Goal: Book appointment/travel/reservation

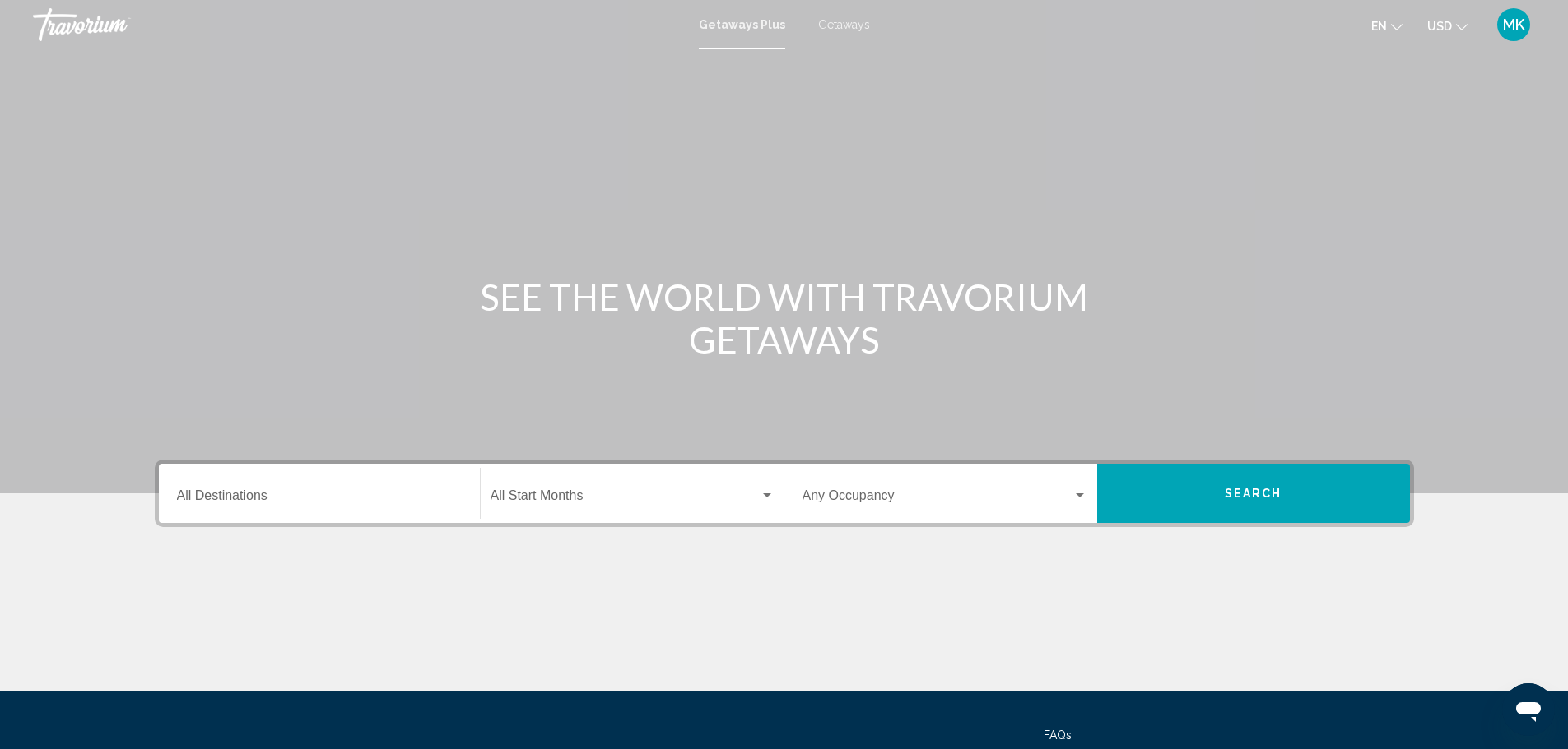
click at [272, 499] on input "Destination All Destinations" at bounding box center [318, 499] width 285 height 15
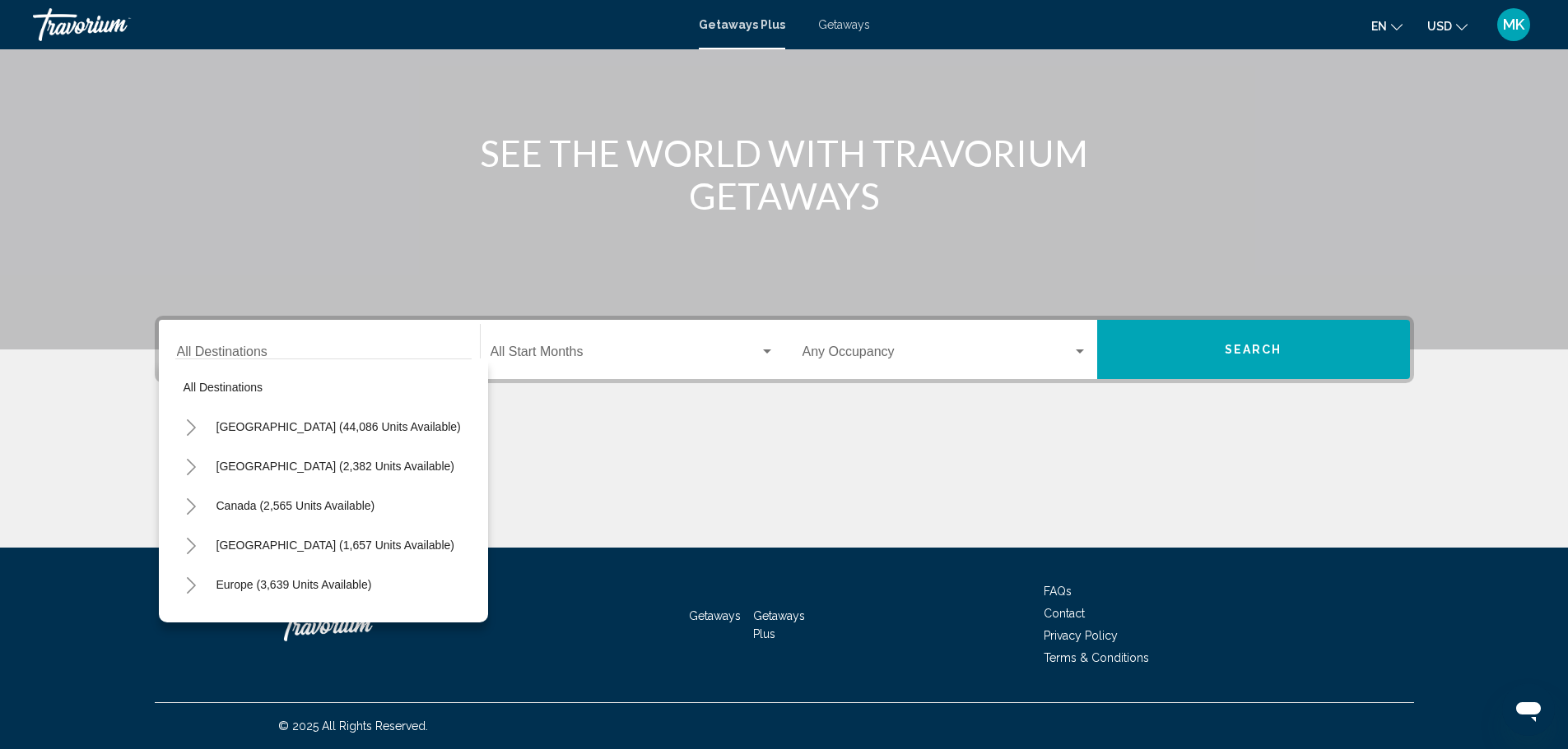
click at [193, 427] on icon "Toggle United States (44,086 units available)" at bounding box center [191, 427] width 12 height 16
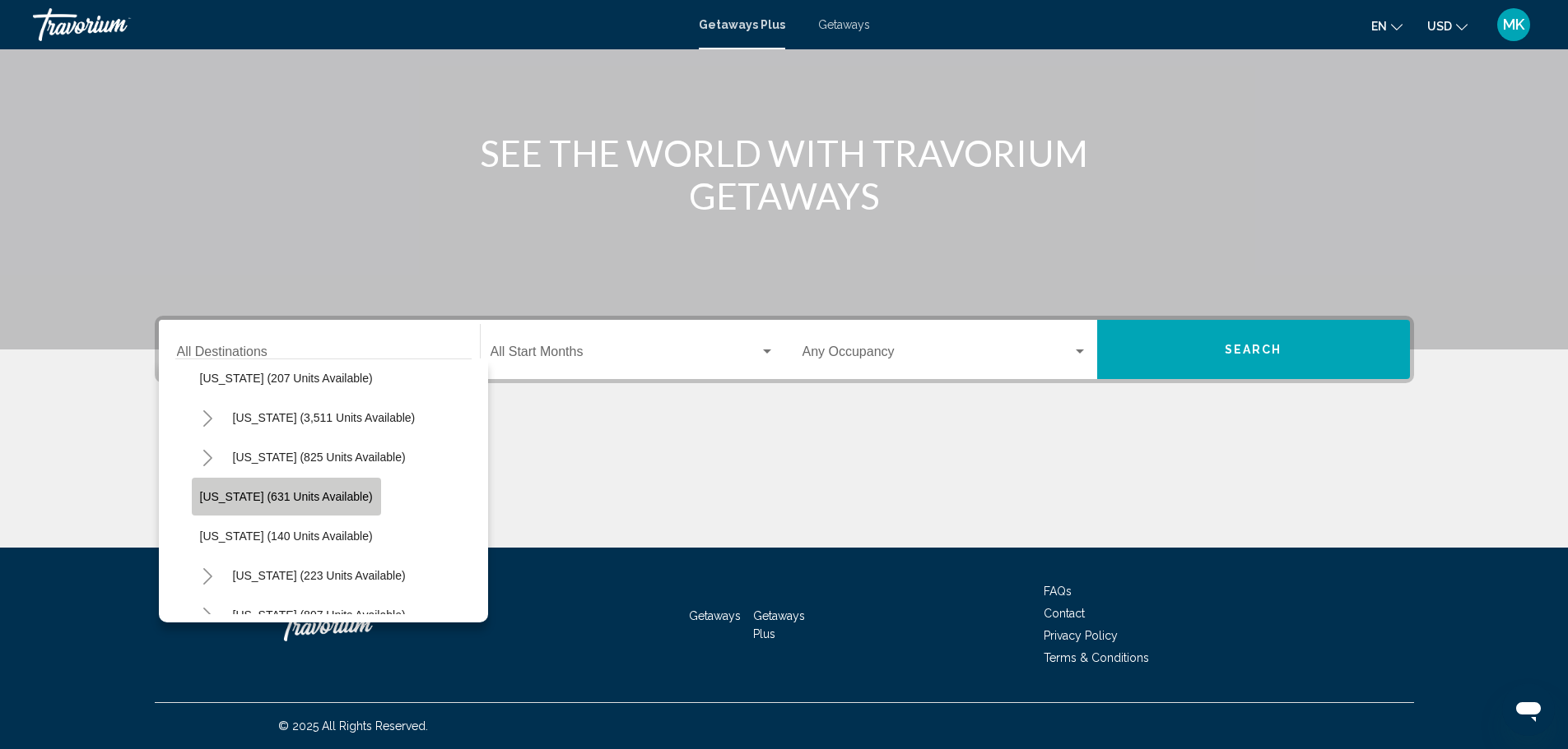
click at [291, 496] on span "[US_STATE] (631 units available)" at bounding box center [286, 496] width 173 height 13
type input "**********"
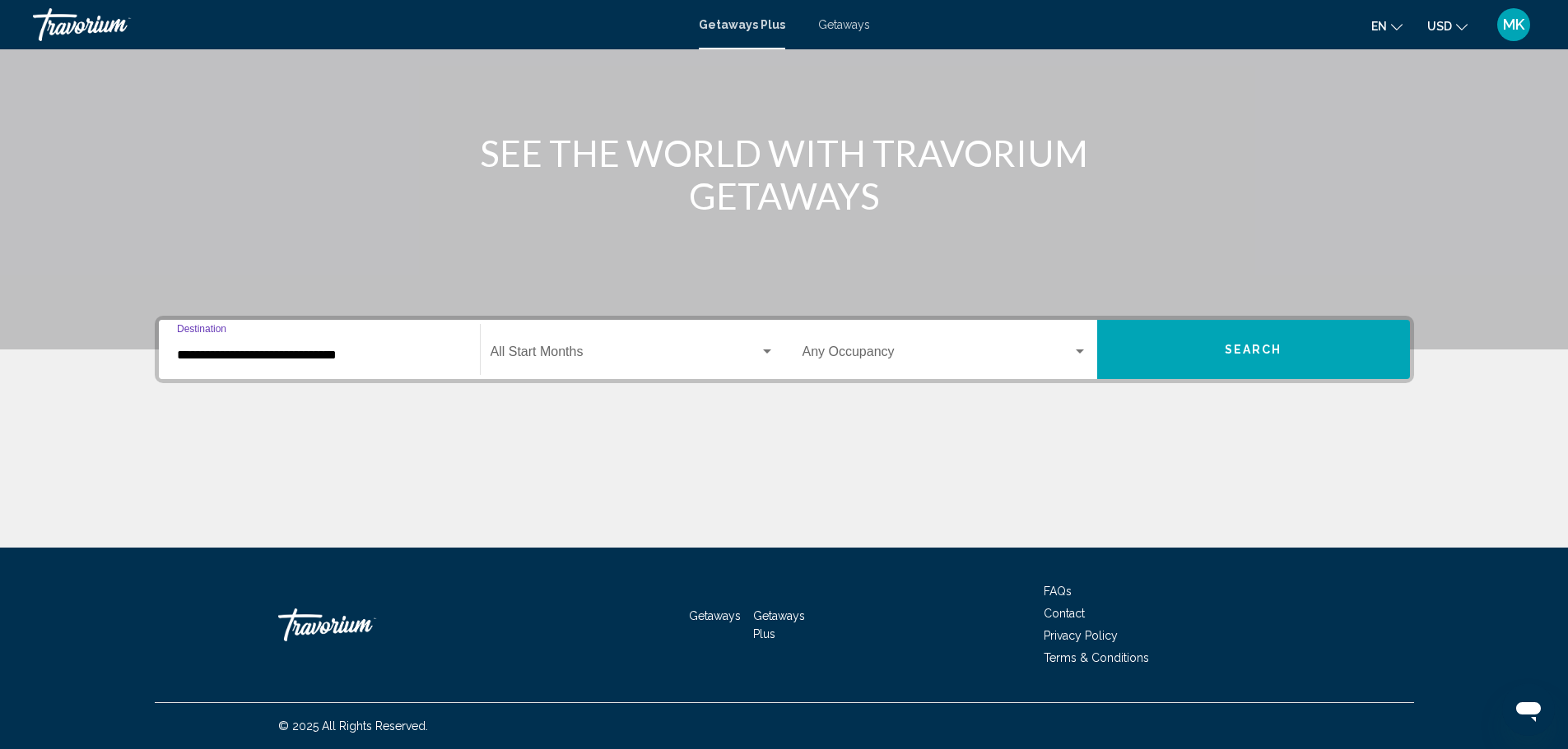
click at [764, 351] on div "Search widget" at bounding box center [768, 351] width 9 height 4
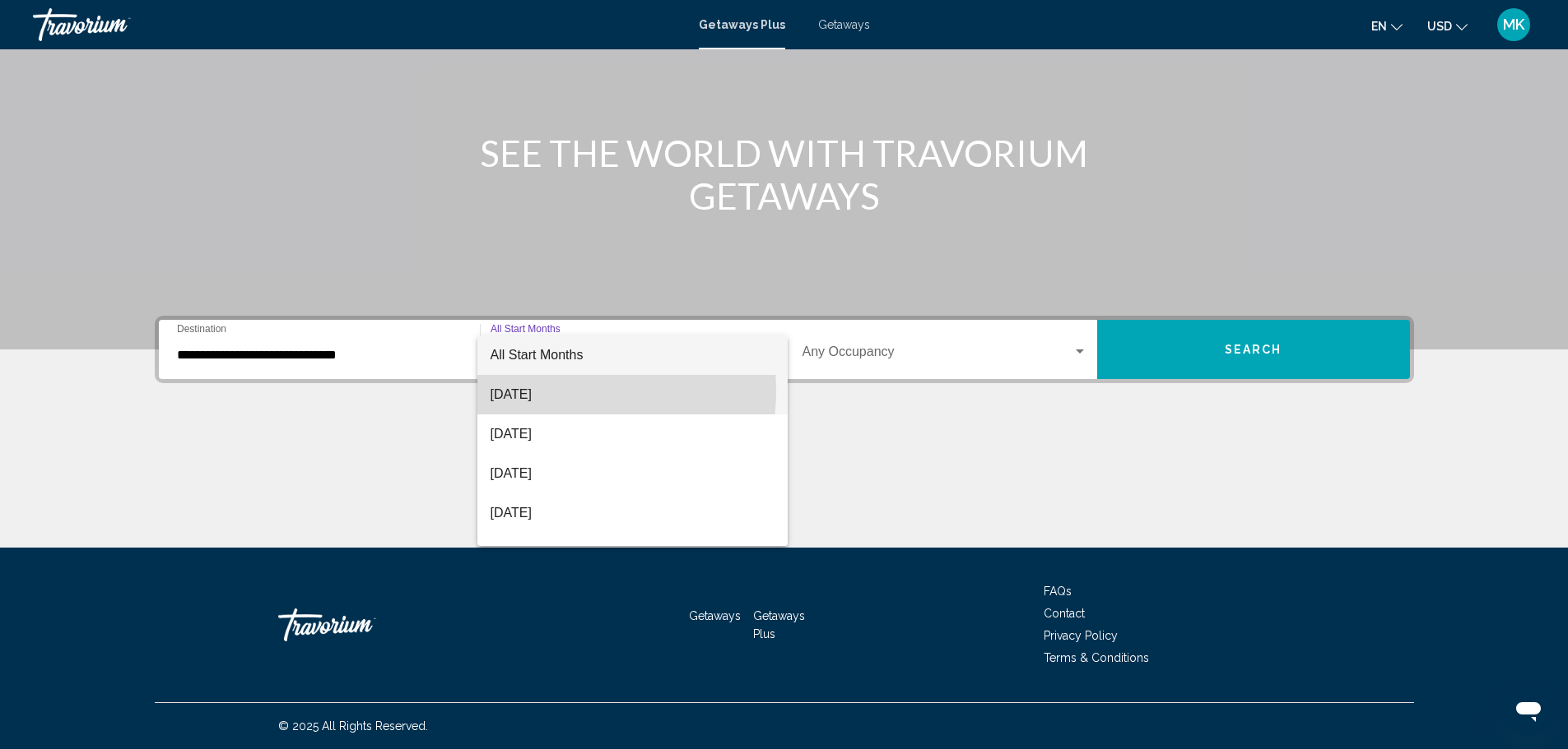
click at [548, 391] on span "[DATE]" at bounding box center [633, 395] width 284 height 40
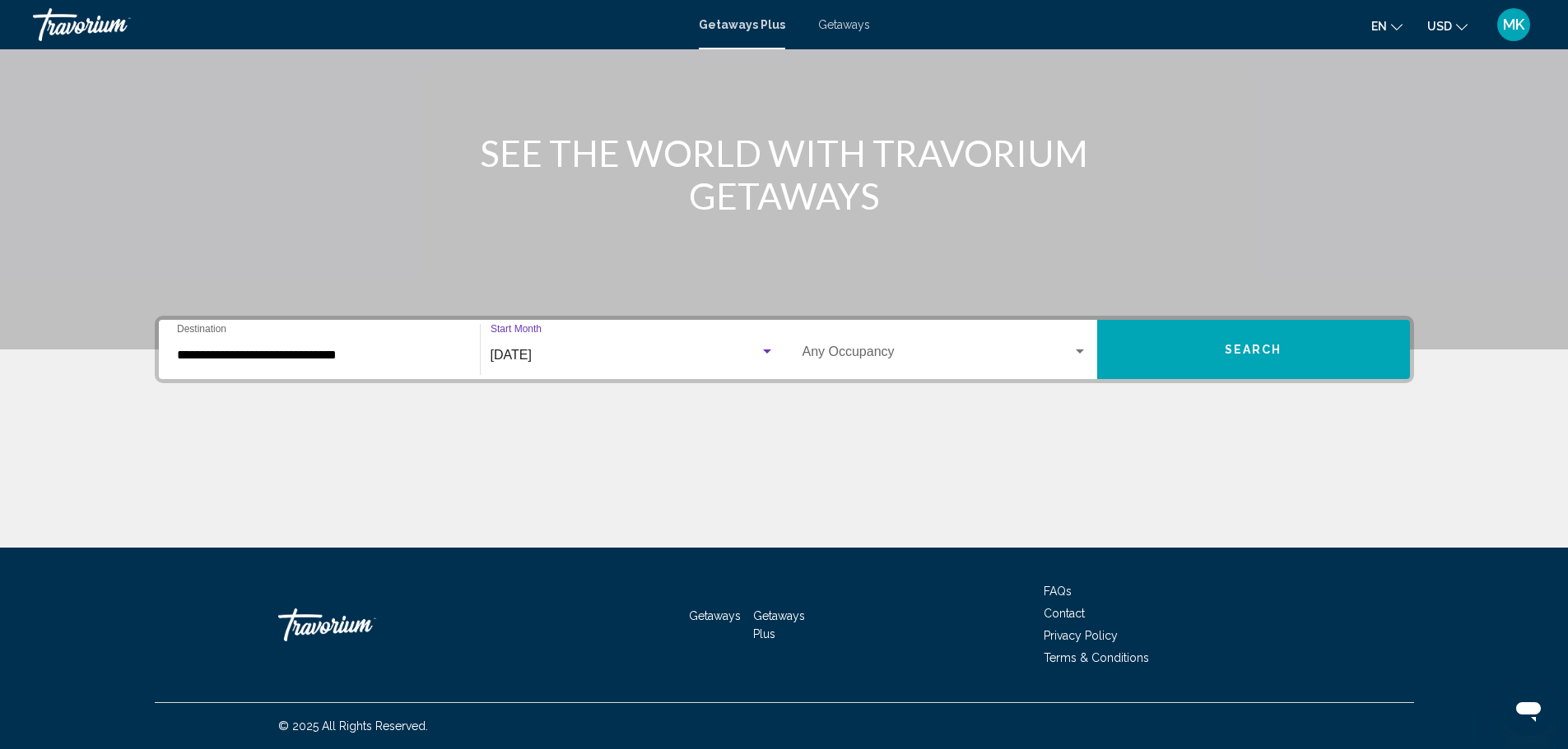
click at [1080, 352] on div "Search widget" at bounding box center [1080, 351] width 9 height 4
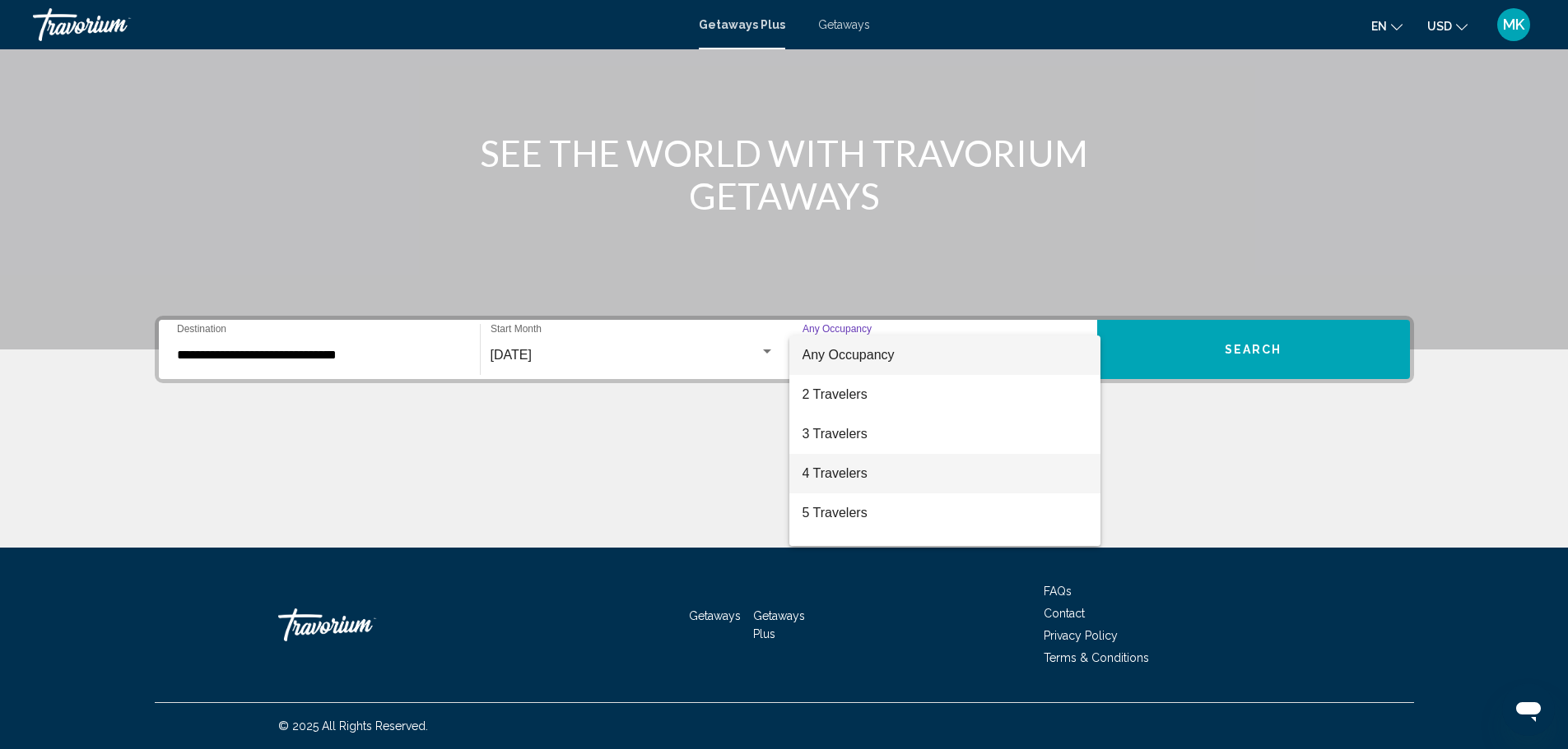
click at [832, 474] on span "4 Travelers" at bounding box center [944, 474] width 285 height 40
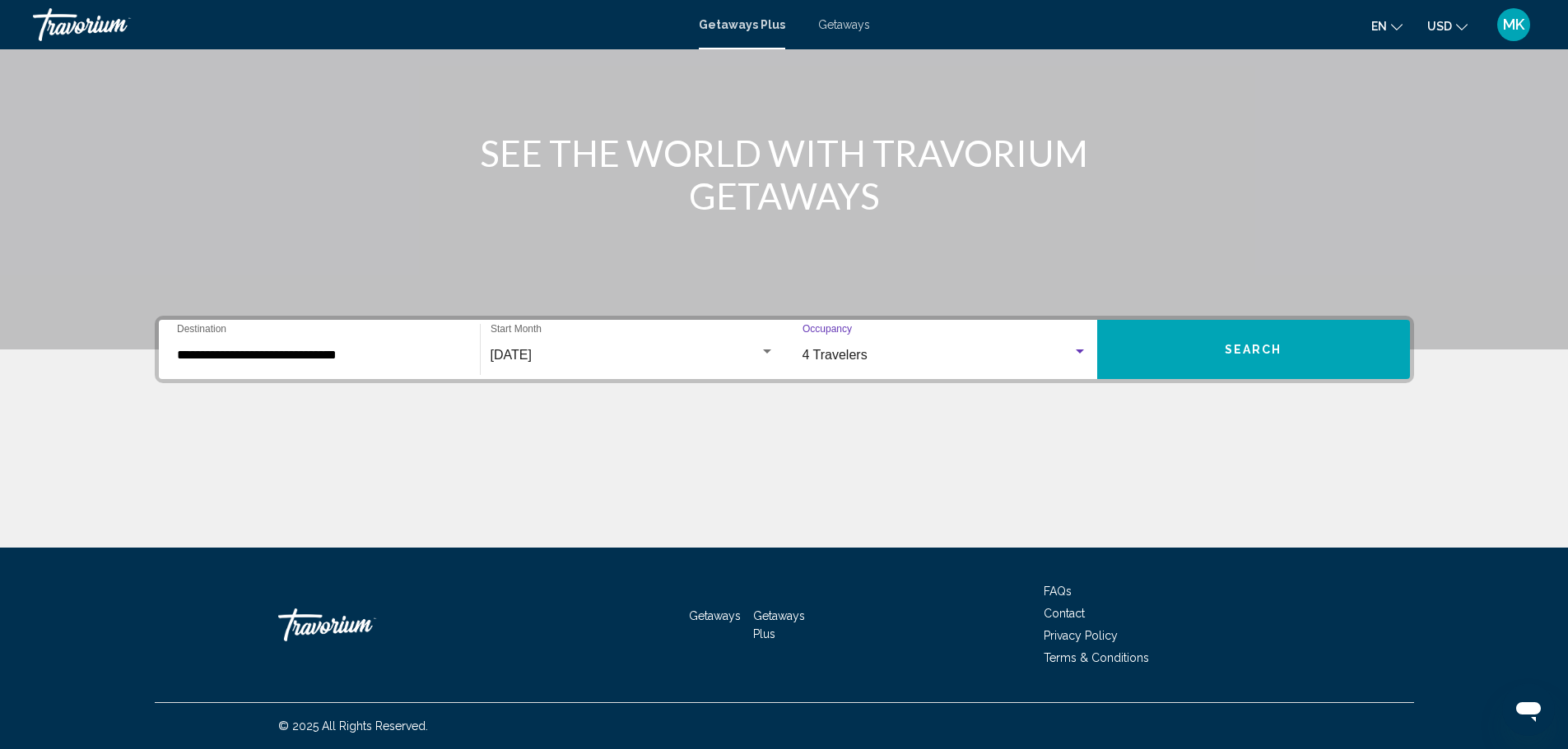
click at [1227, 350] on span "Search" at bounding box center [1253, 350] width 58 height 13
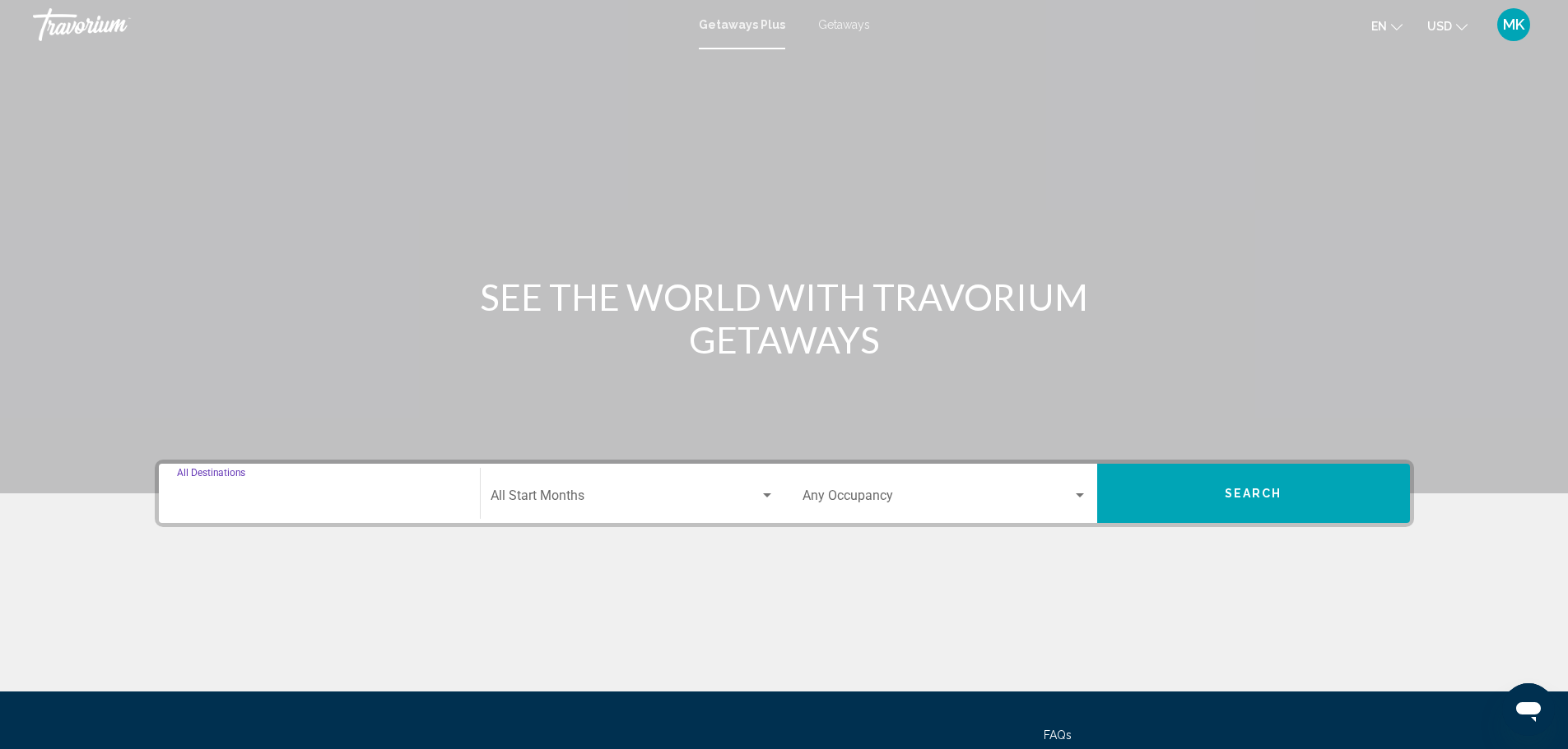
click at [250, 498] on input "Destination All Destinations" at bounding box center [318, 499] width 285 height 15
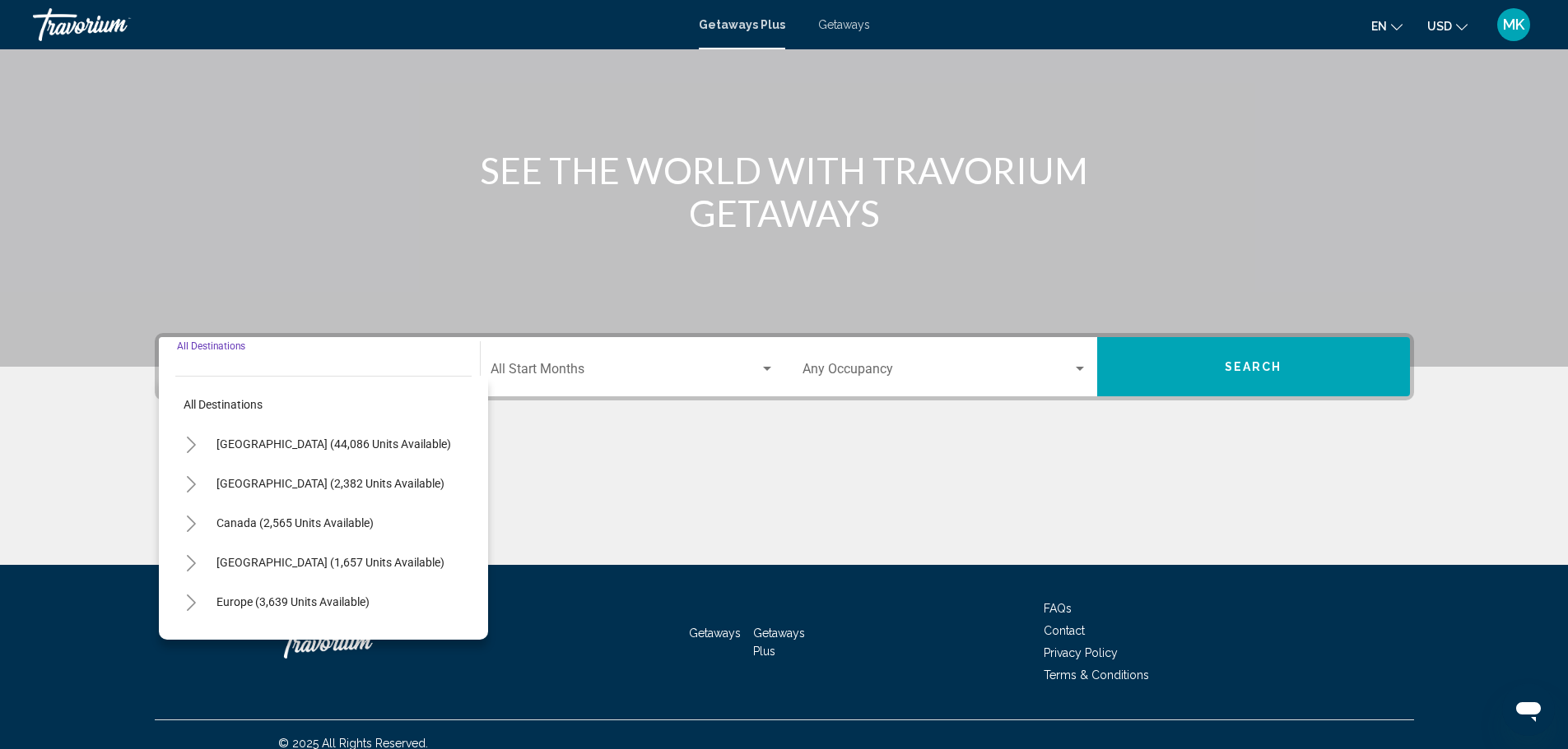
scroll to position [144, 0]
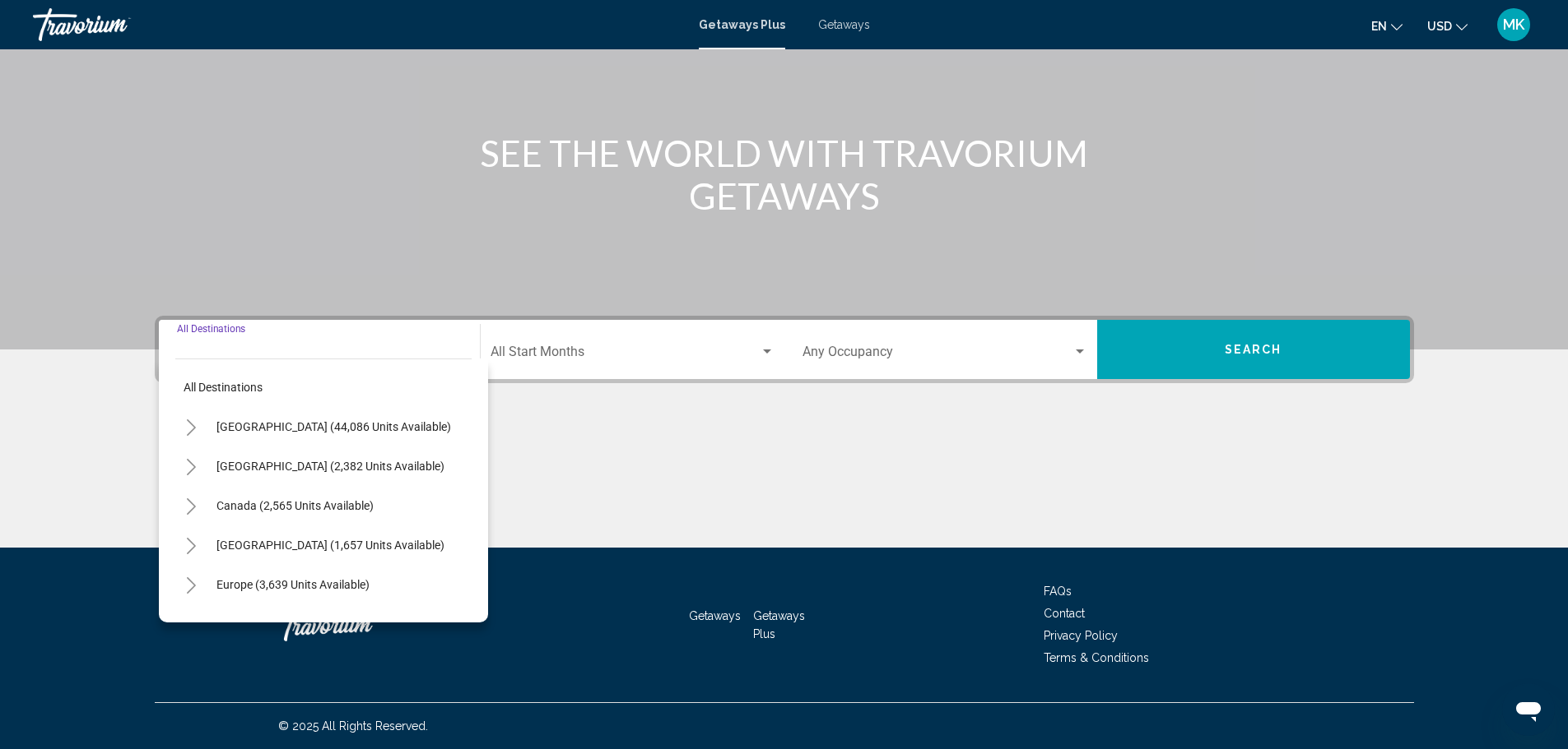
click at [192, 422] on icon "Toggle United States (44,086 units available)" at bounding box center [191, 427] width 12 height 16
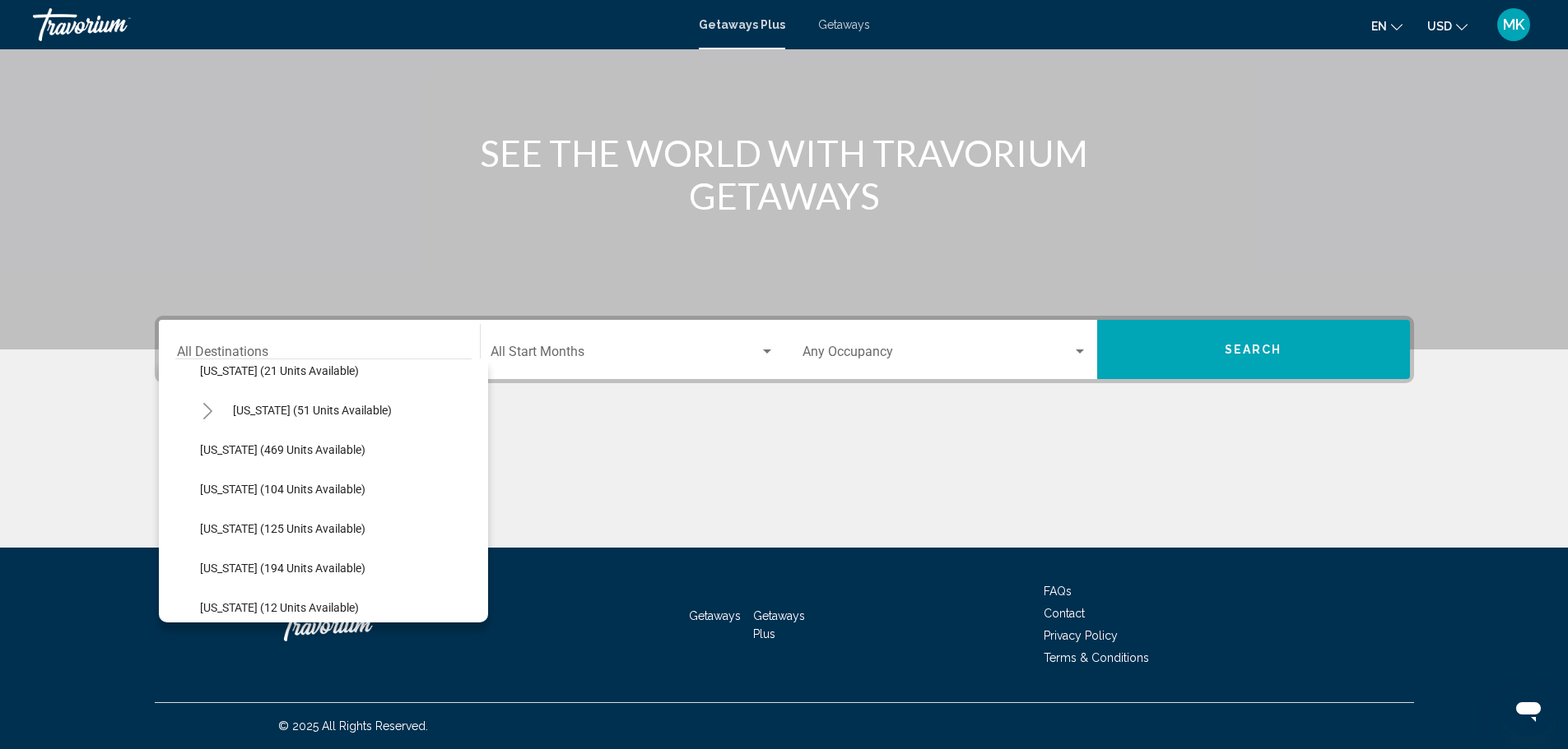
scroll to position [349, 0]
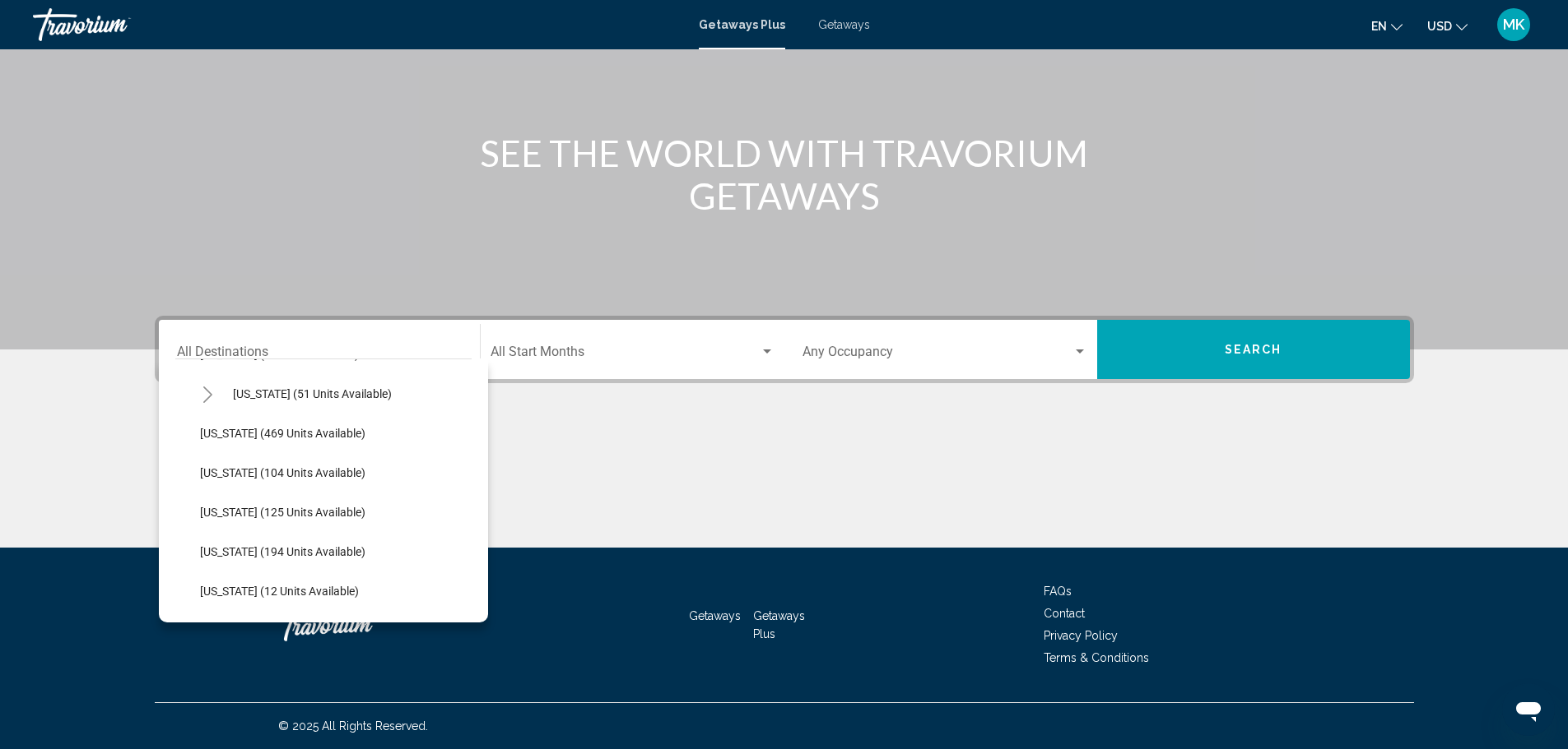
click at [474, 427] on div "All destinations [GEOGRAPHIC_DATA] (44,086 units available) [US_STATE] (937 uni…" at bounding box center [324, 490] width 329 height 264
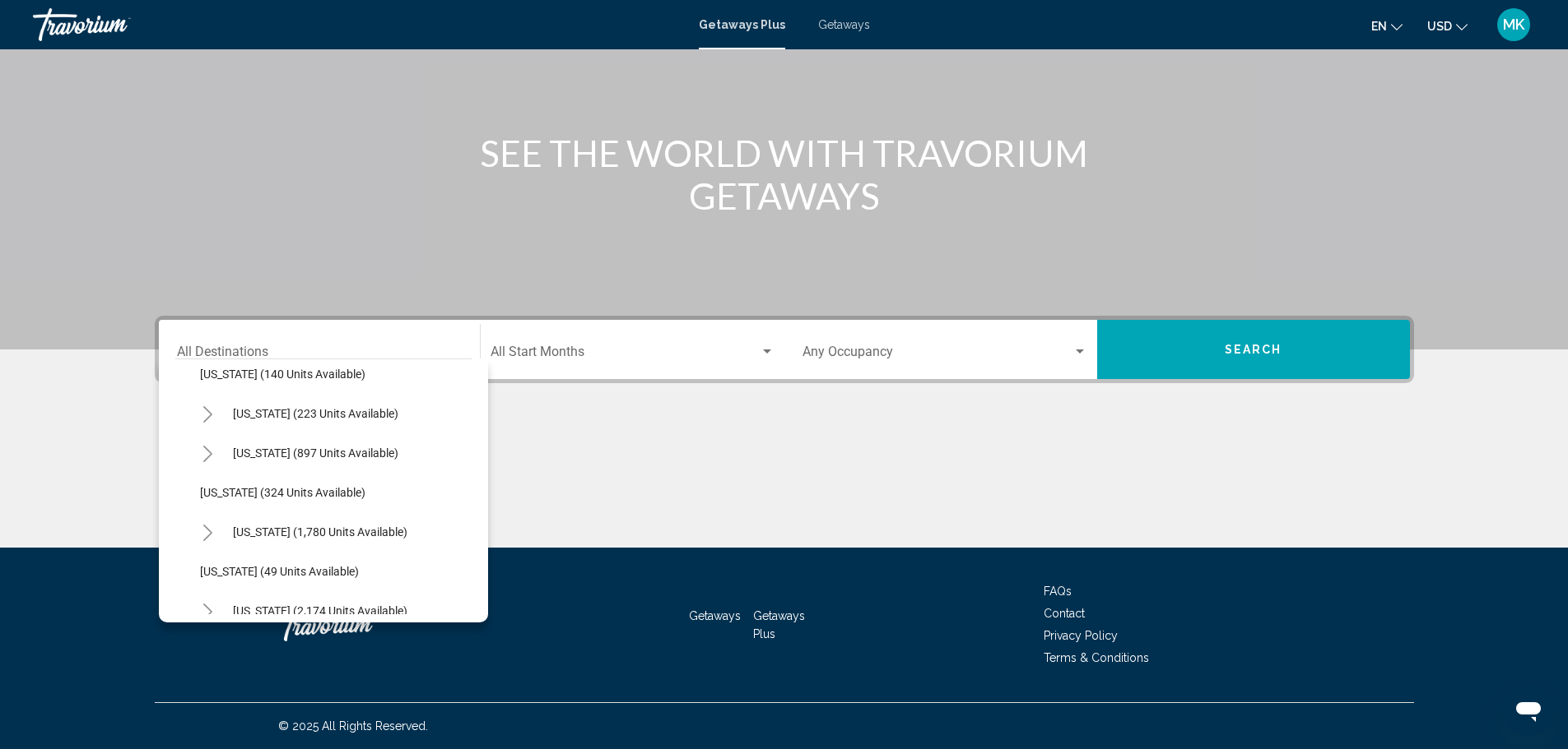
scroll to position [1054, 0]
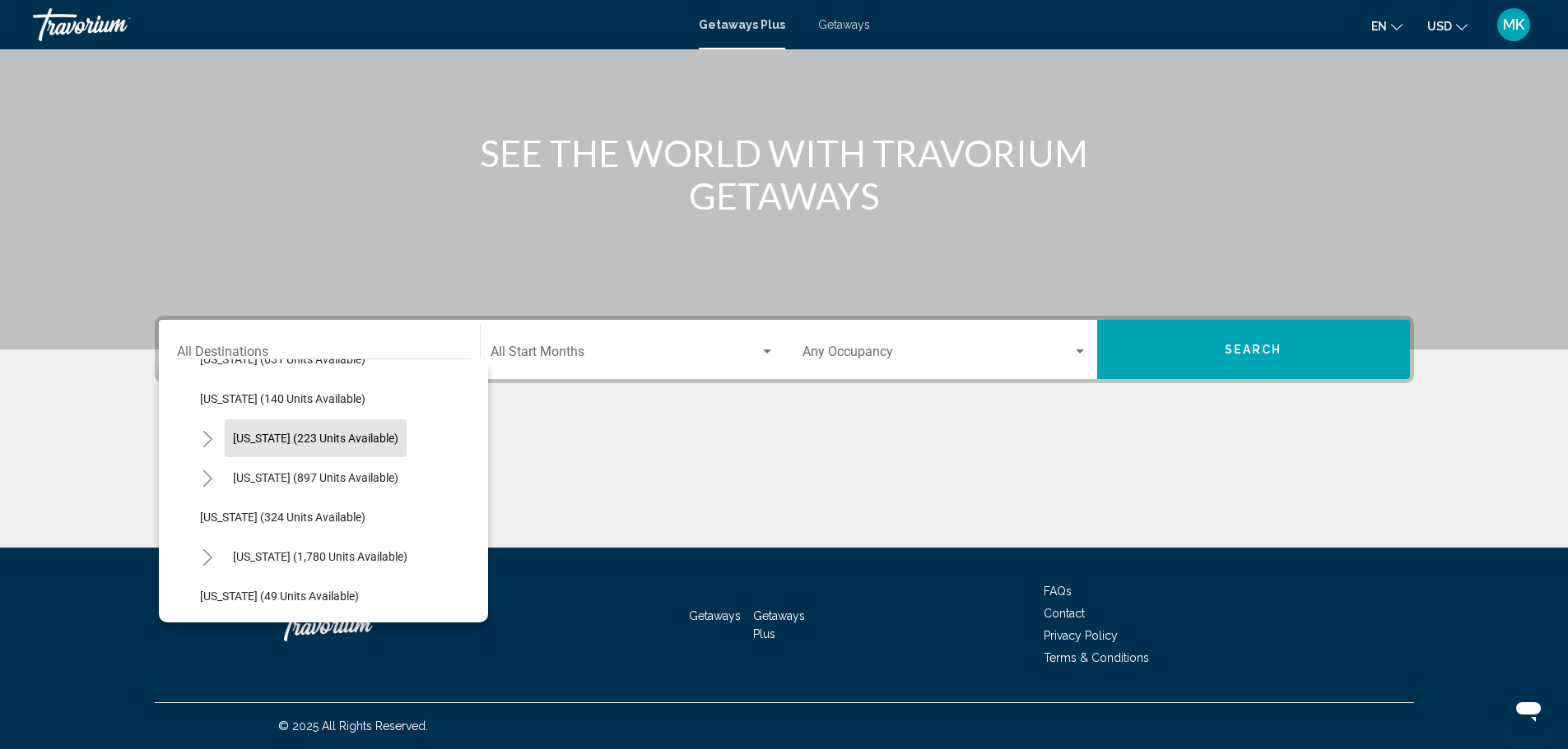
click at [275, 436] on span "[US_STATE] (223 units available)" at bounding box center [315, 438] width 165 height 13
type input "**********"
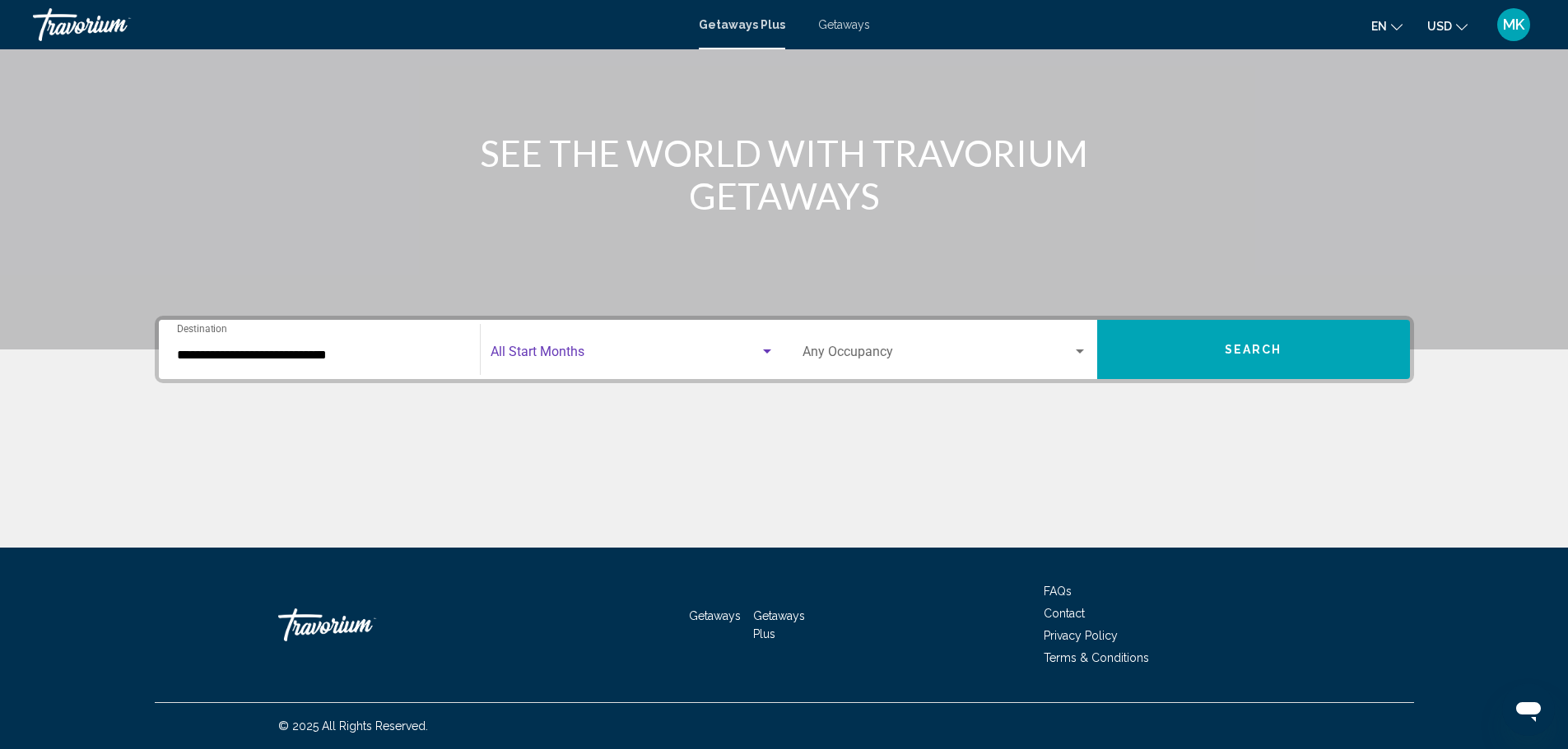
click at [589, 355] on span "Search widget" at bounding box center [625, 355] width 269 height 15
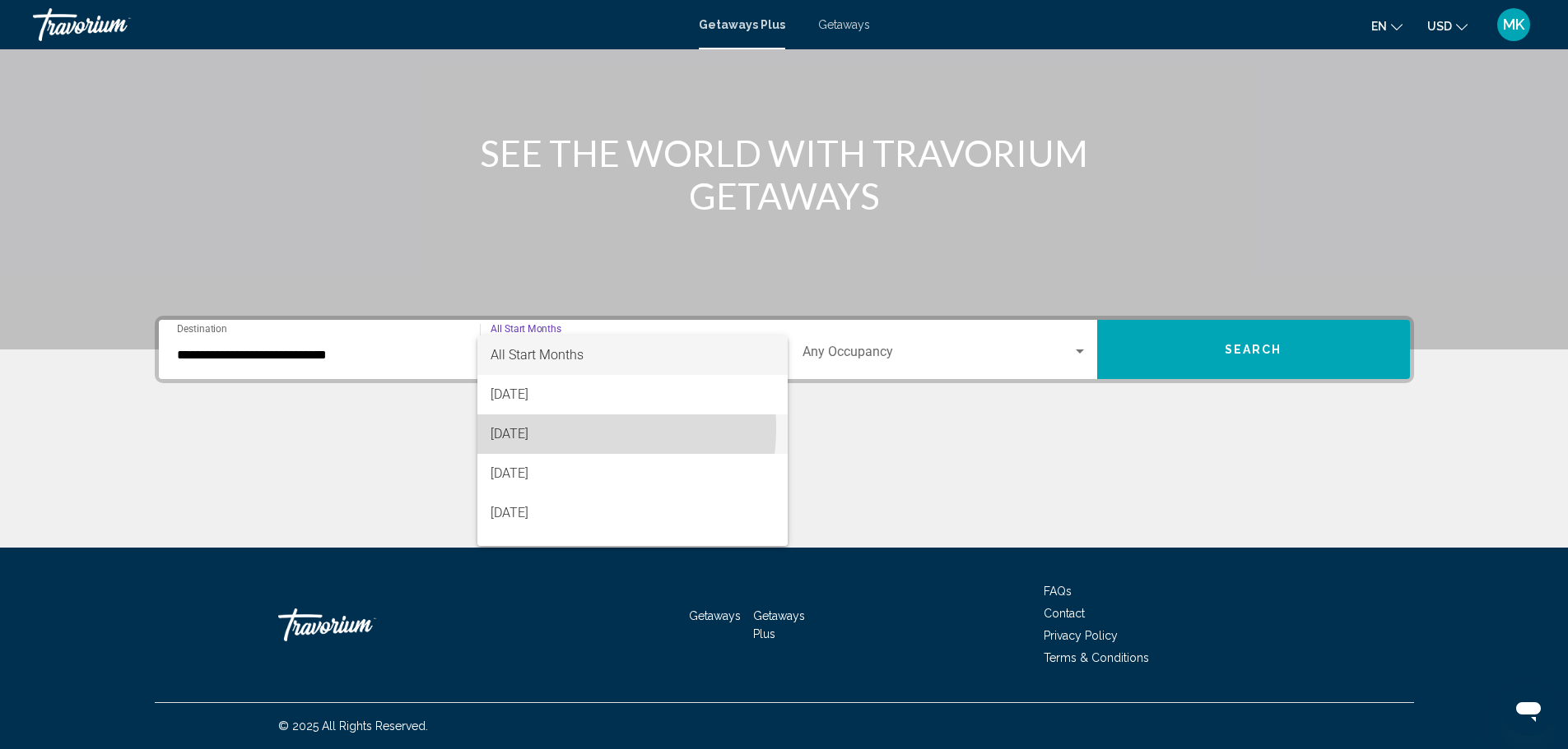
click at [557, 429] on span "[DATE]" at bounding box center [633, 434] width 284 height 40
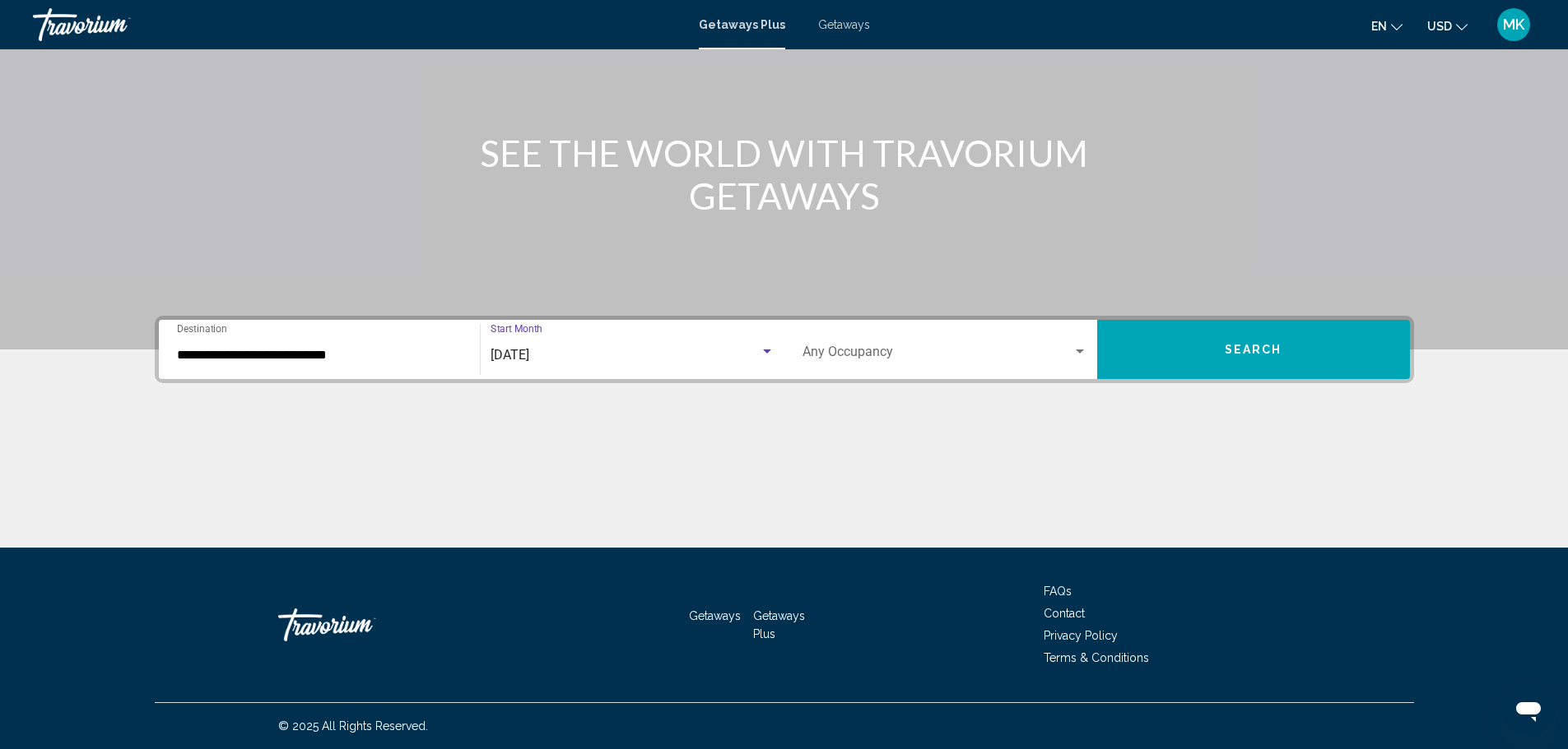
click at [1081, 355] on div "Search widget" at bounding box center [1079, 351] width 15 height 13
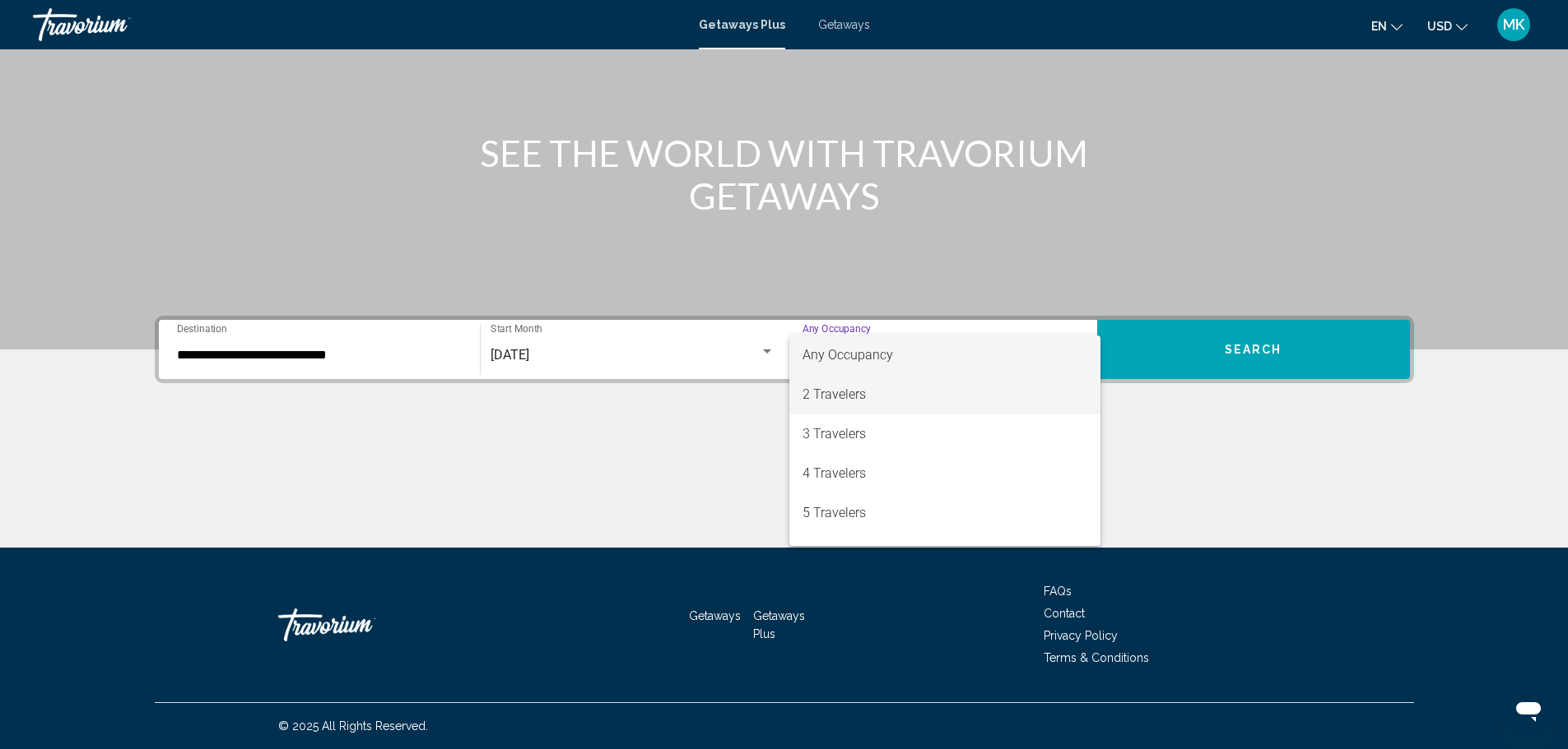
click at [881, 397] on span "2 Travelers" at bounding box center [944, 395] width 285 height 40
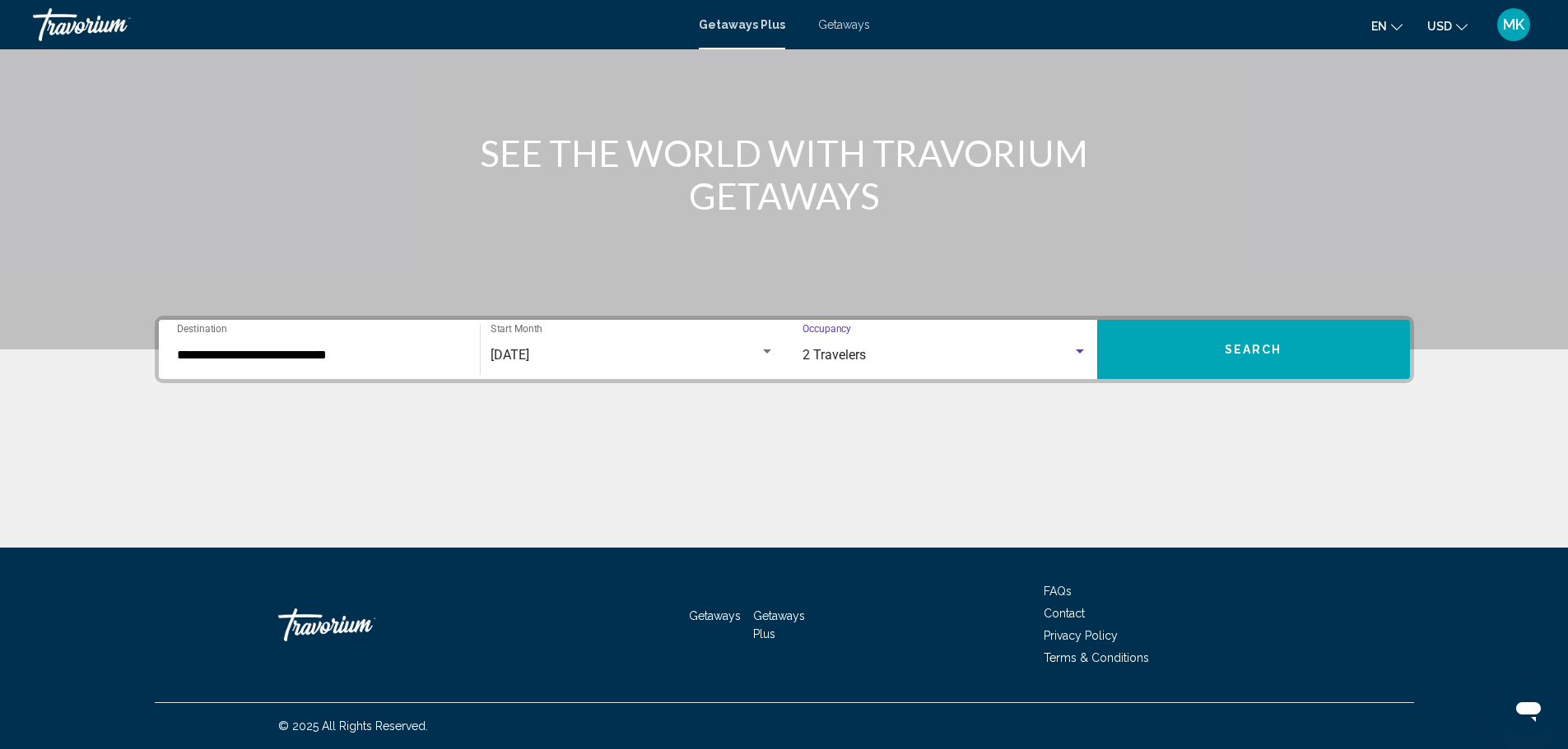
click at [1229, 347] on span "Search" at bounding box center [1253, 350] width 58 height 13
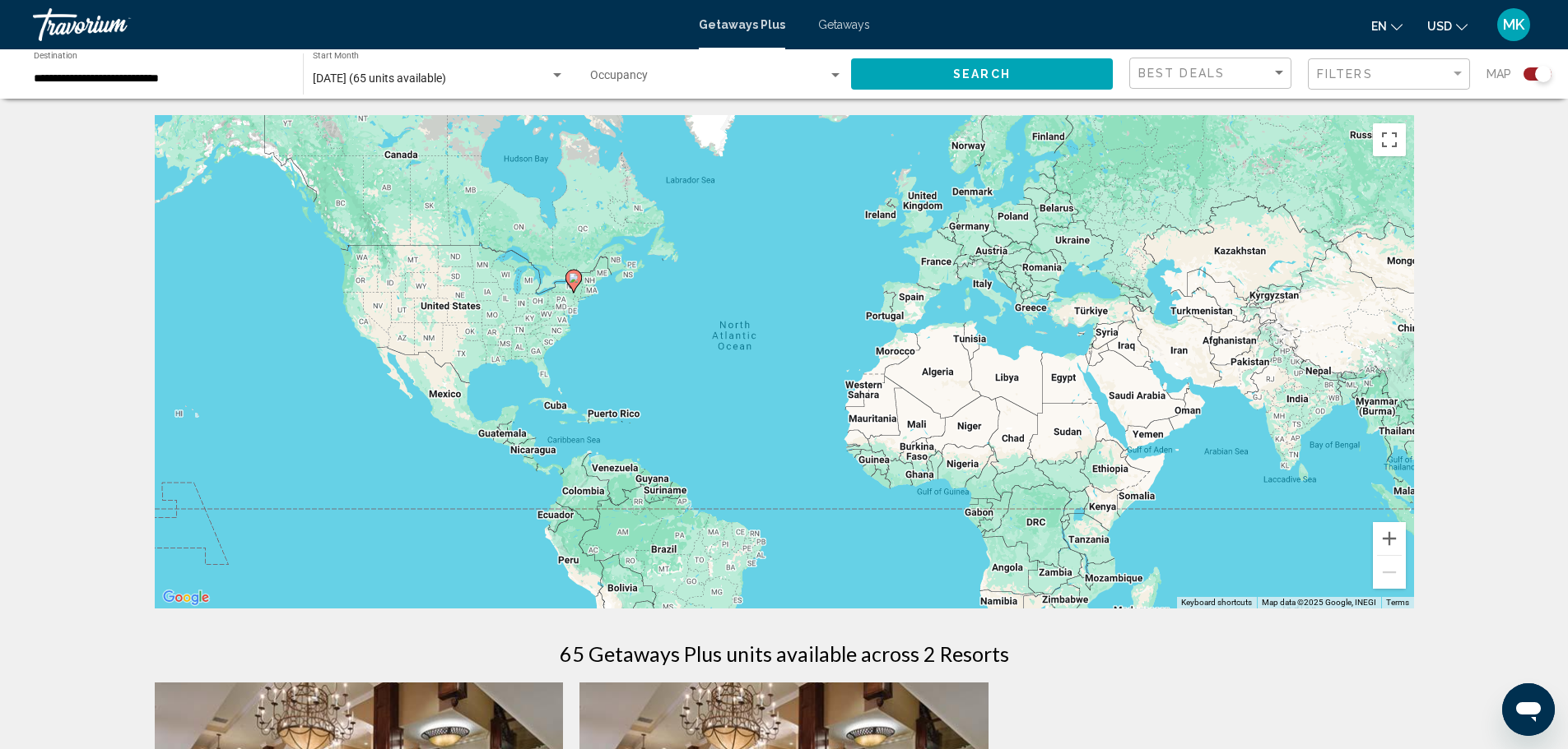
click at [1526, 68] on div "Search widget" at bounding box center [1538, 74] width 28 height 13
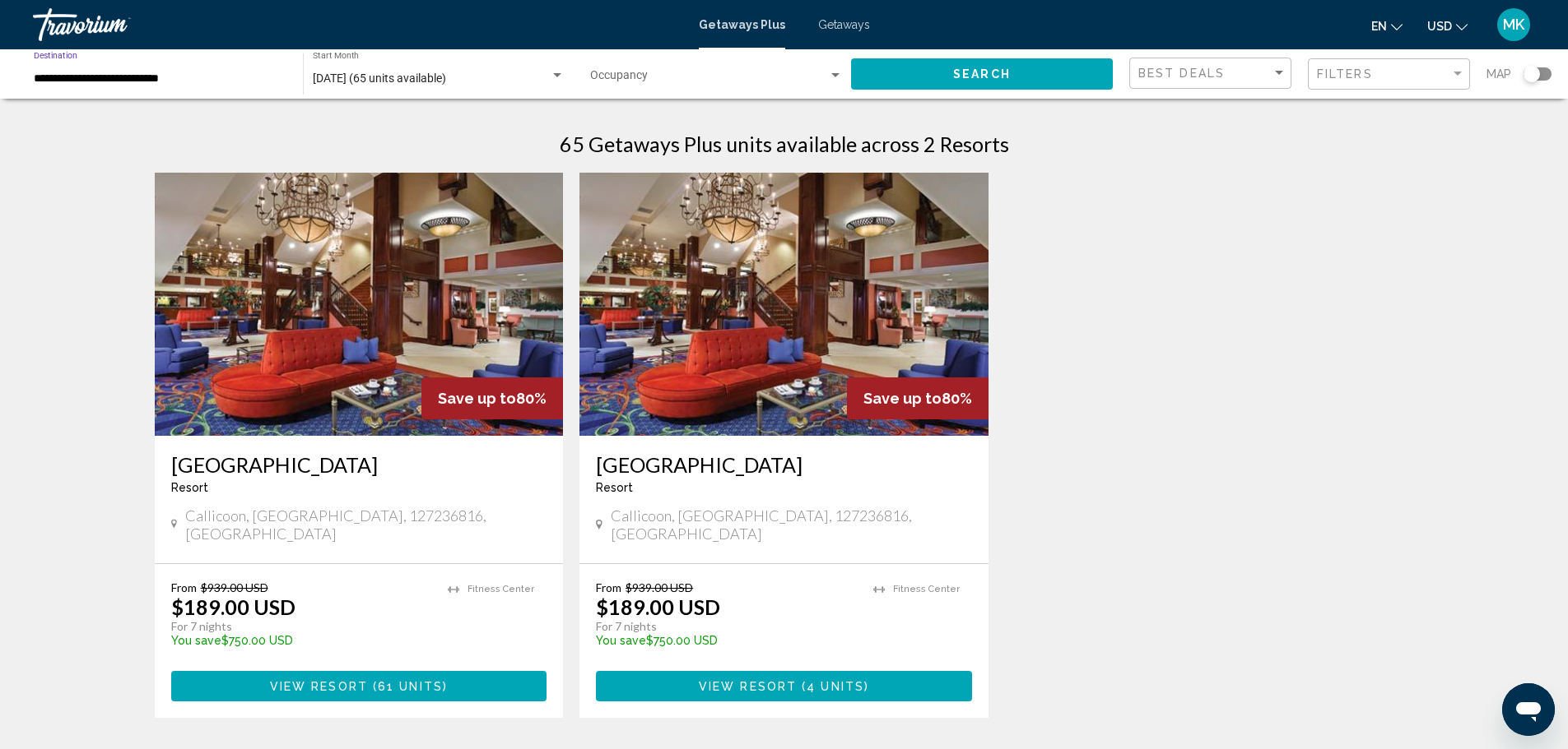
click at [122, 76] on input "**********" at bounding box center [160, 79] width 253 height 13
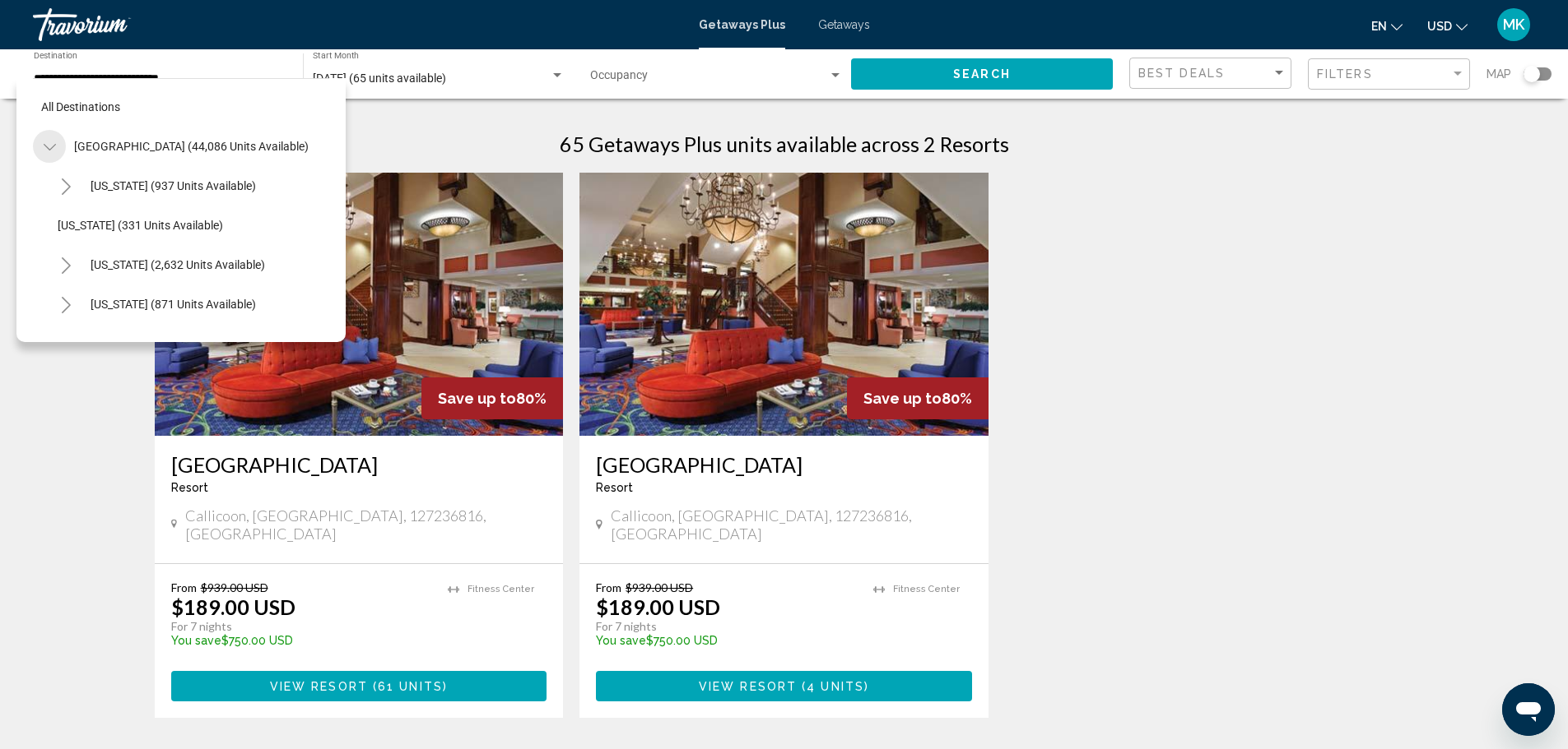
click at [48, 145] on icon "Toggle United States (44,086 units available)" at bounding box center [49, 147] width 12 height 16
click at [53, 146] on icon "Toggle United States (44,086 units available)" at bounding box center [49, 147] width 9 height 16
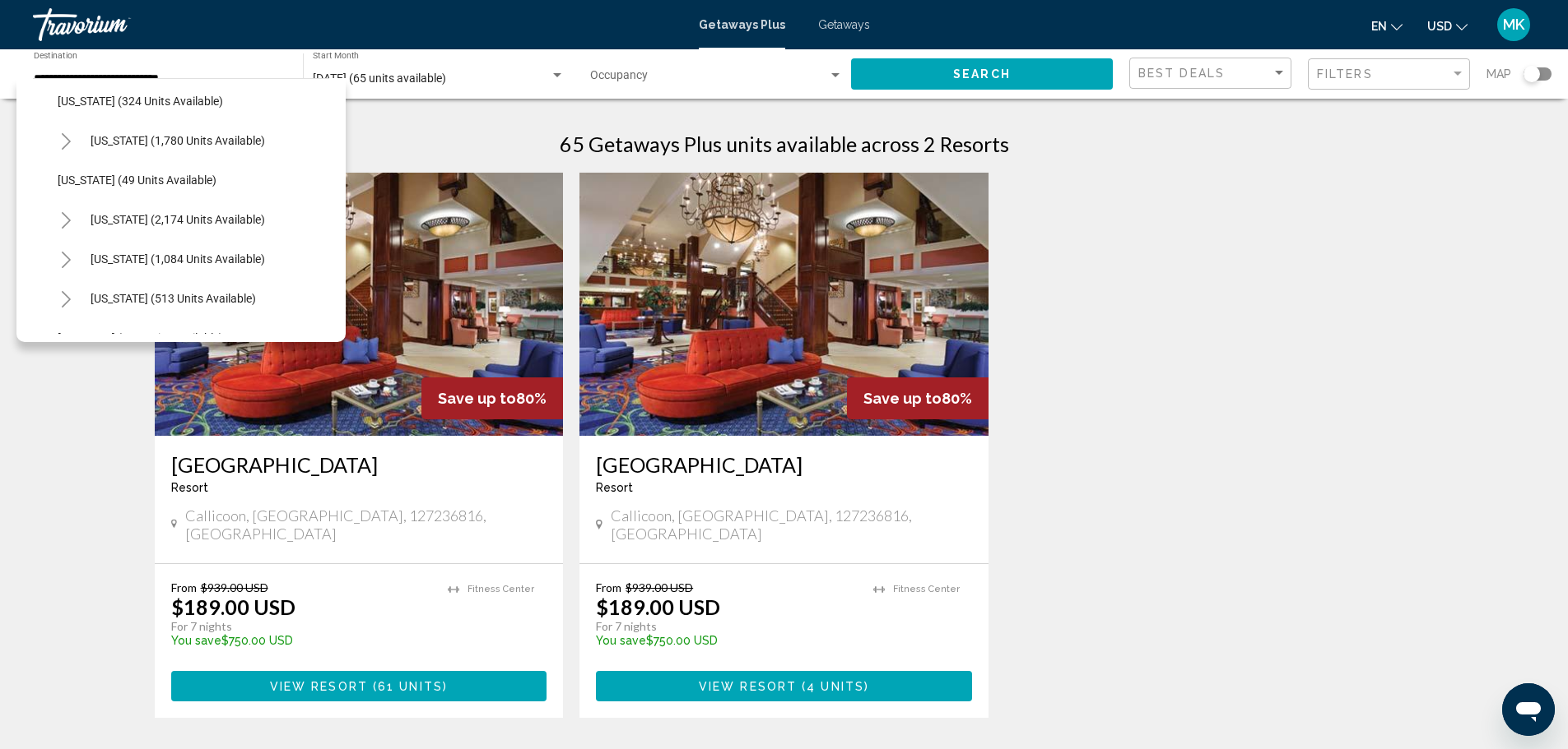
scroll to position [1238, 0]
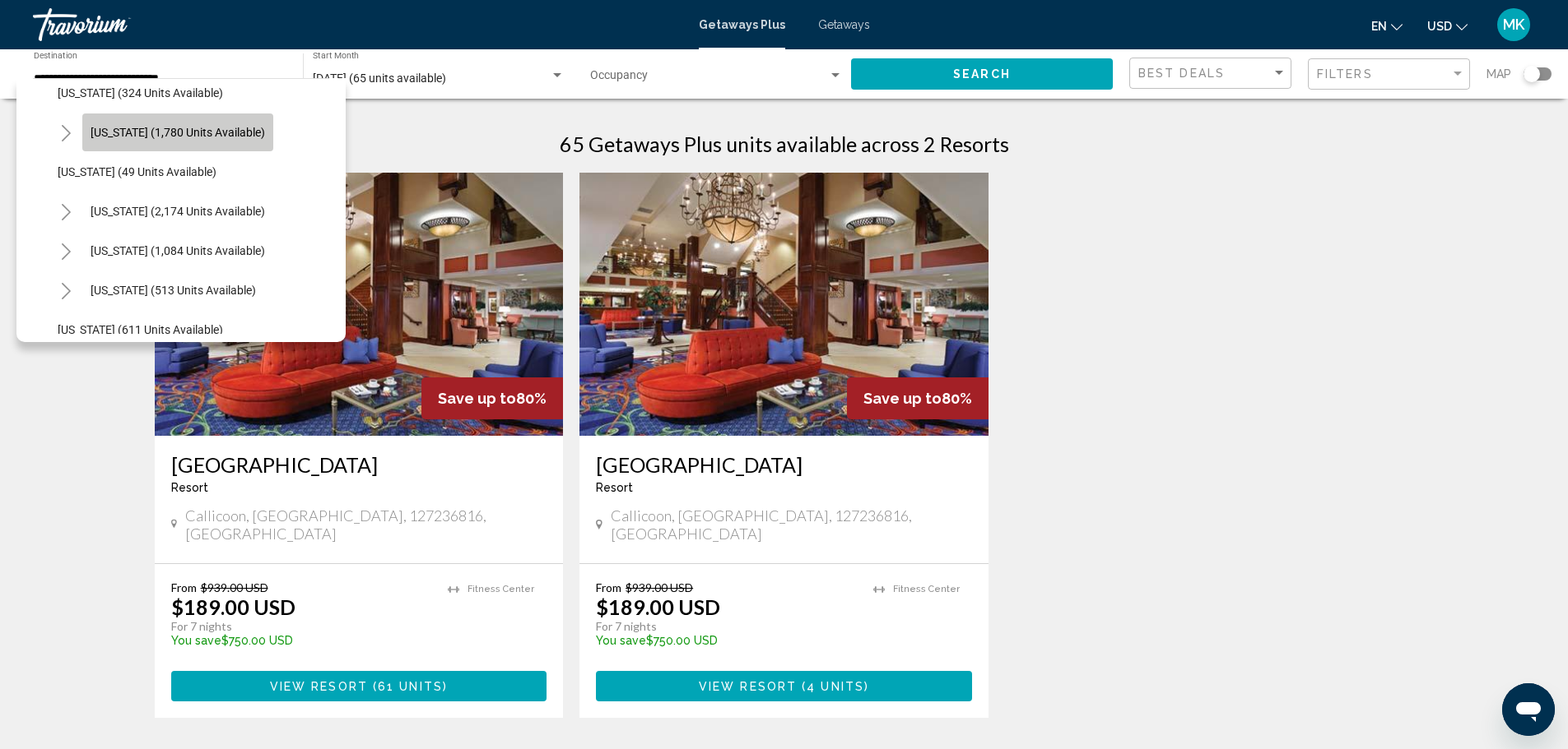
click at [120, 130] on span "[US_STATE] (1,780 units available)" at bounding box center [178, 132] width 175 height 13
type input "**********"
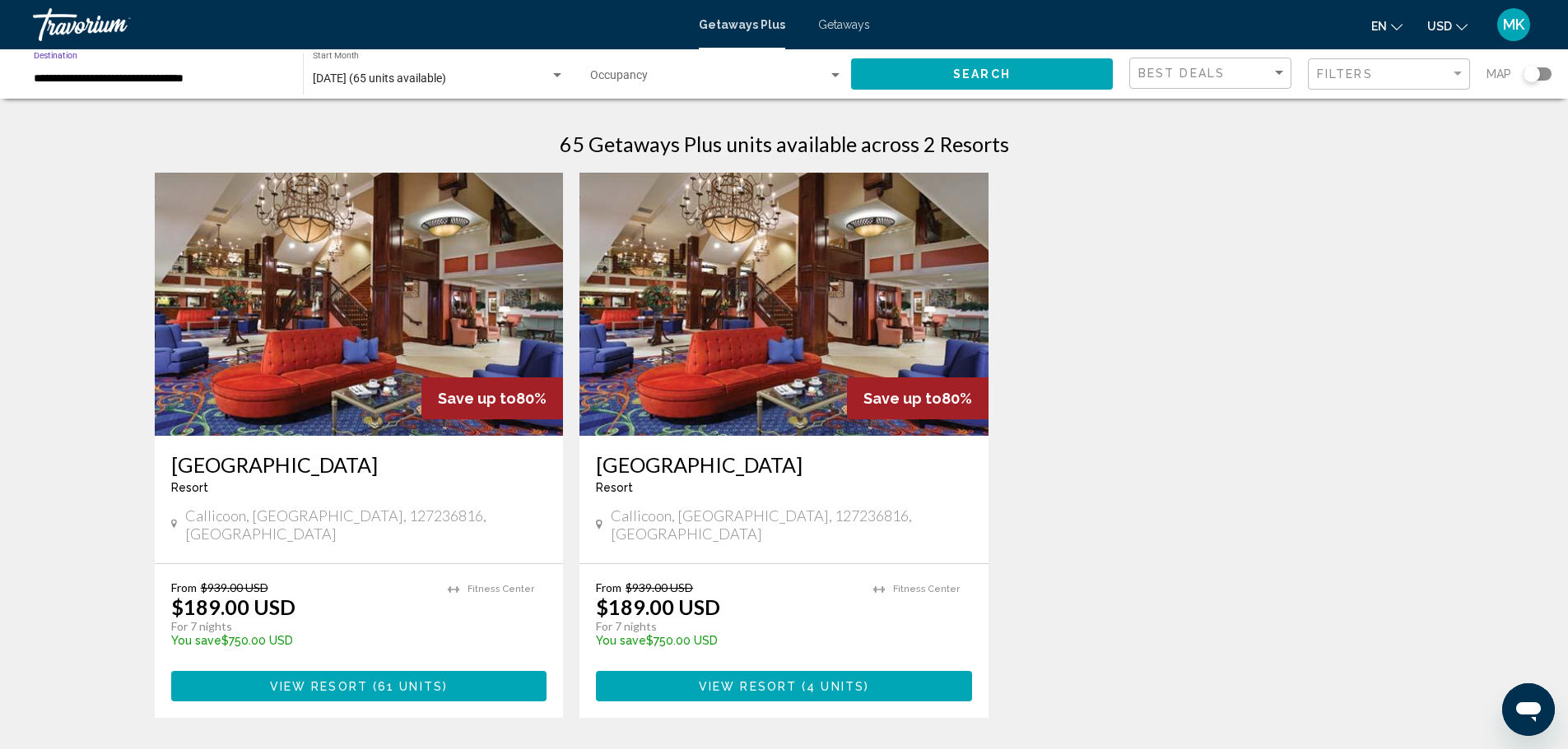
click at [837, 74] on div "Search widget" at bounding box center [836, 75] width 9 height 4
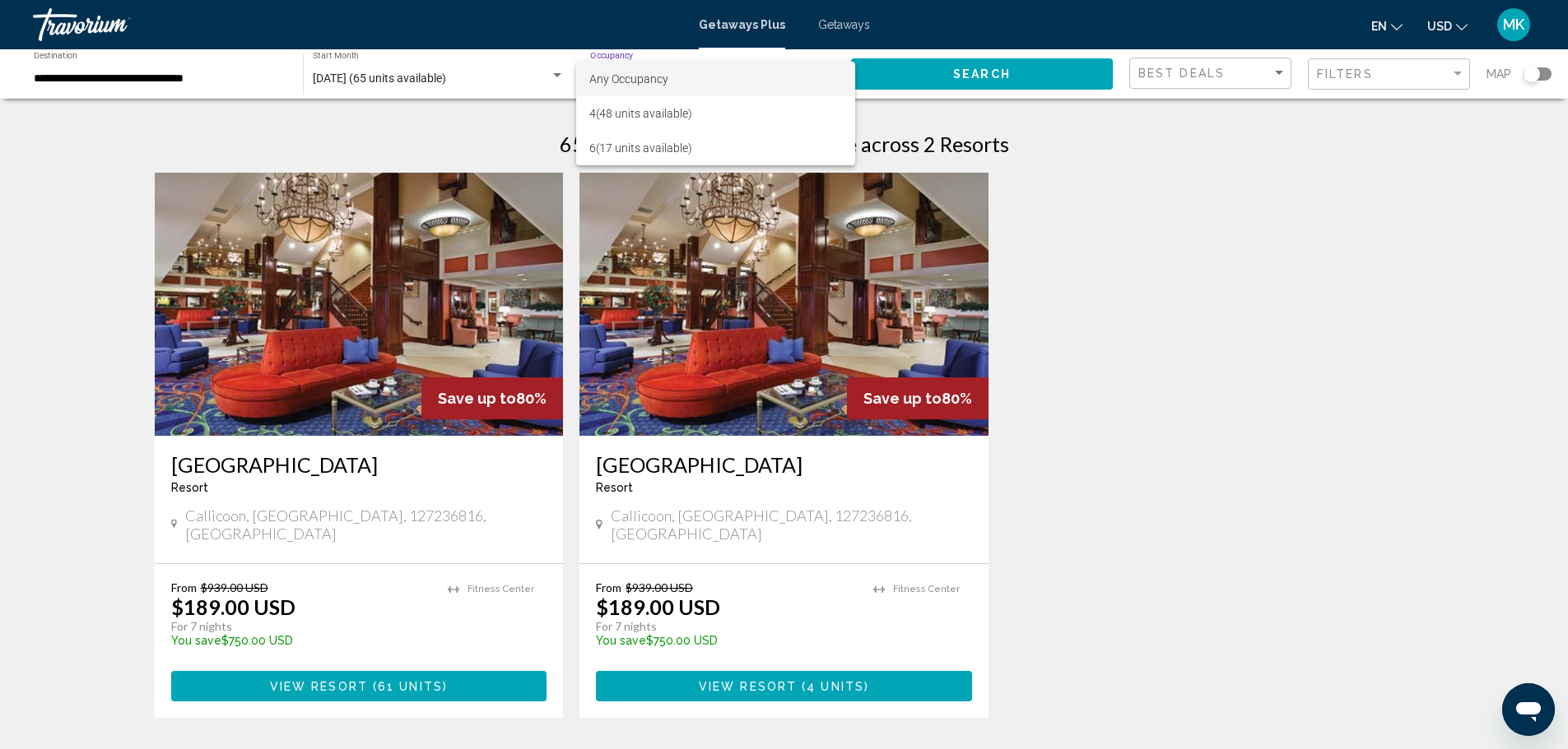
click at [1004, 114] on div at bounding box center [784, 374] width 1568 height 749
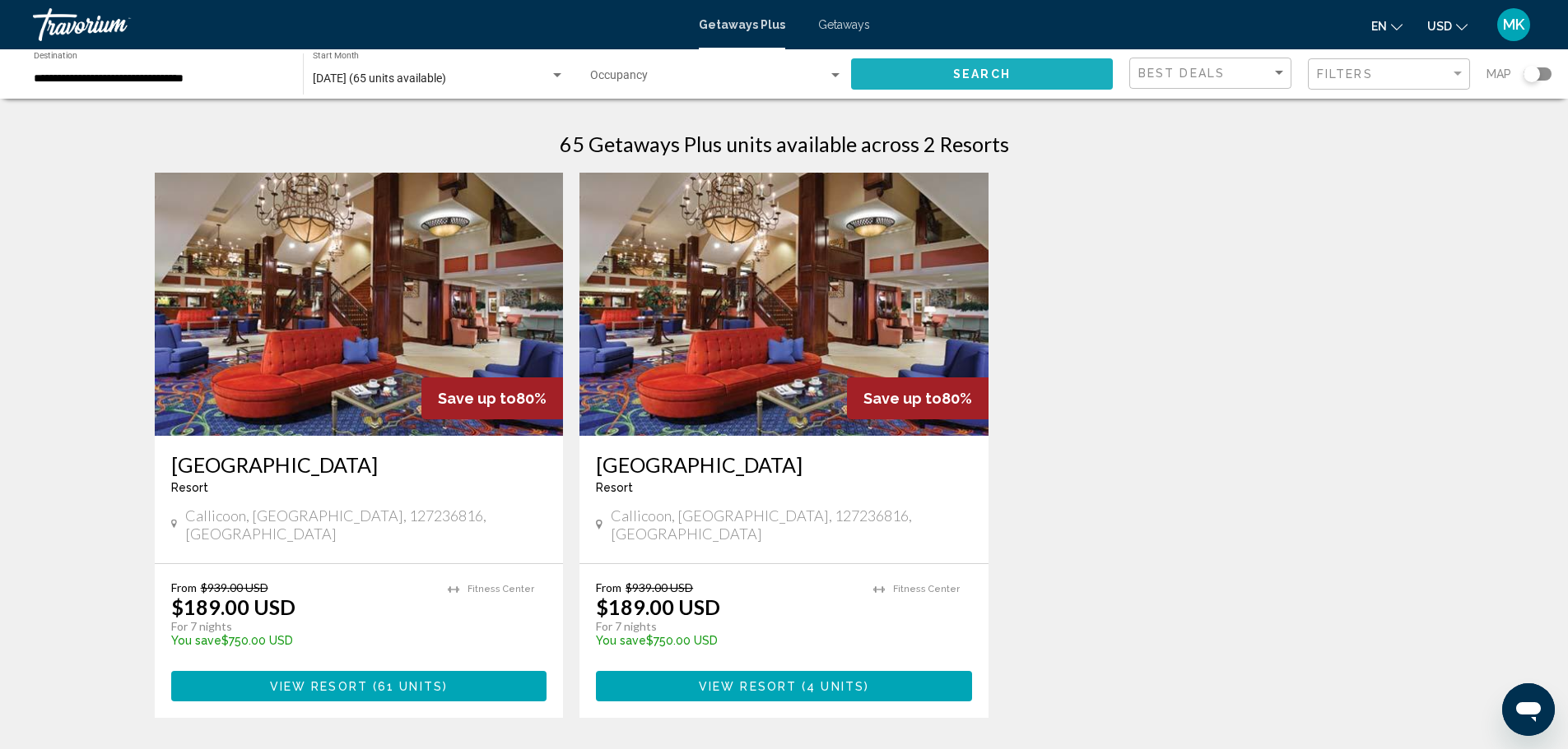
click at [972, 76] on span "Search" at bounding box center [981, 74] width 58 height 13
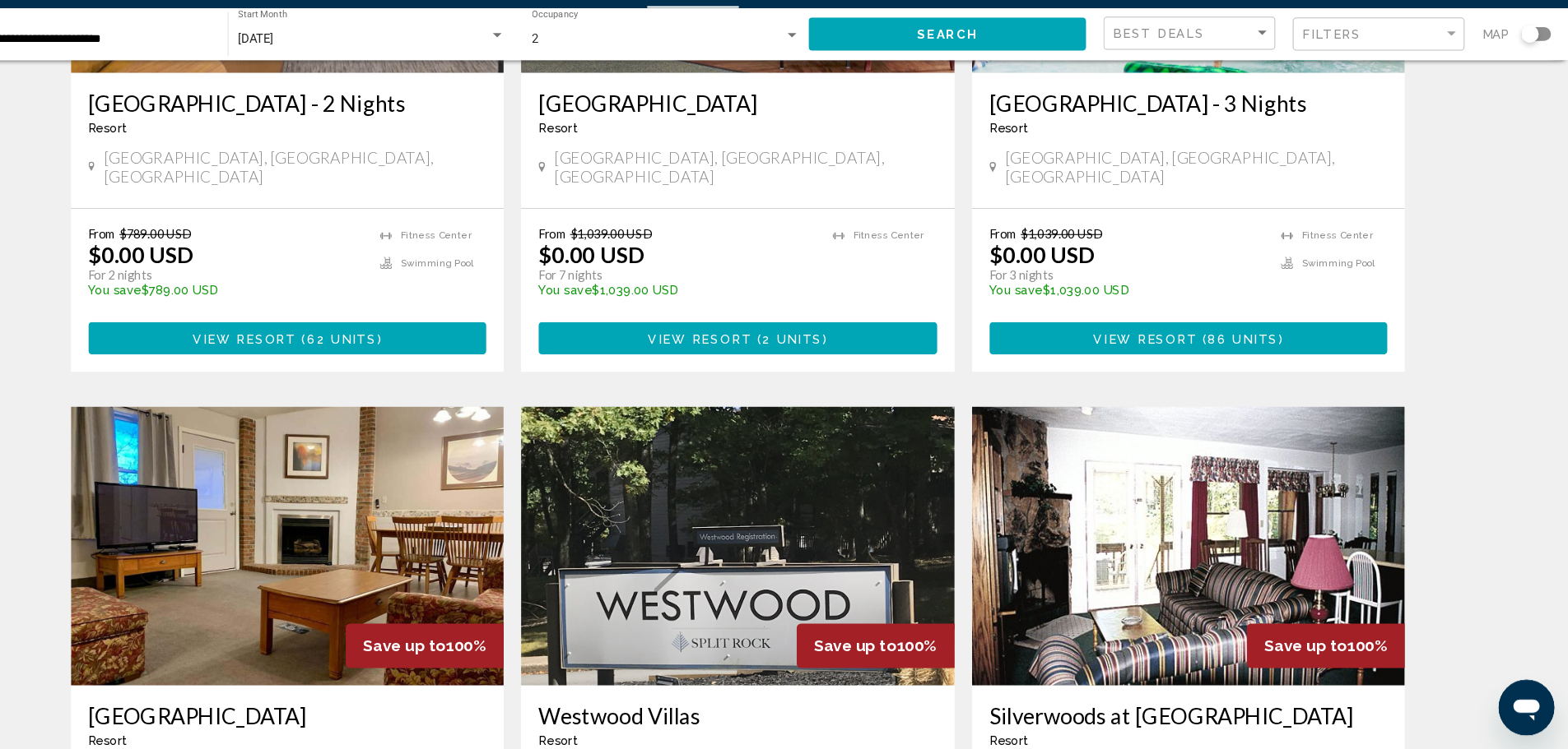
scroll to position [360, 0]
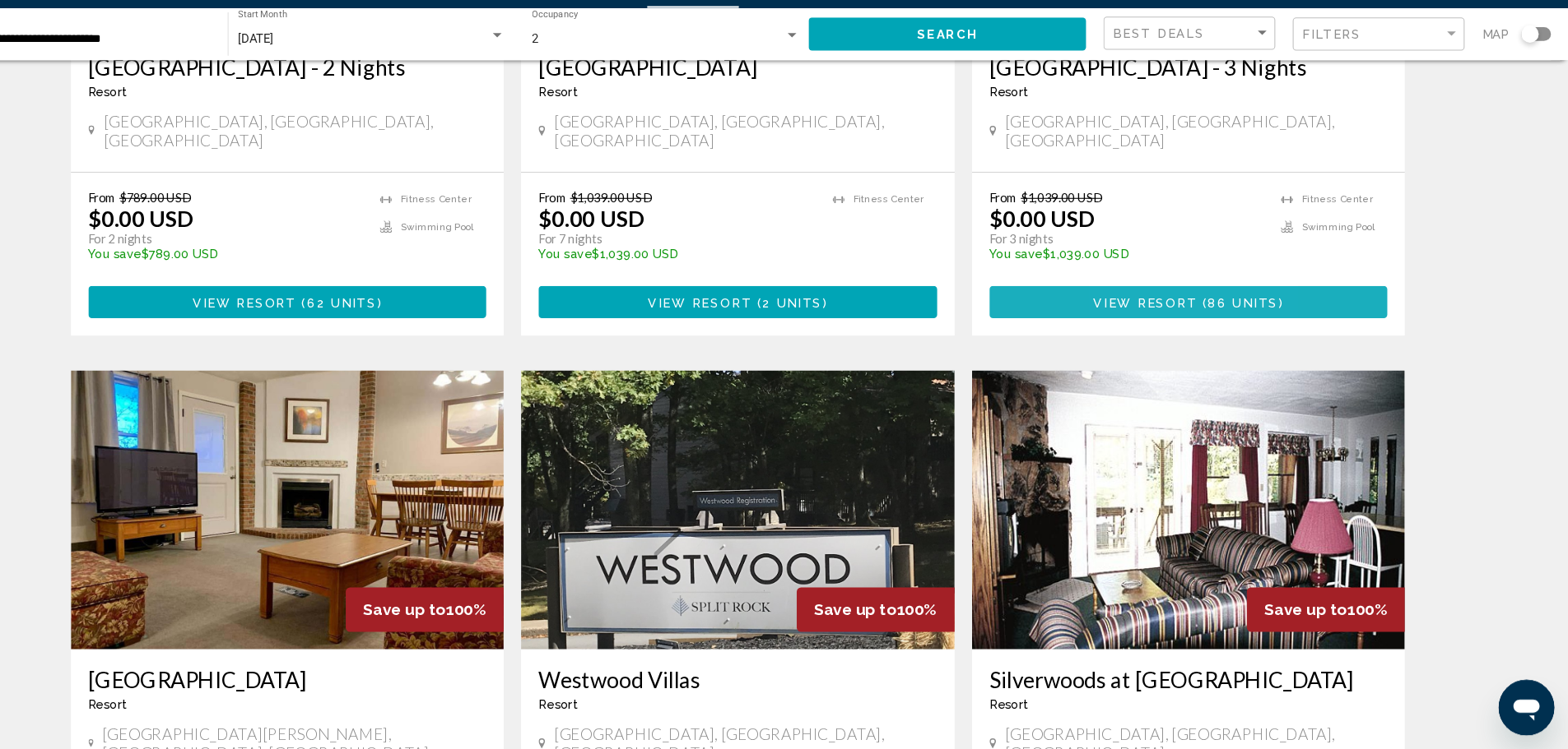
click at [1157, 321] on span "View Resort" at bounding box center [1168, 327] width 98 height 13
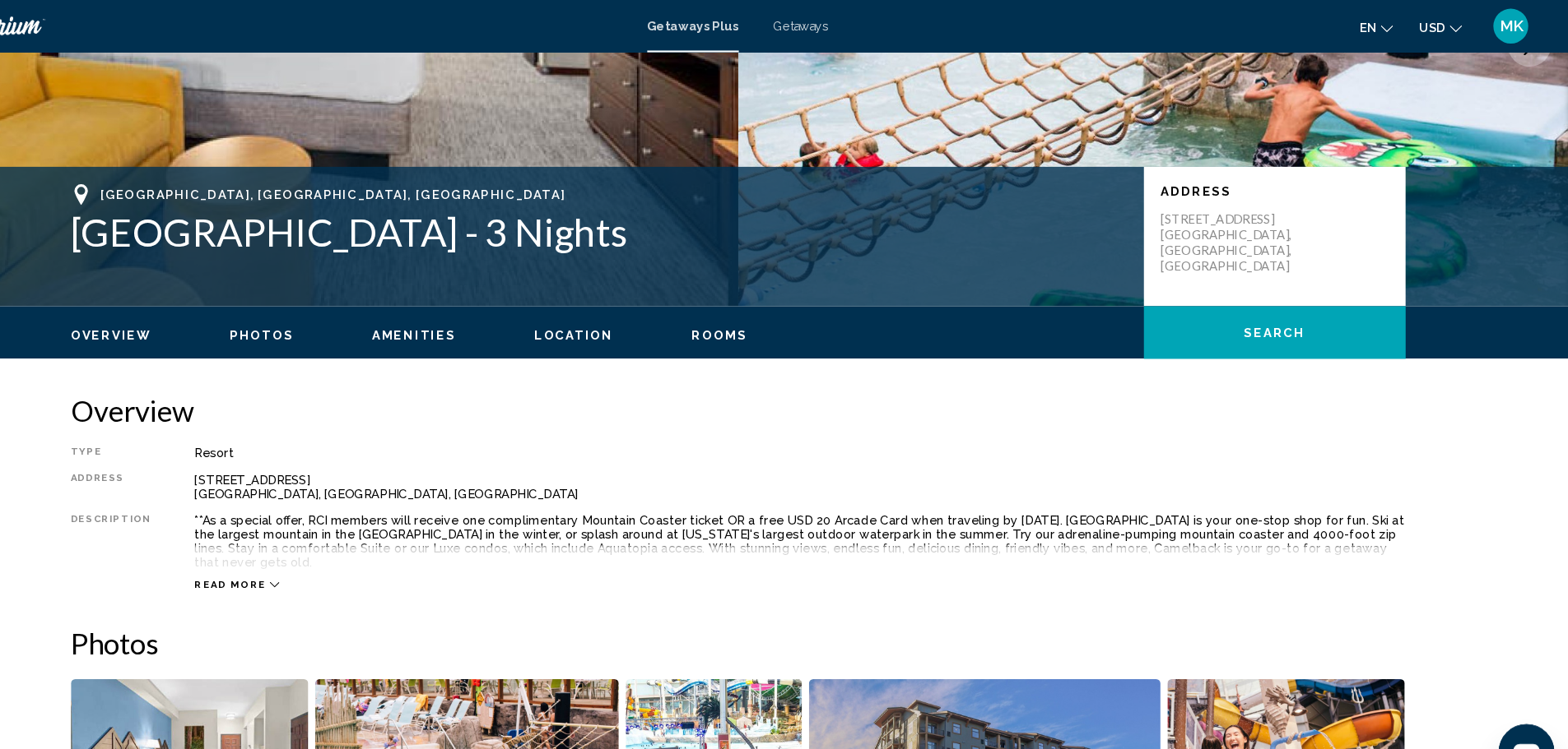
scroll to position [210, 0]
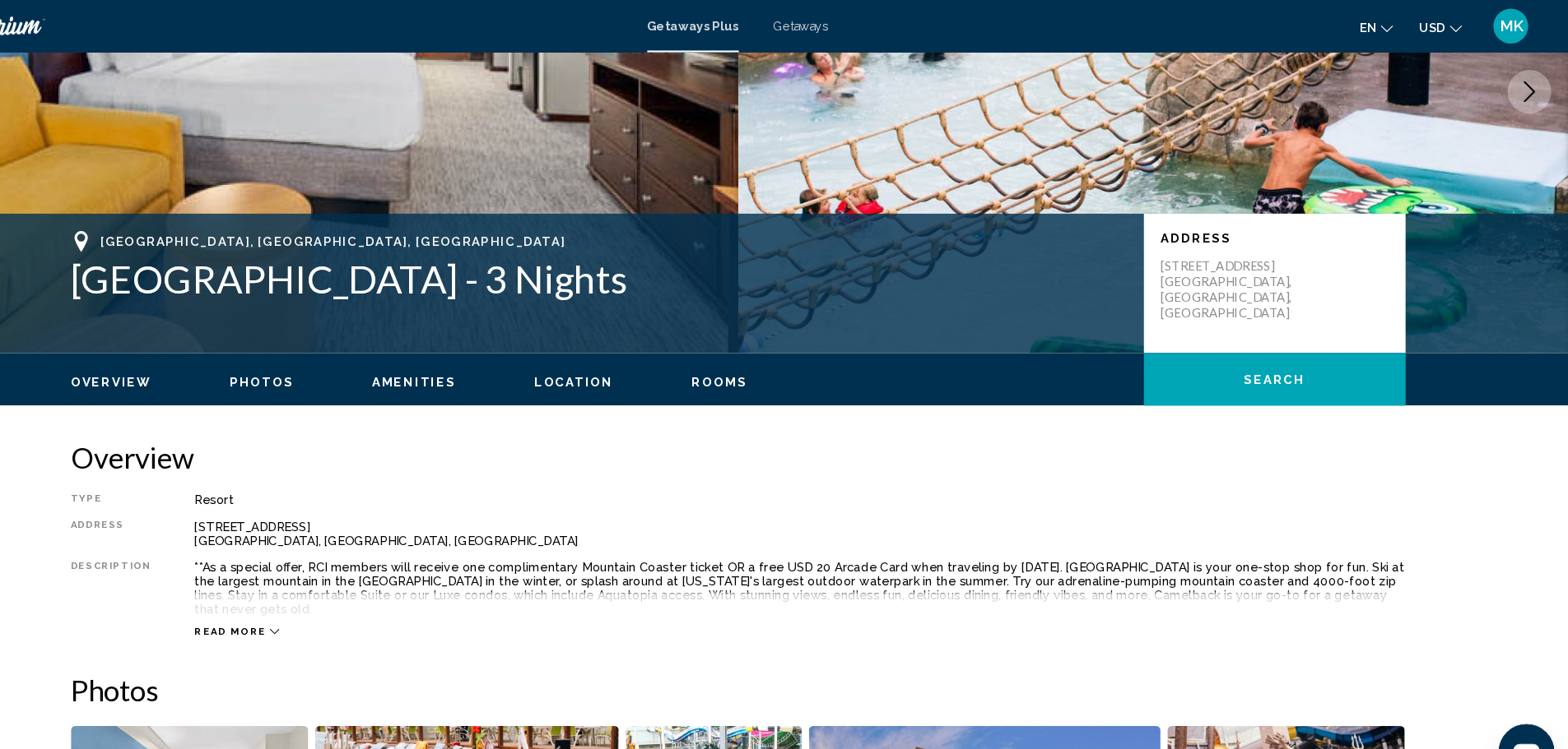
click at [345, 357] on span "Photos" at bounding box center [334, 360] width 60 height 13
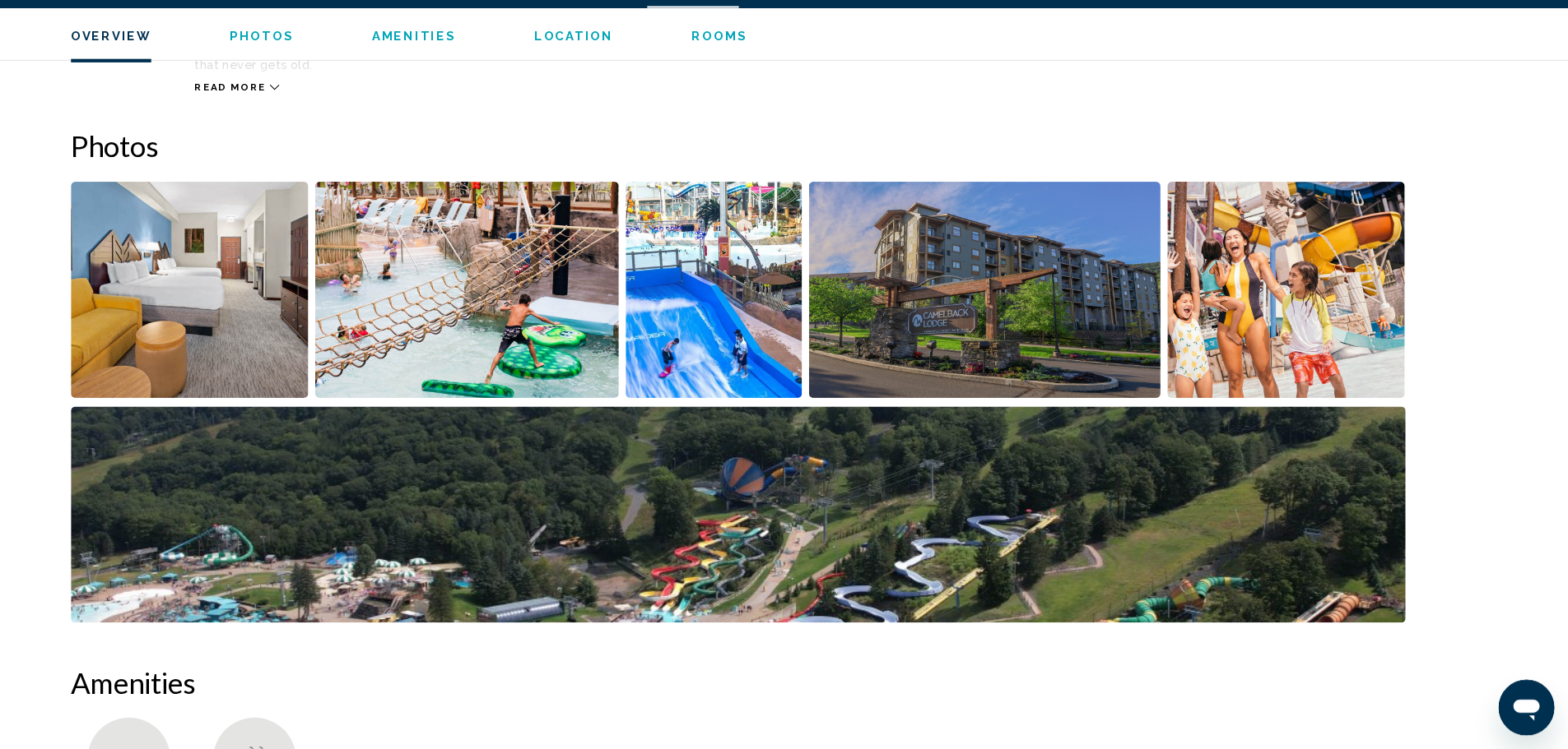
scroll to position [691, 0]
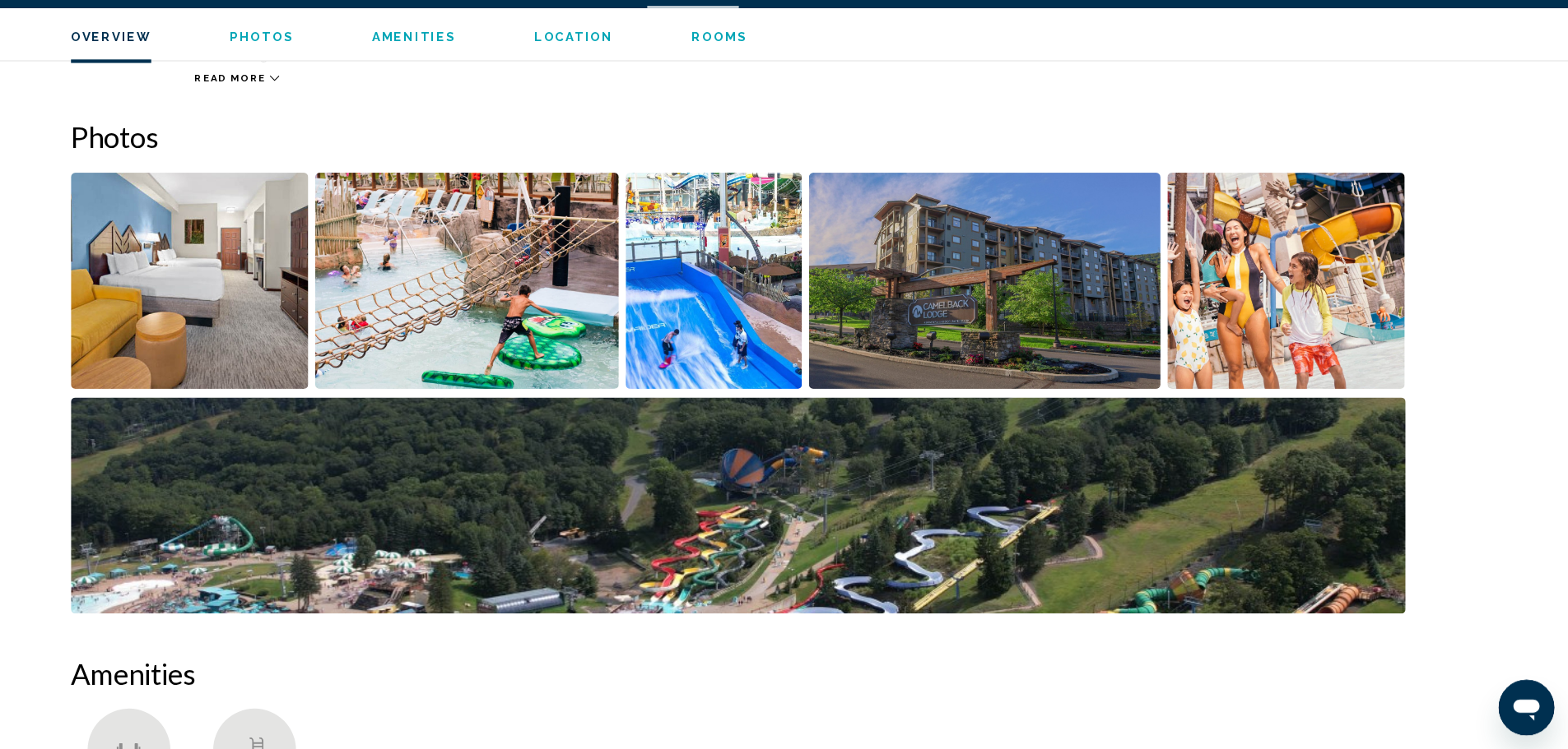
click at [281, 318] on img "Open full-screen image slider" at bounding box center [267, 307] width 225 height 204
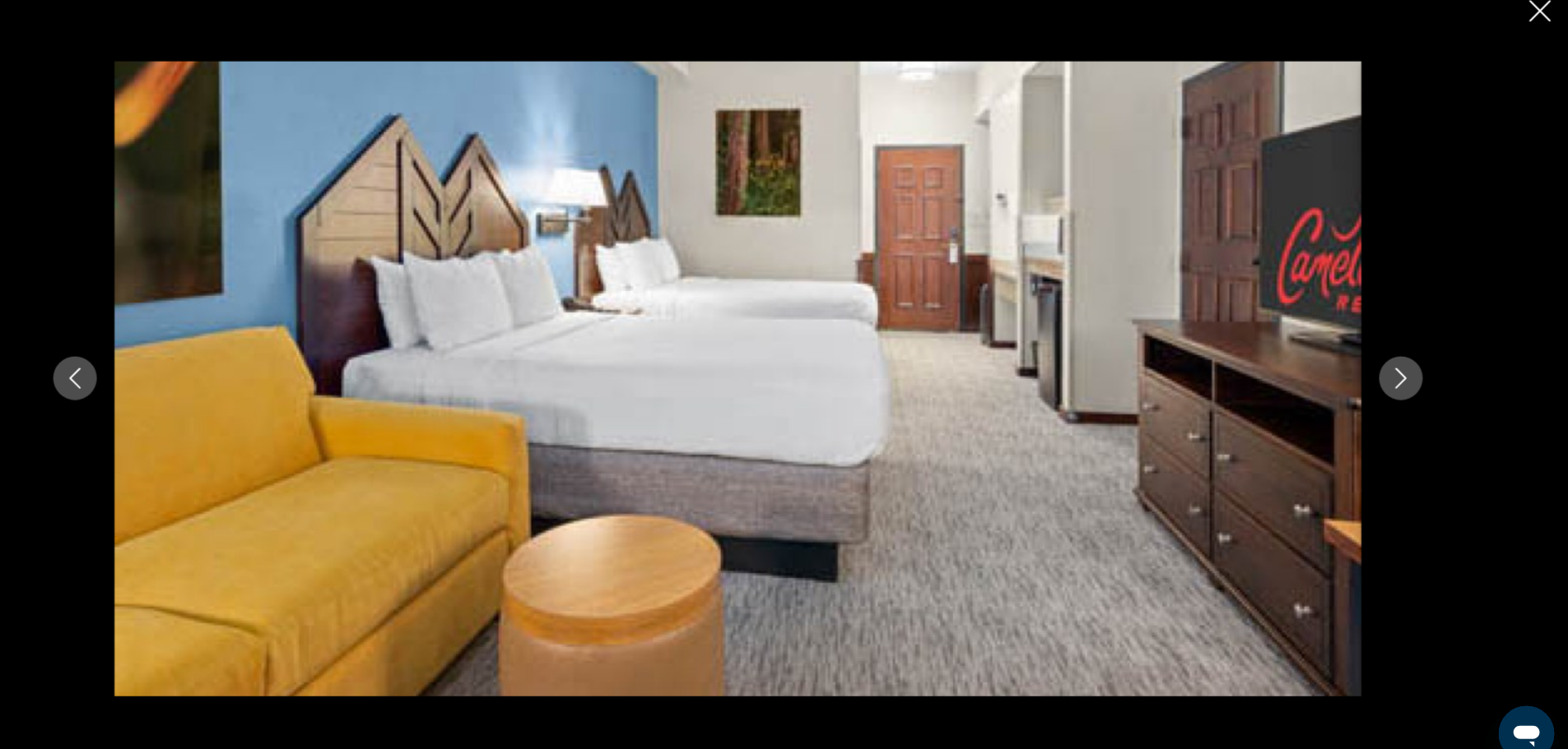
click at [1406, 377] on icon "Next image" at bounding box center [1410, 374] width 20 height 20
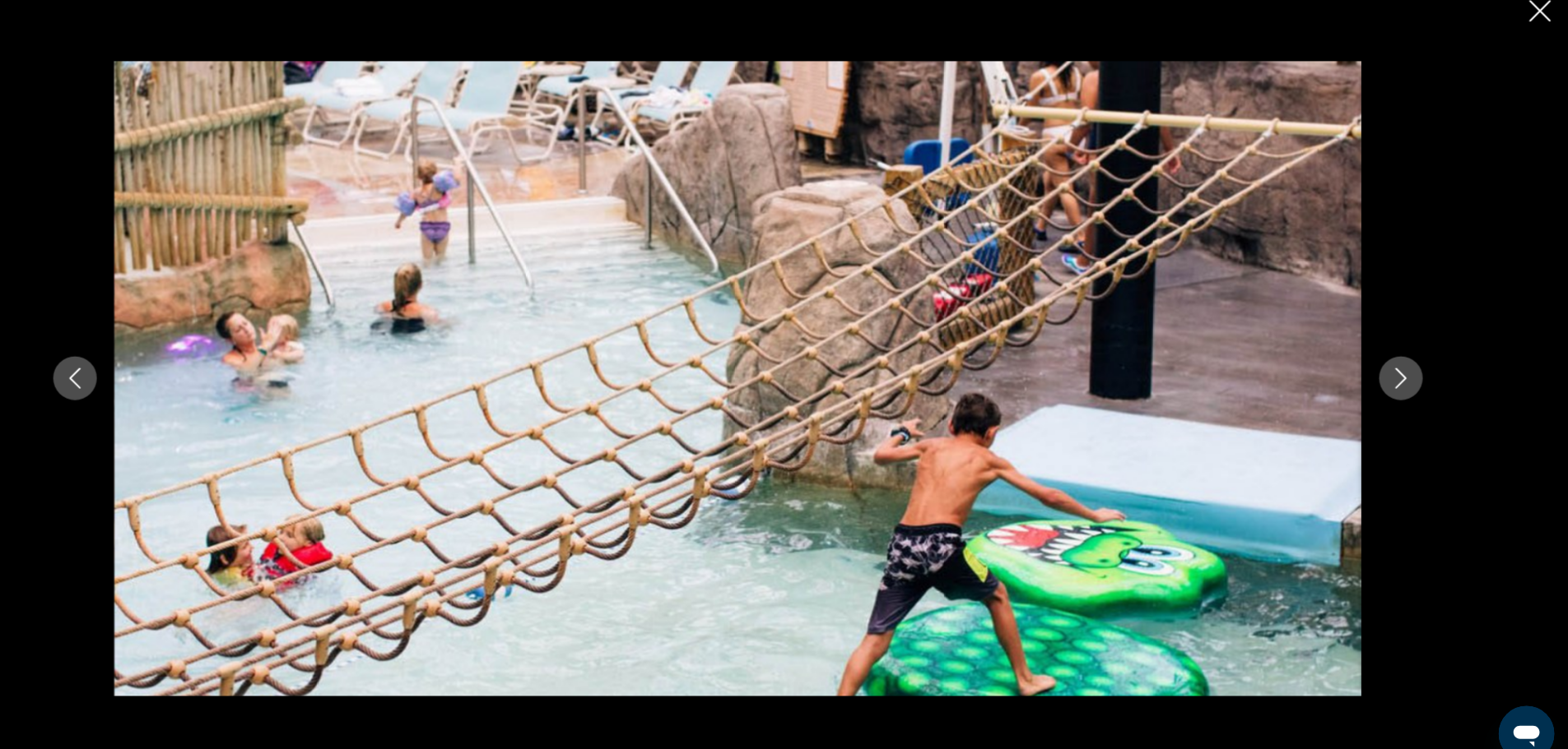
click at [1406, 383] on icon "Next image" at bounding box center [1410, 374] width 20 height 20
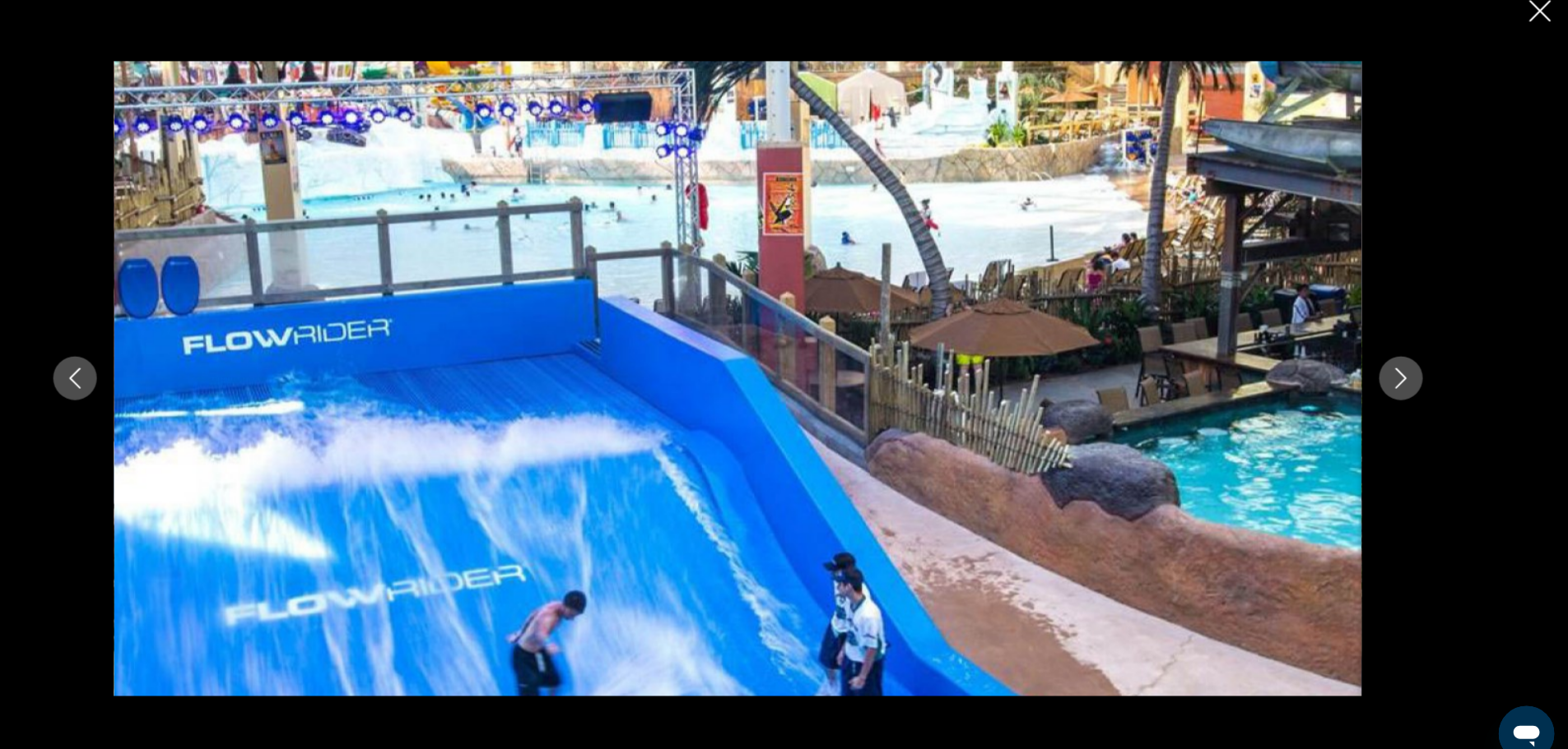
click at [1408, 389] on button "Next image" at bounding box center [1411, 374] width 42 height 42
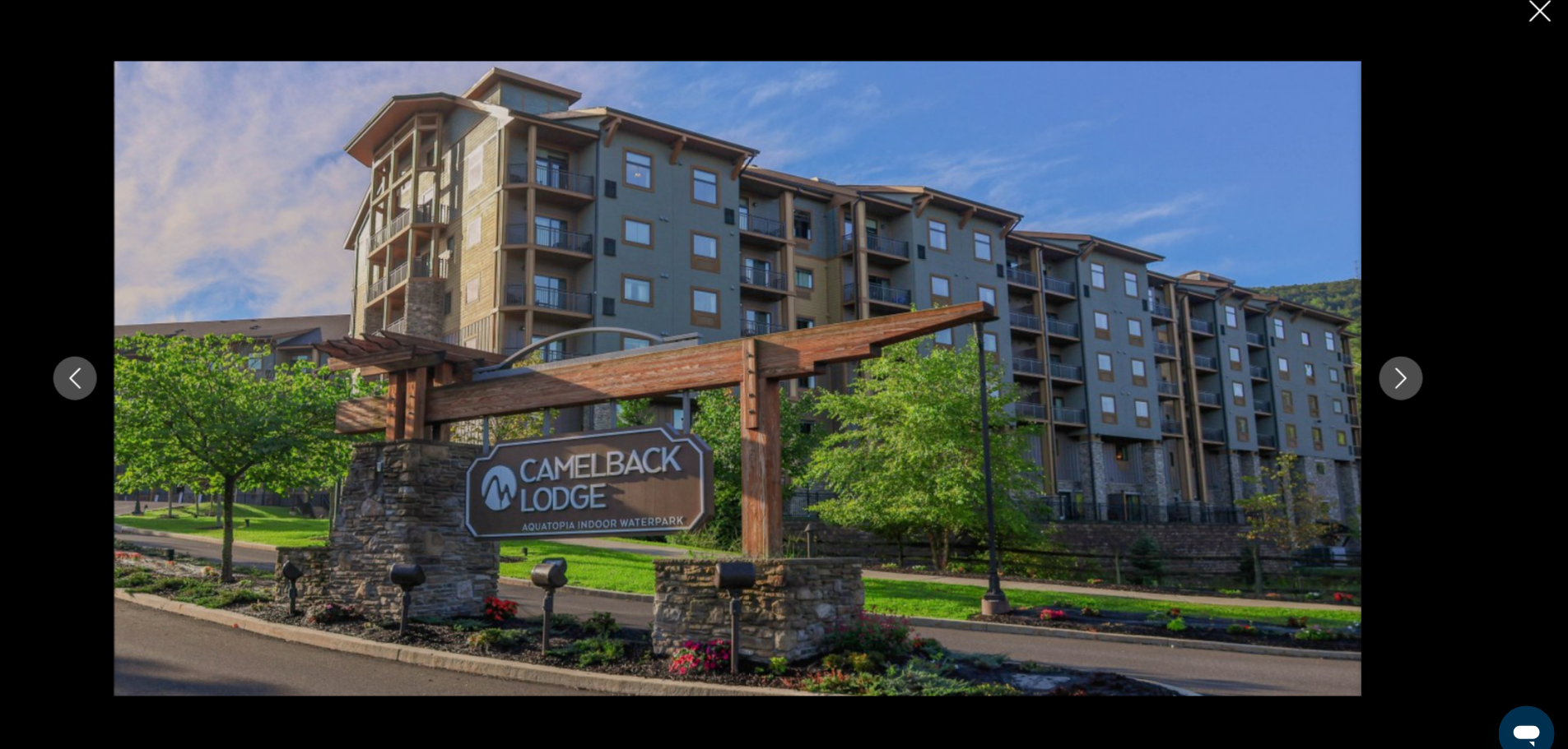
click at [1410, 385] on button "Next image" at bounding box center [1411, 374] width 42 height 42
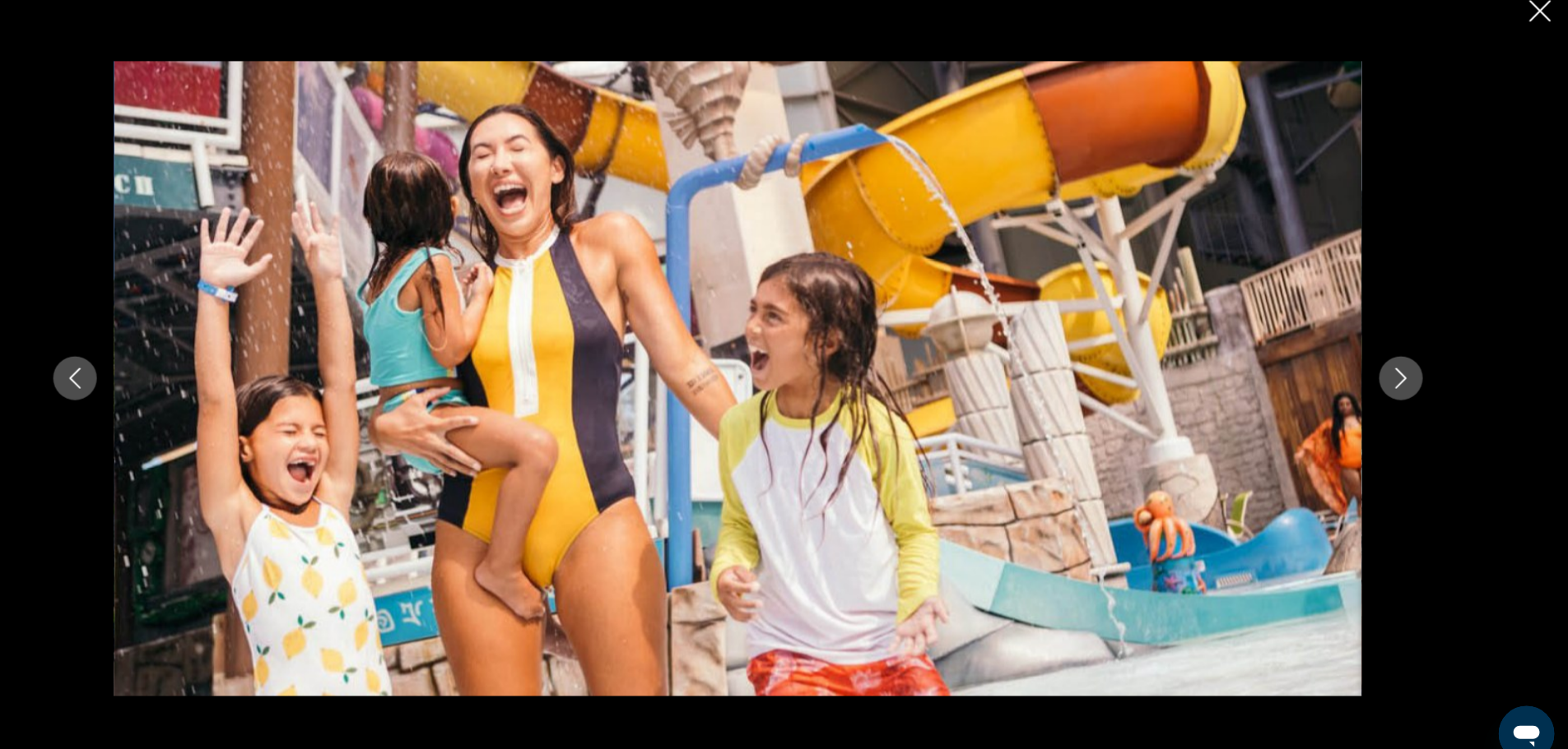
click at [1411, 384] on icon "Next image" at bounding box center [1410, 374] width 20 height 20
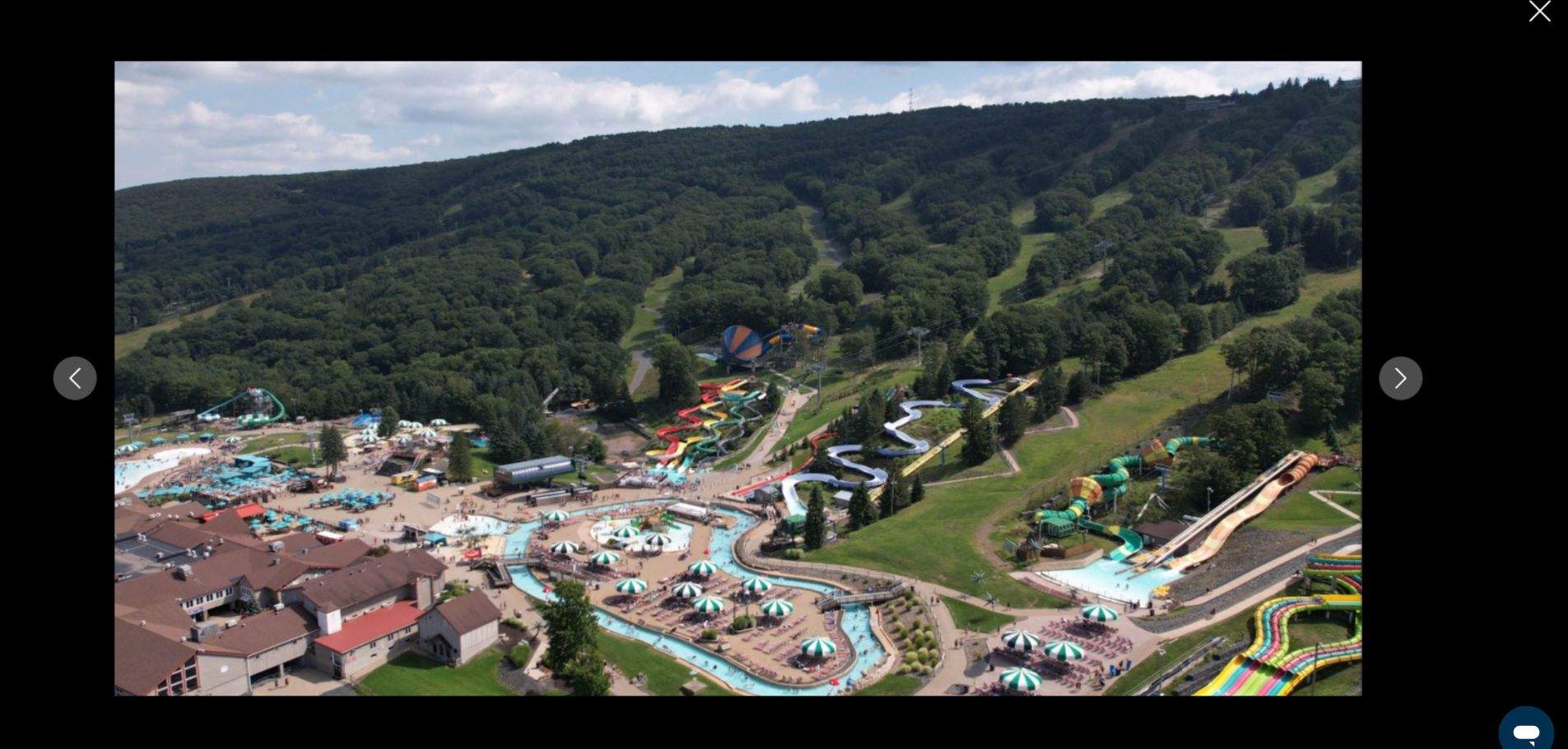
click at [1410, 379] on icon "Next image" at bounding box center [1410, 374] width 10 height 20
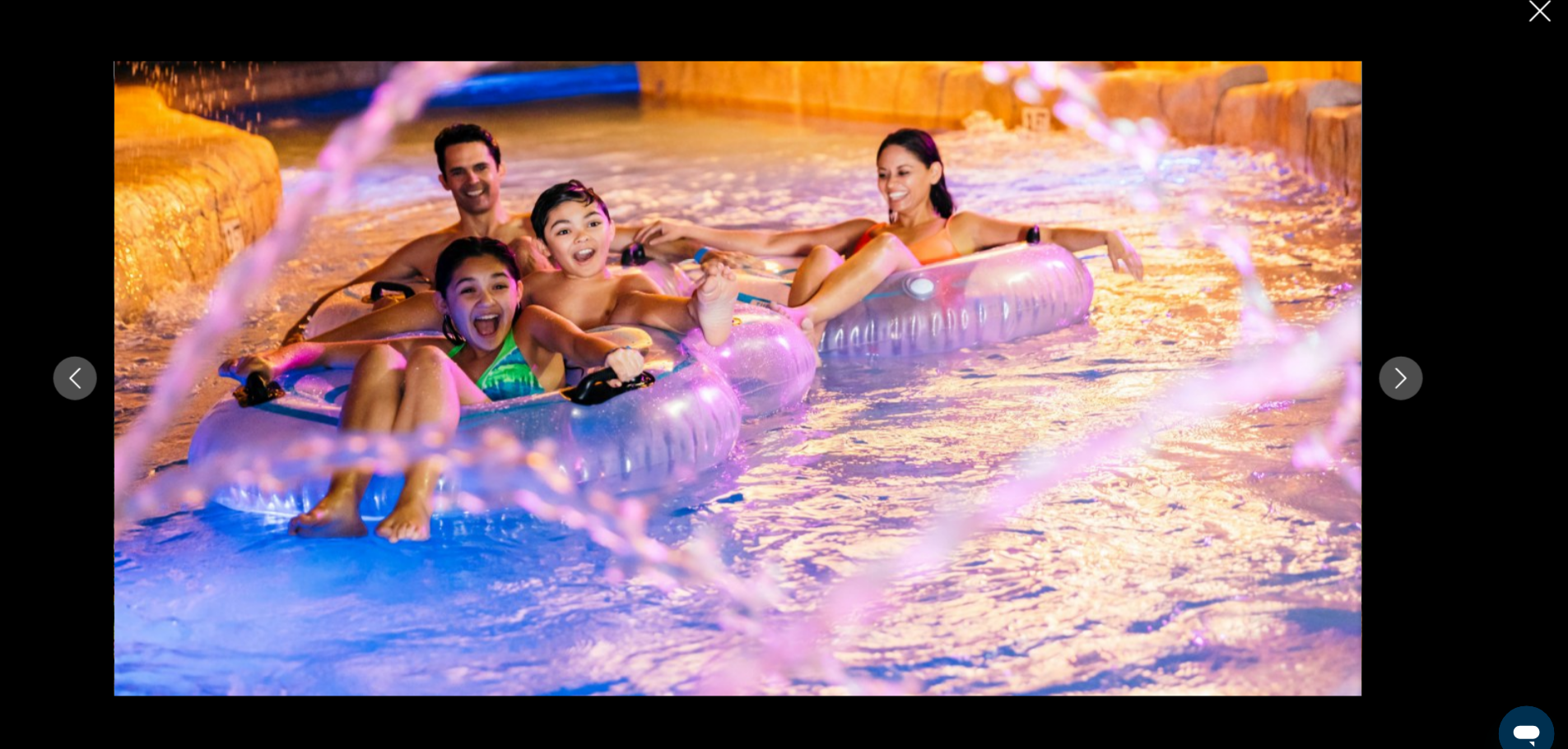
click at [1540, 29] on icon "Close slideshow" at bounding box center [1541, 28] width 21 height 21
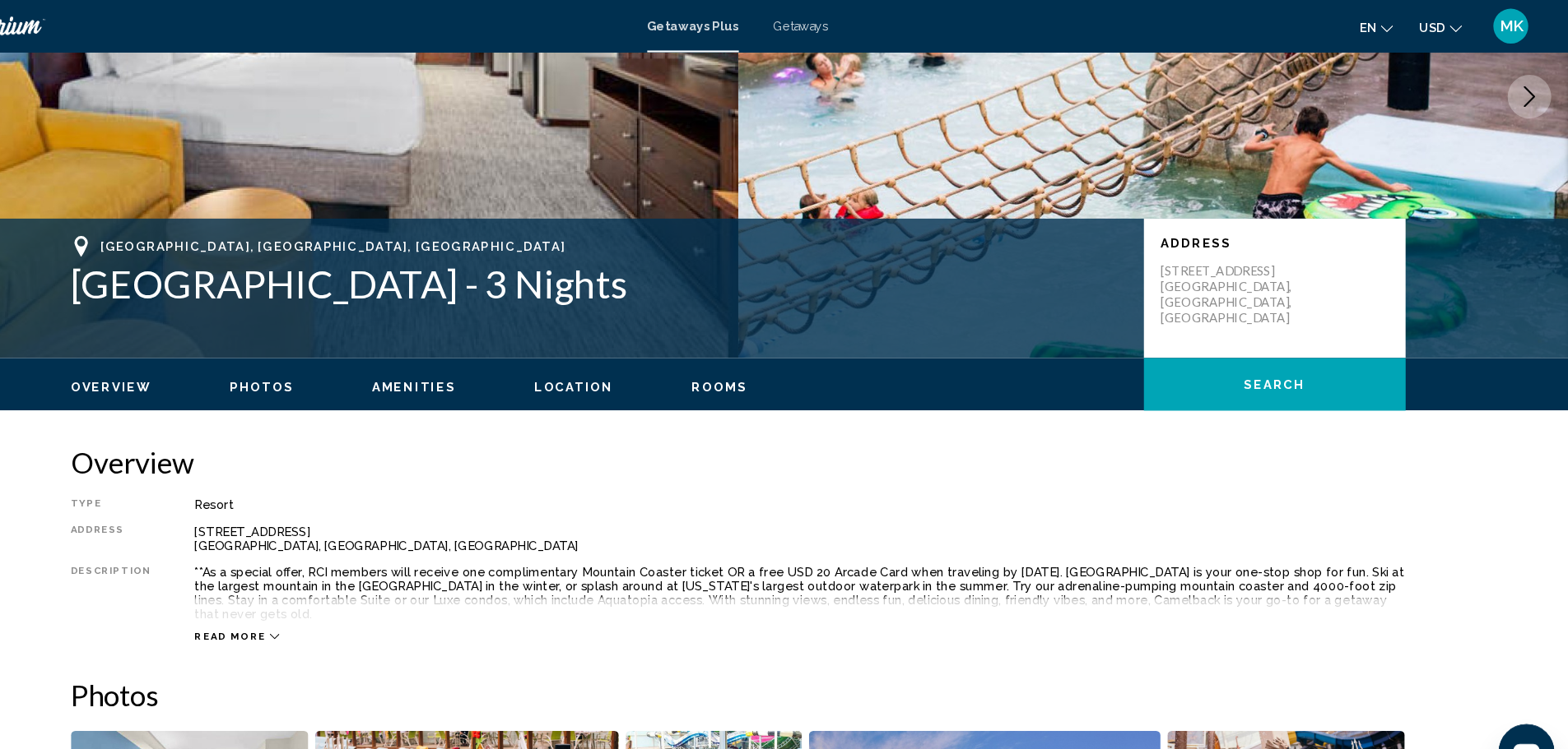
scroll to position [117, 0]
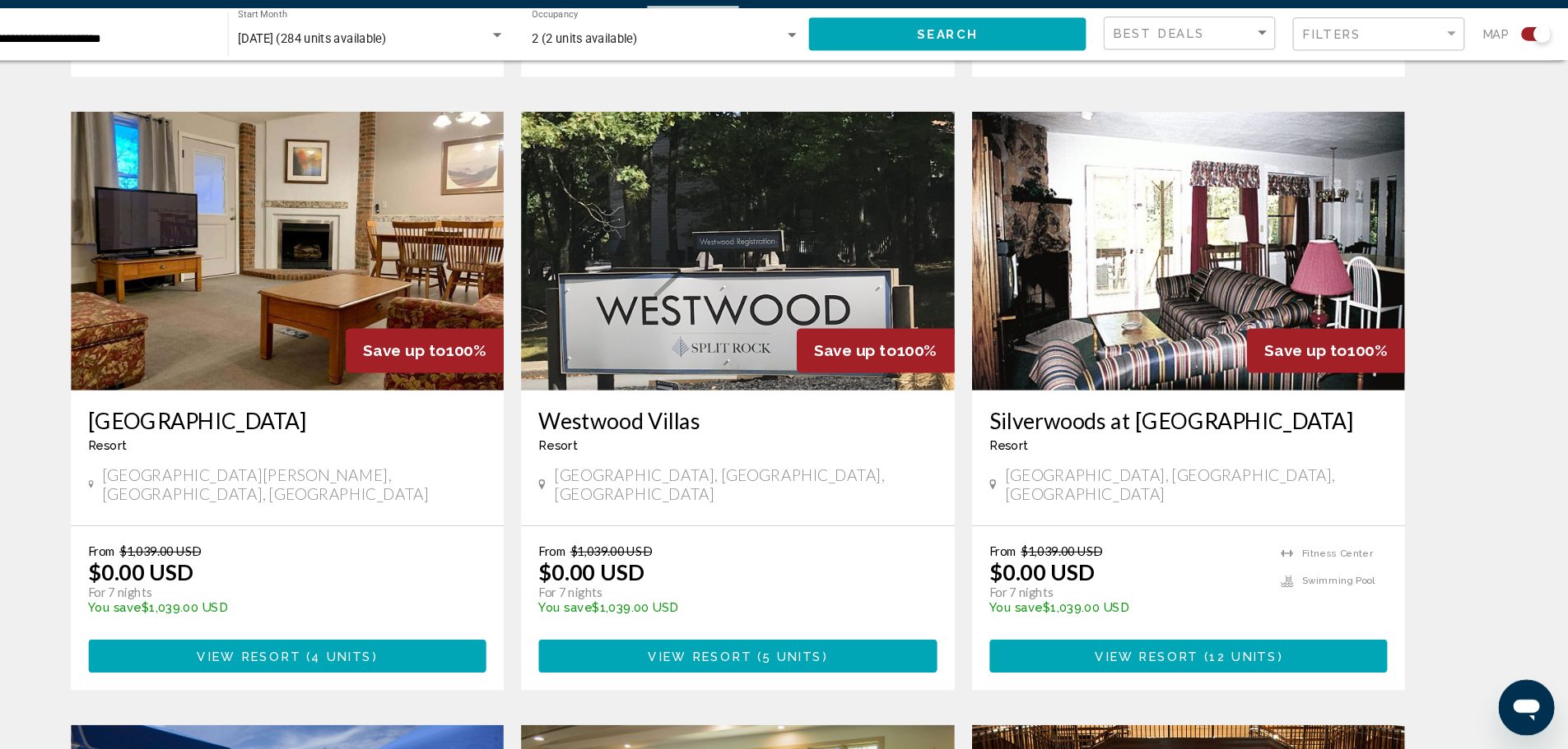
scroll to position [1118, 0]
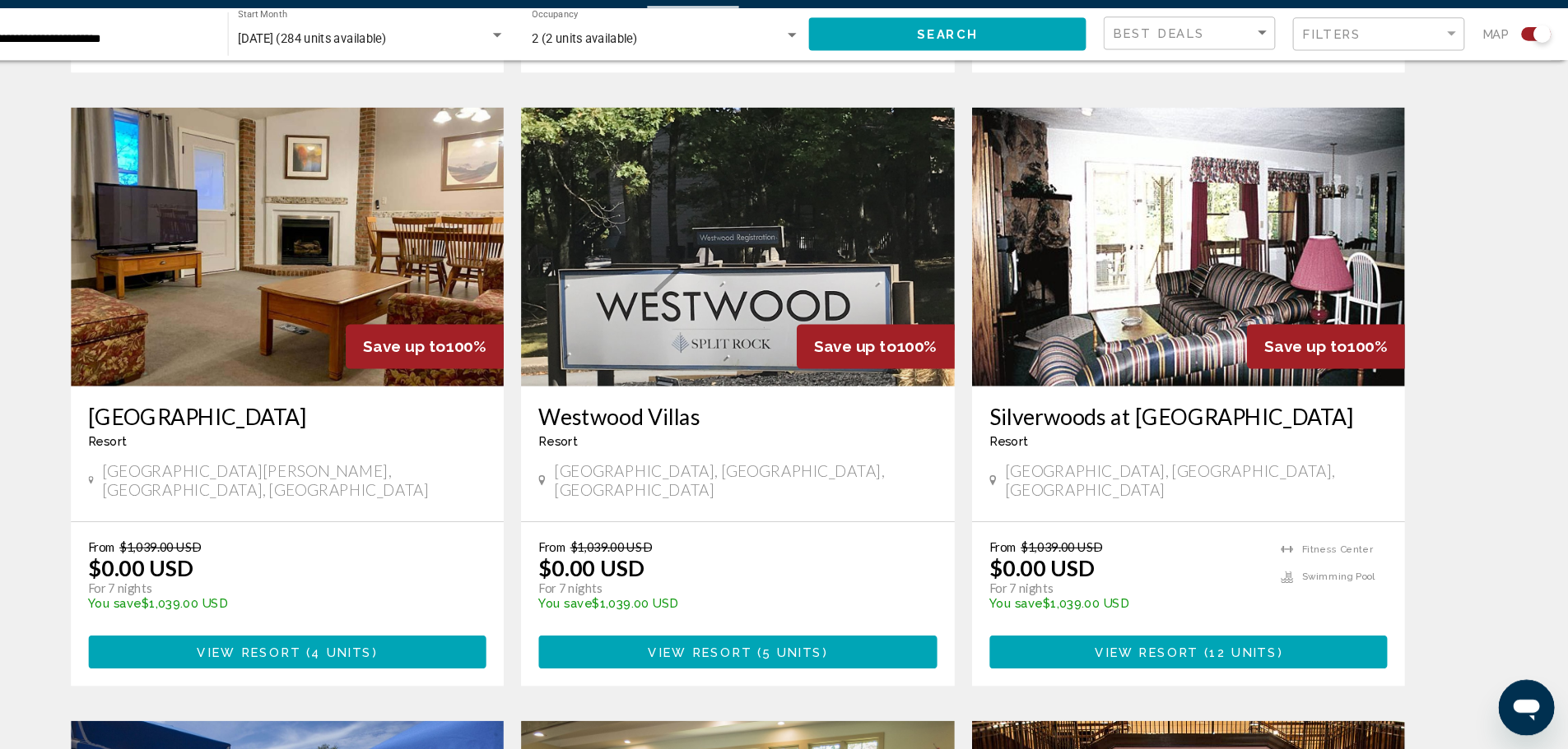
click at [777, 651] on span "View Resort" at bounding box center [748, 657] width 98 height 13
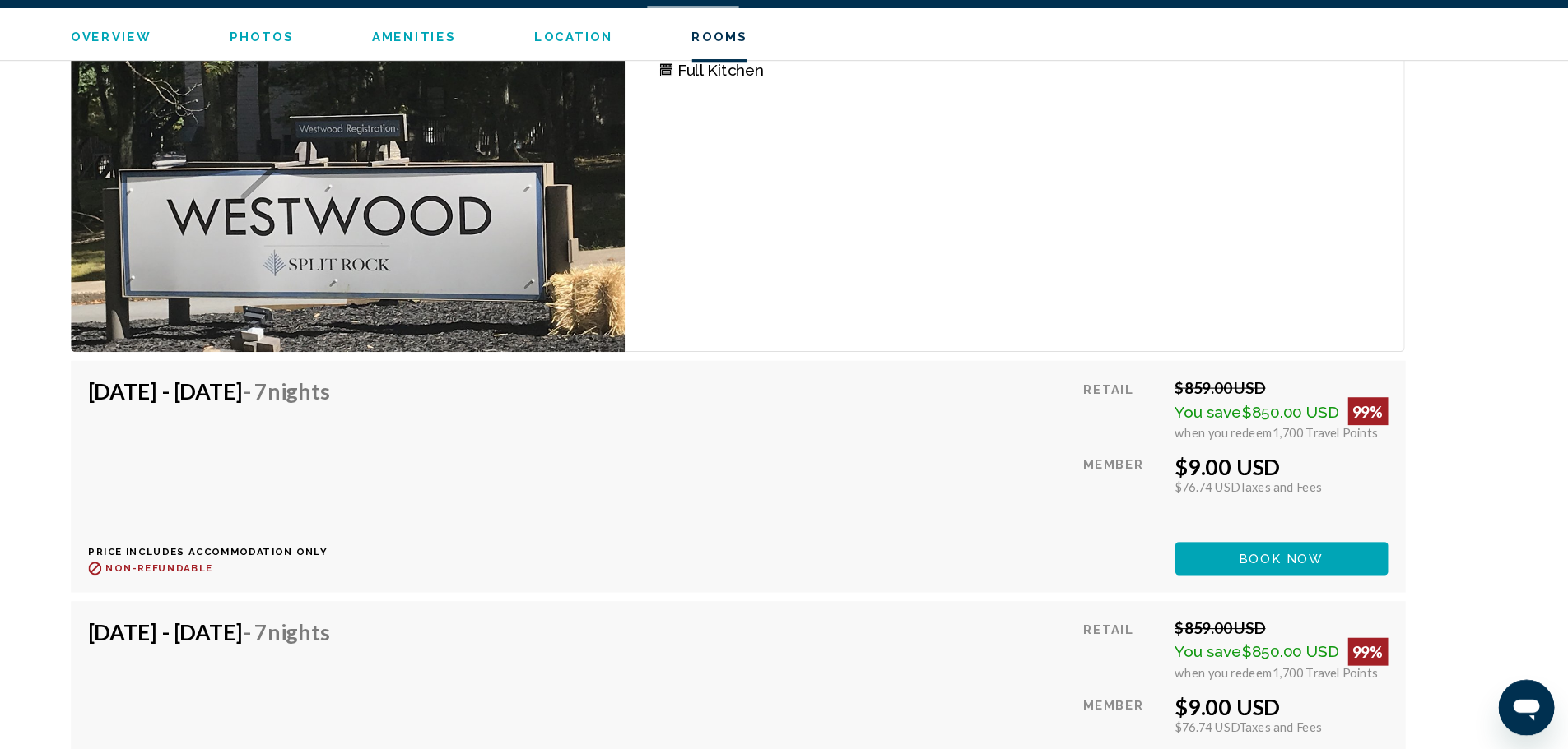
scroll to position [2550, 0]
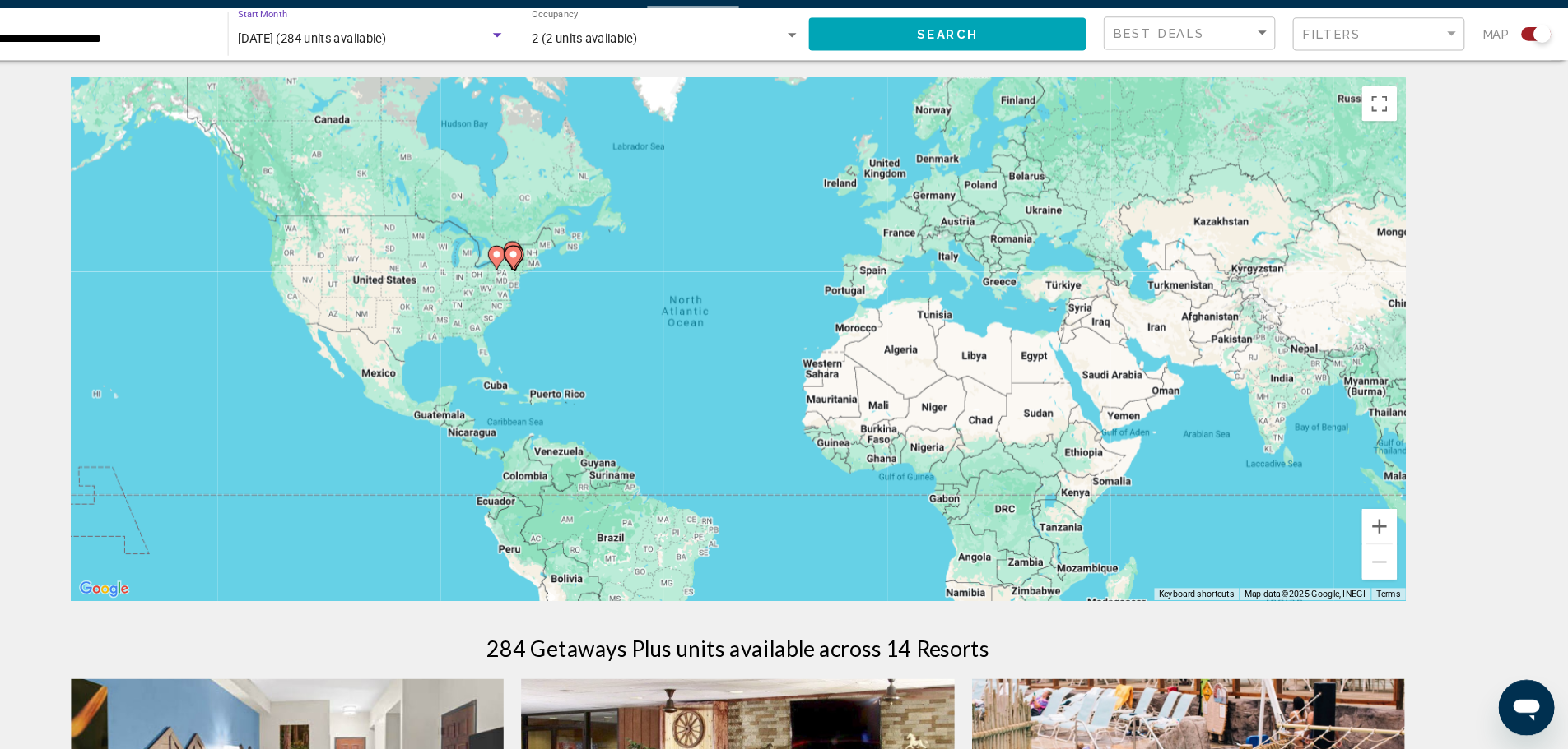
click at [394, 80] on span "[DATE] (284 units available)" at bounding box center [382, 78] width 140 height 13
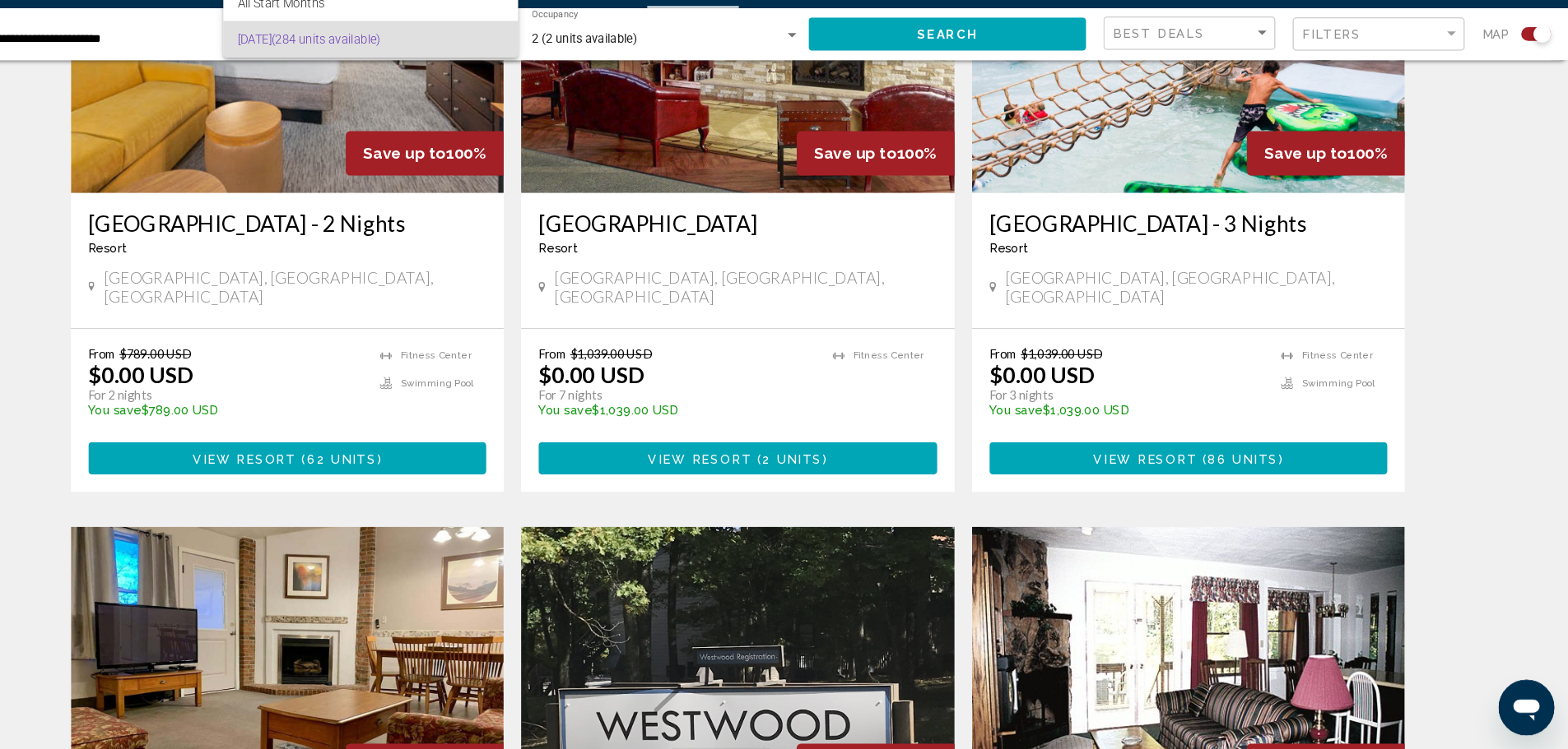
scroll to position [730, 0]
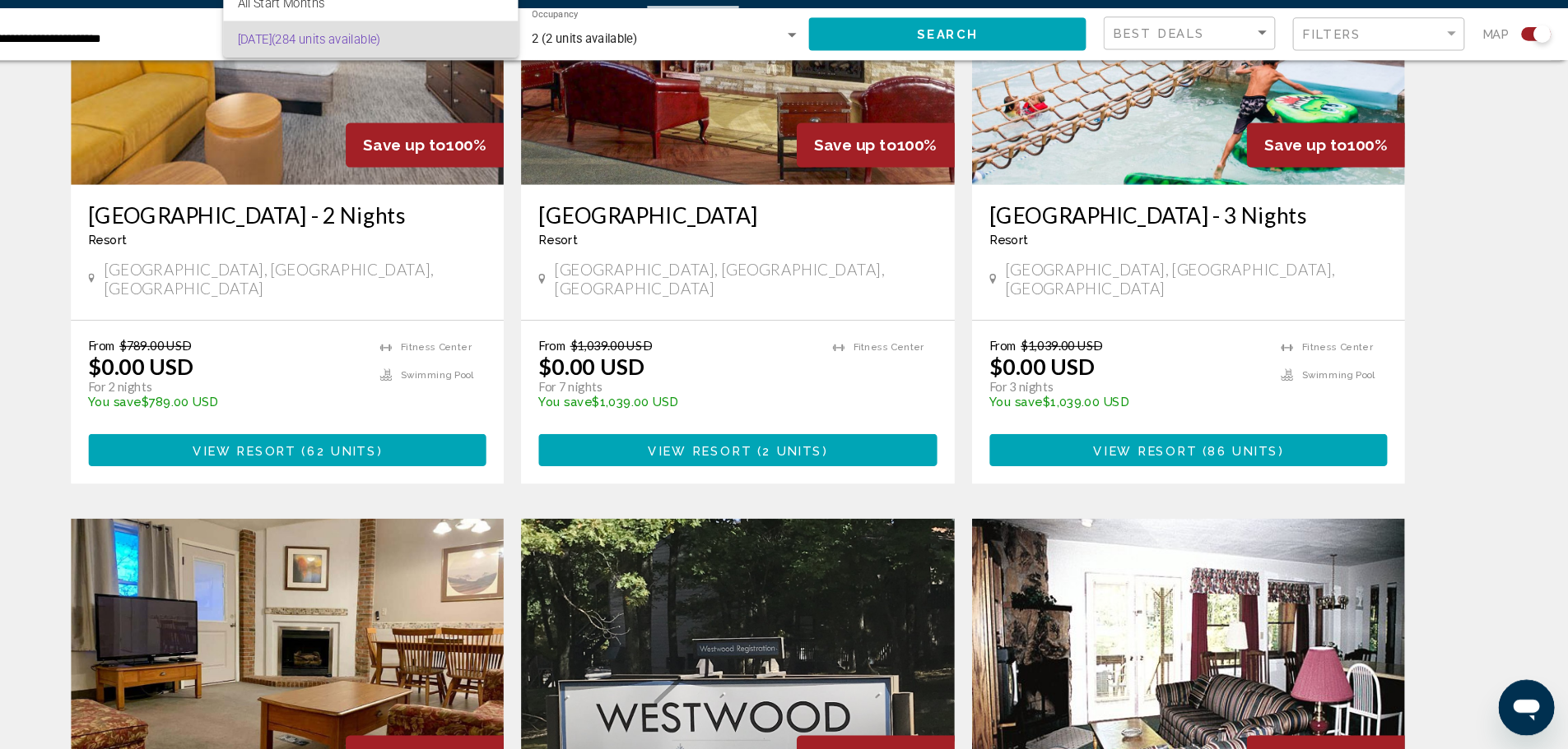
click at [1218, 445] on div at bounding box center [784, 374] width 1568 height 749
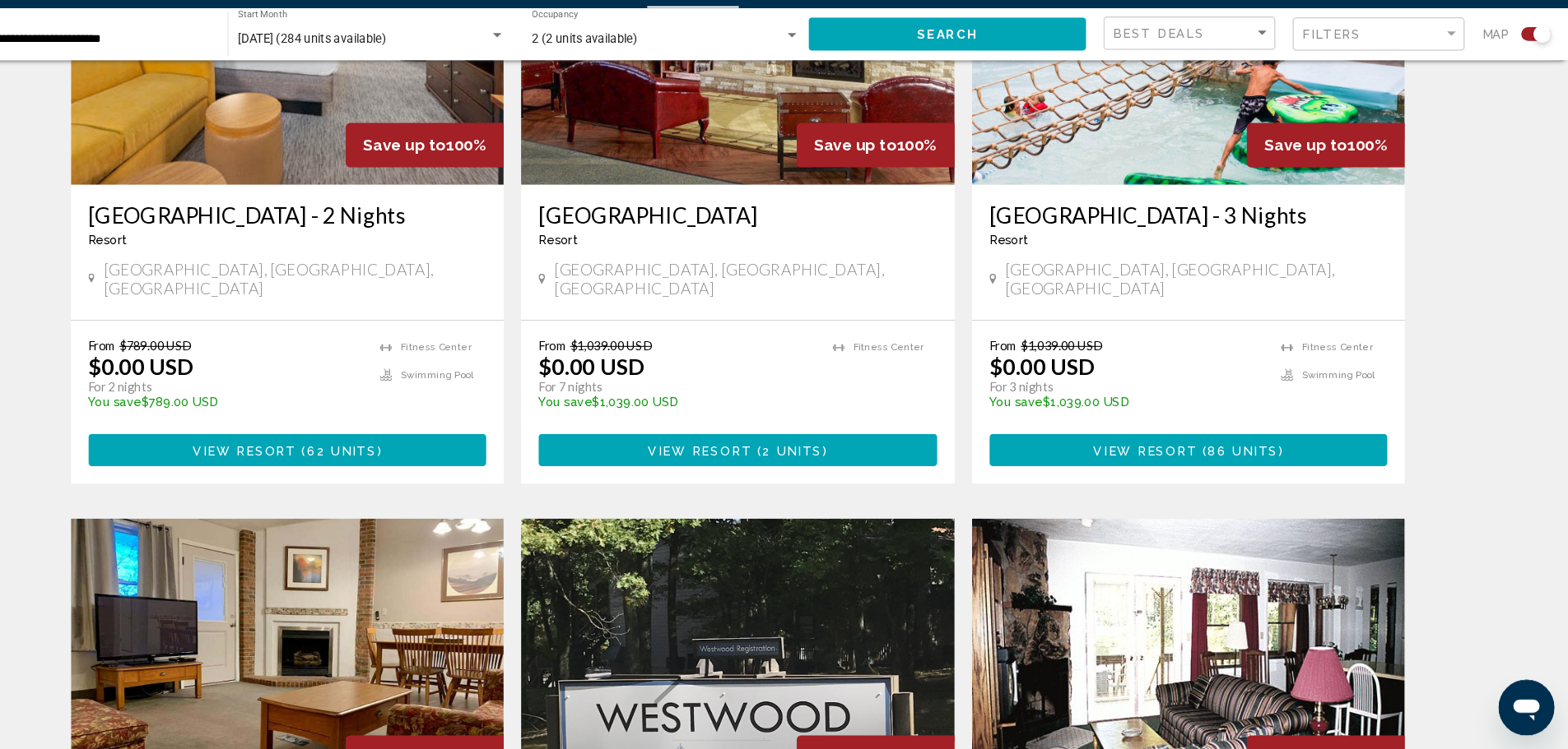
click at [1216, 461] on span "View Resort" at bounding box center [1168, 467] width 98 height 13
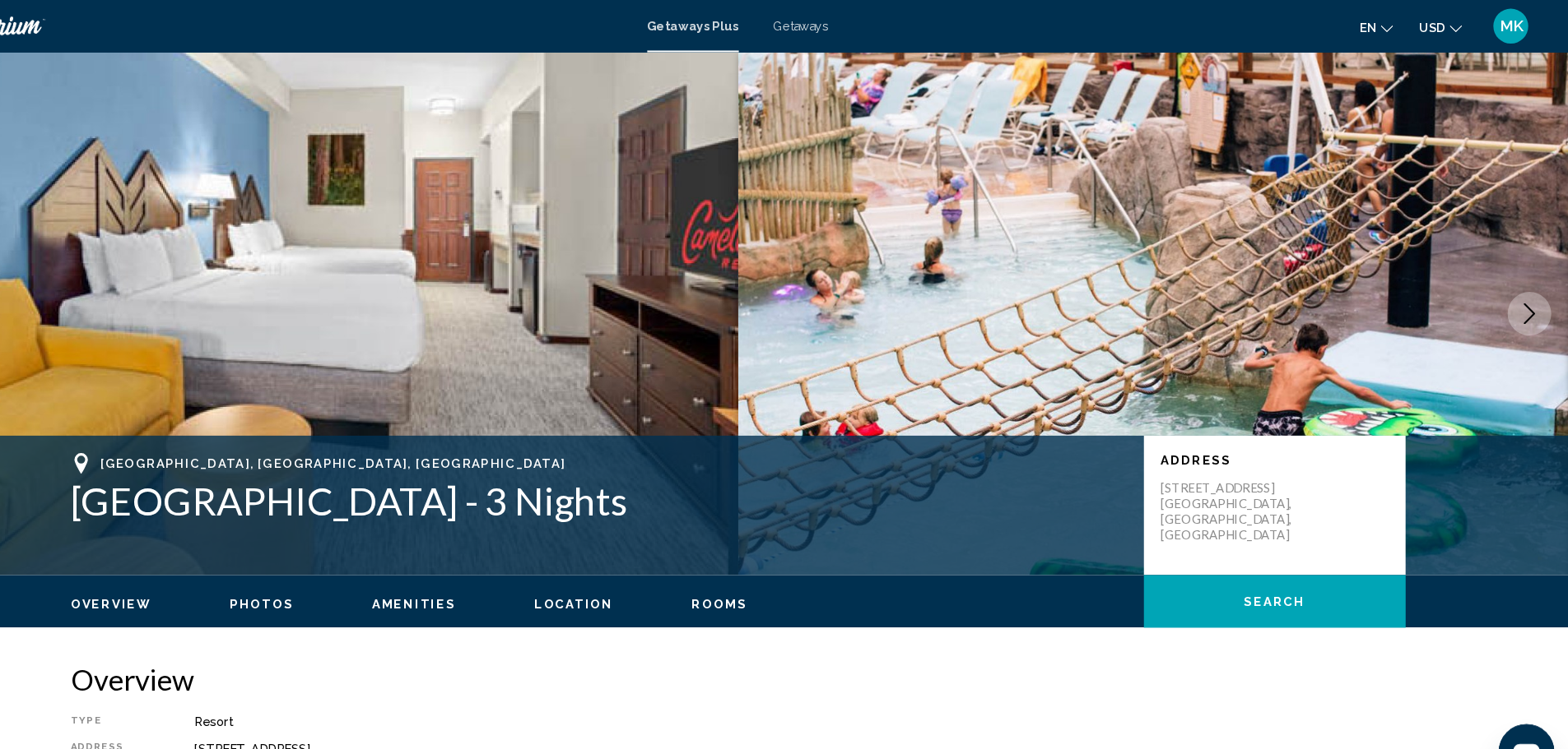
click at [1216, 407] on img "Main content" at bounding box center [1176, 296] width 784 height 494
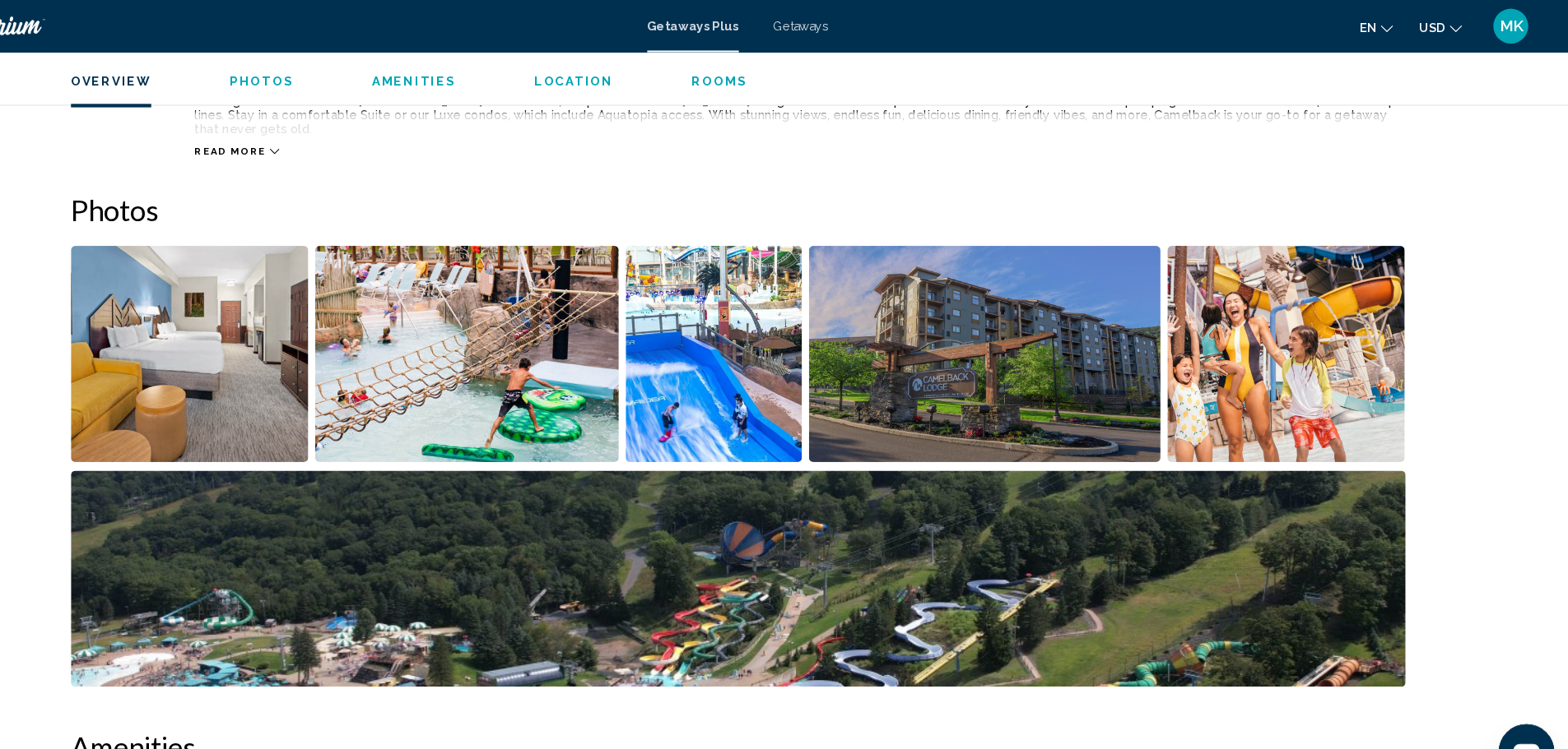
scroll to position [532, 0]
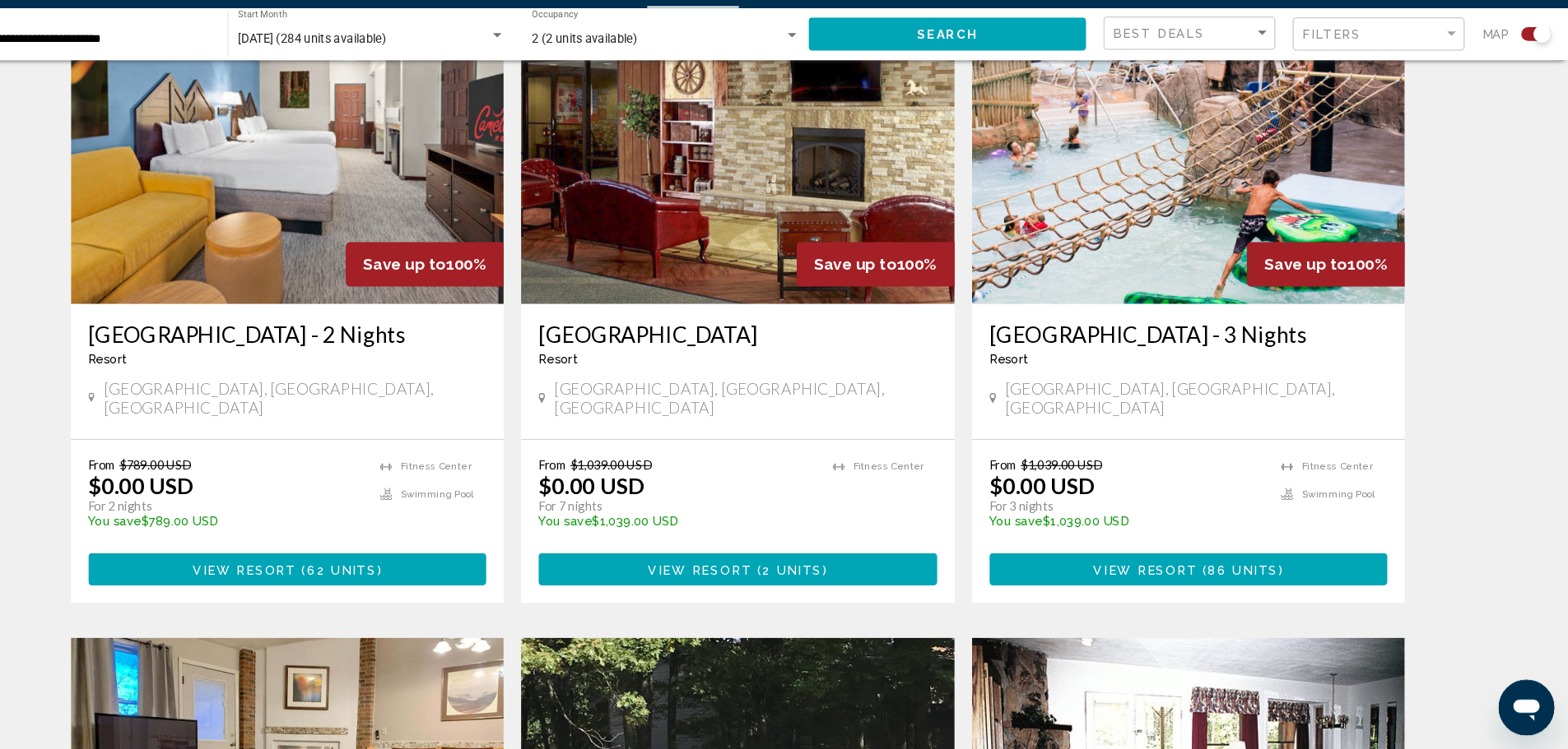
scroll to position [636, 0]
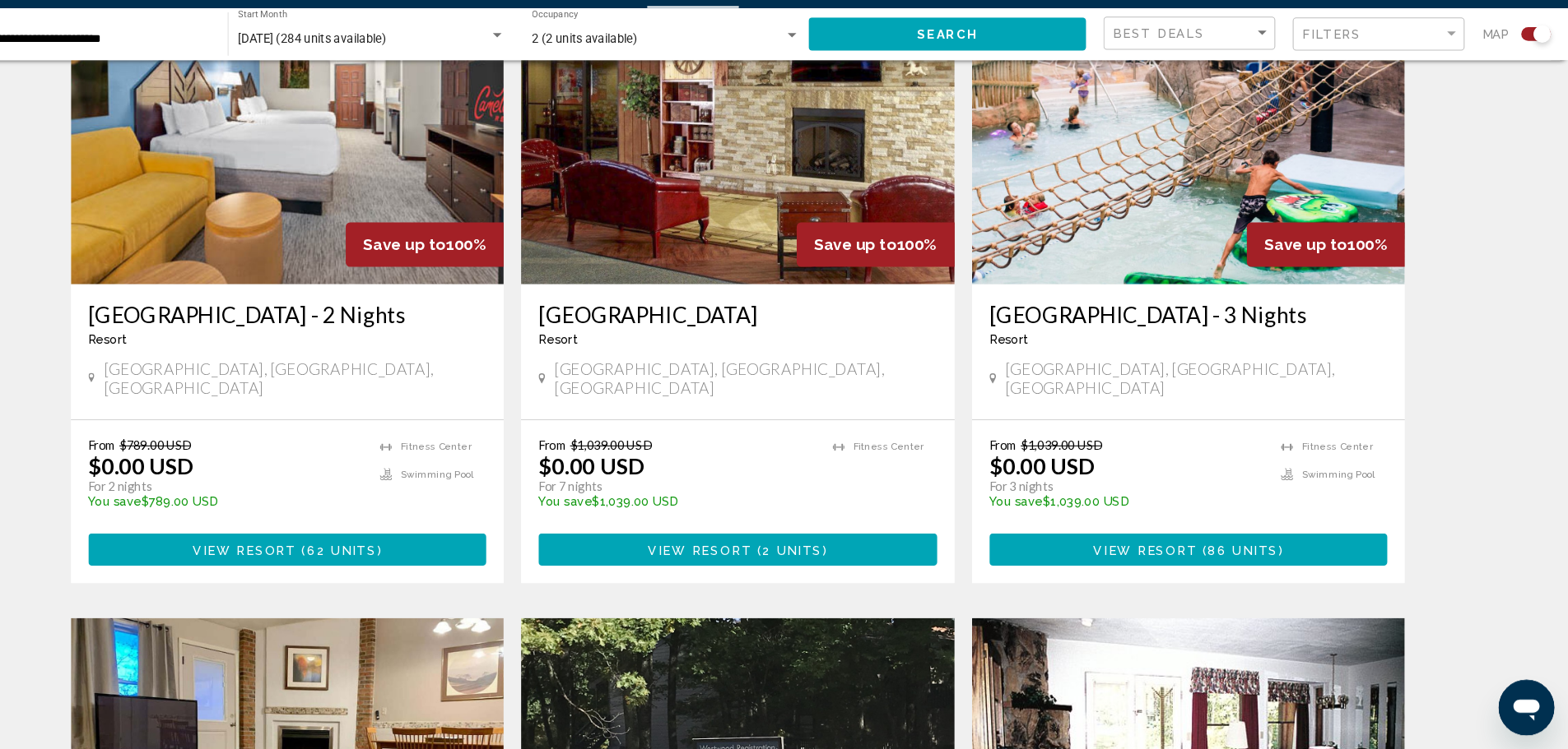
click at [1175, 219] on img "Main content" at bounding box center [1209, 178] width 409 height 263
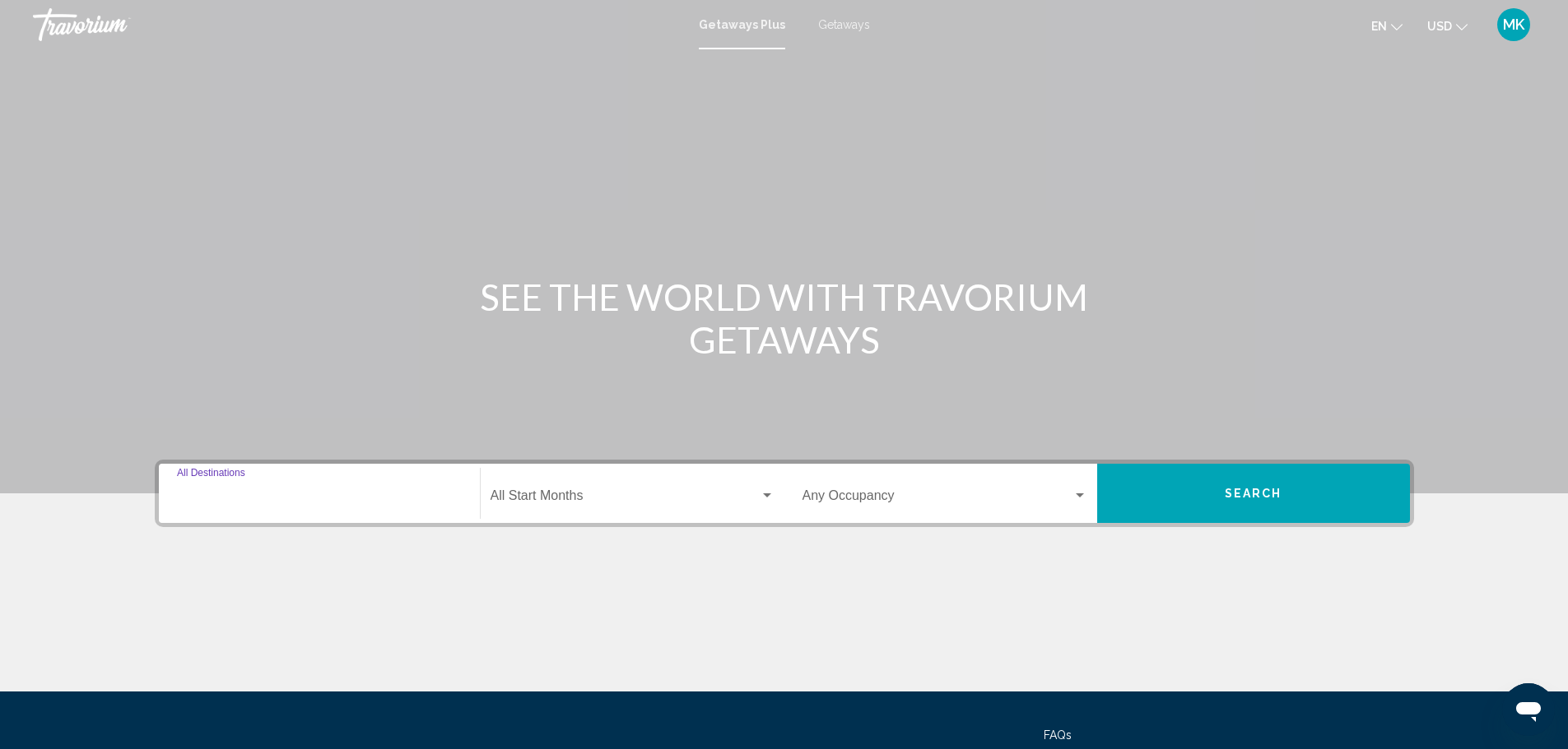
click at [276, 495] on input "Destination All Destinations" at bounding box center [318, 499] width 285 height 15
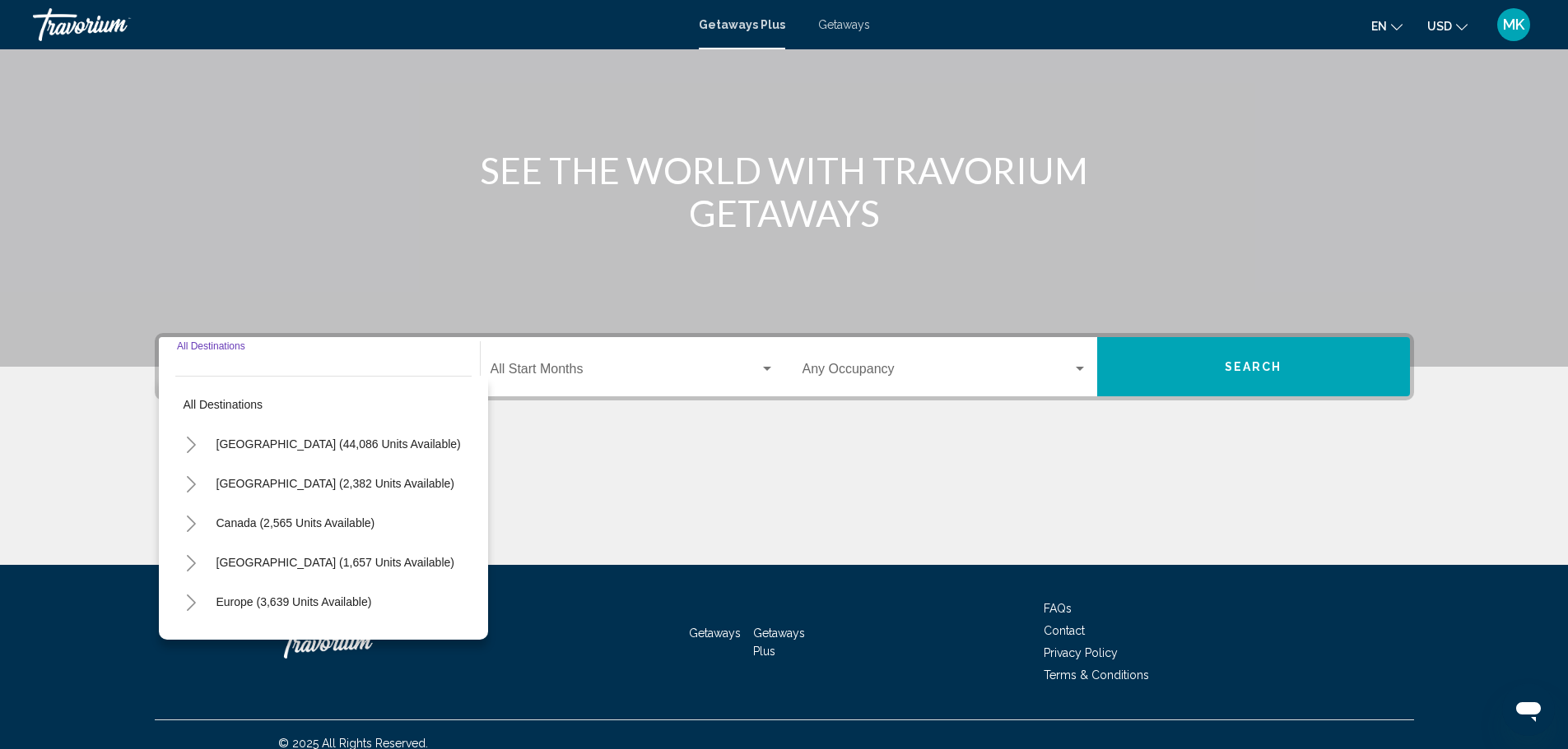
scroll to position [144, 0]
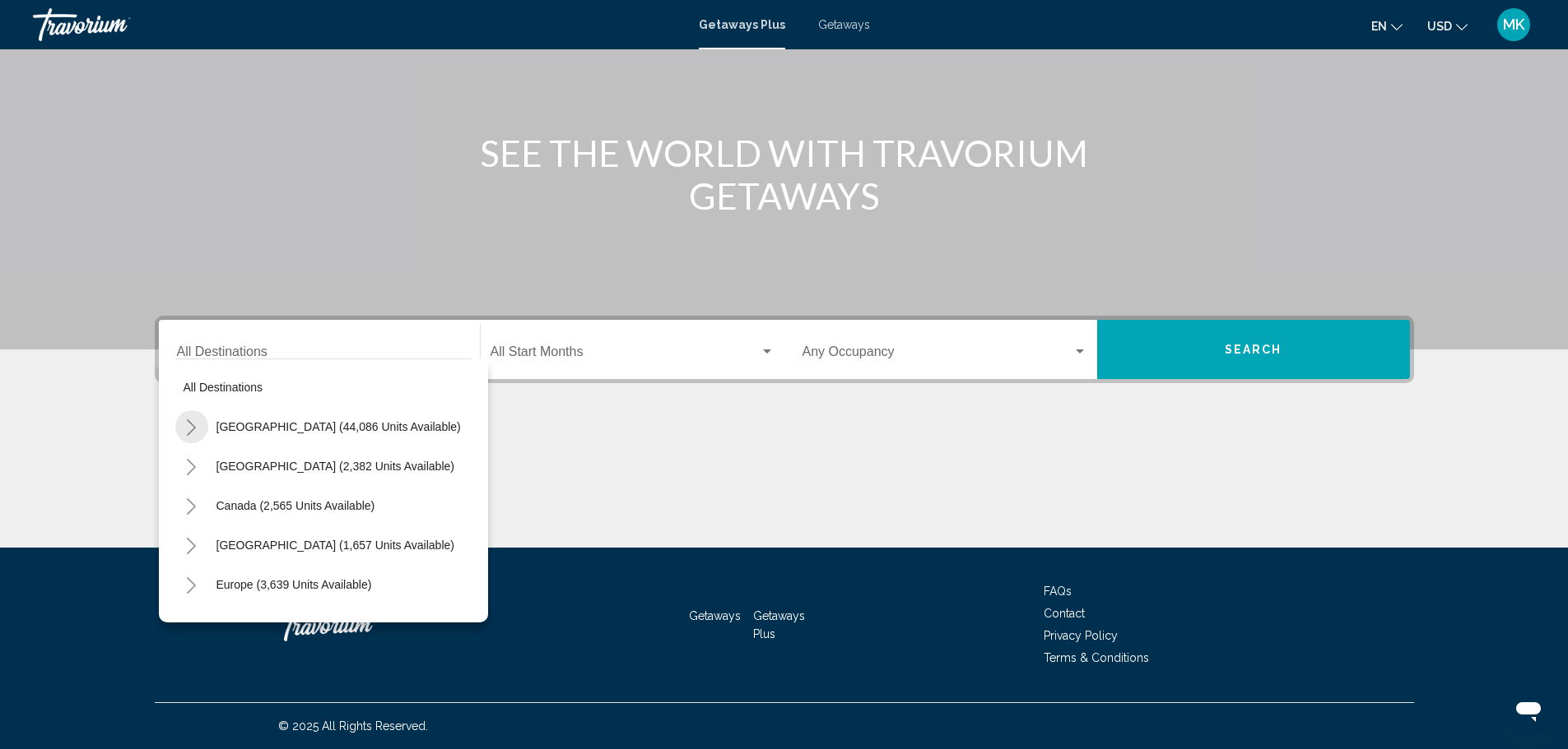
click at [191, 425] on icon "Toggle United States (44,086 units available)" at bounding box center [191, 427] width 9 height 16
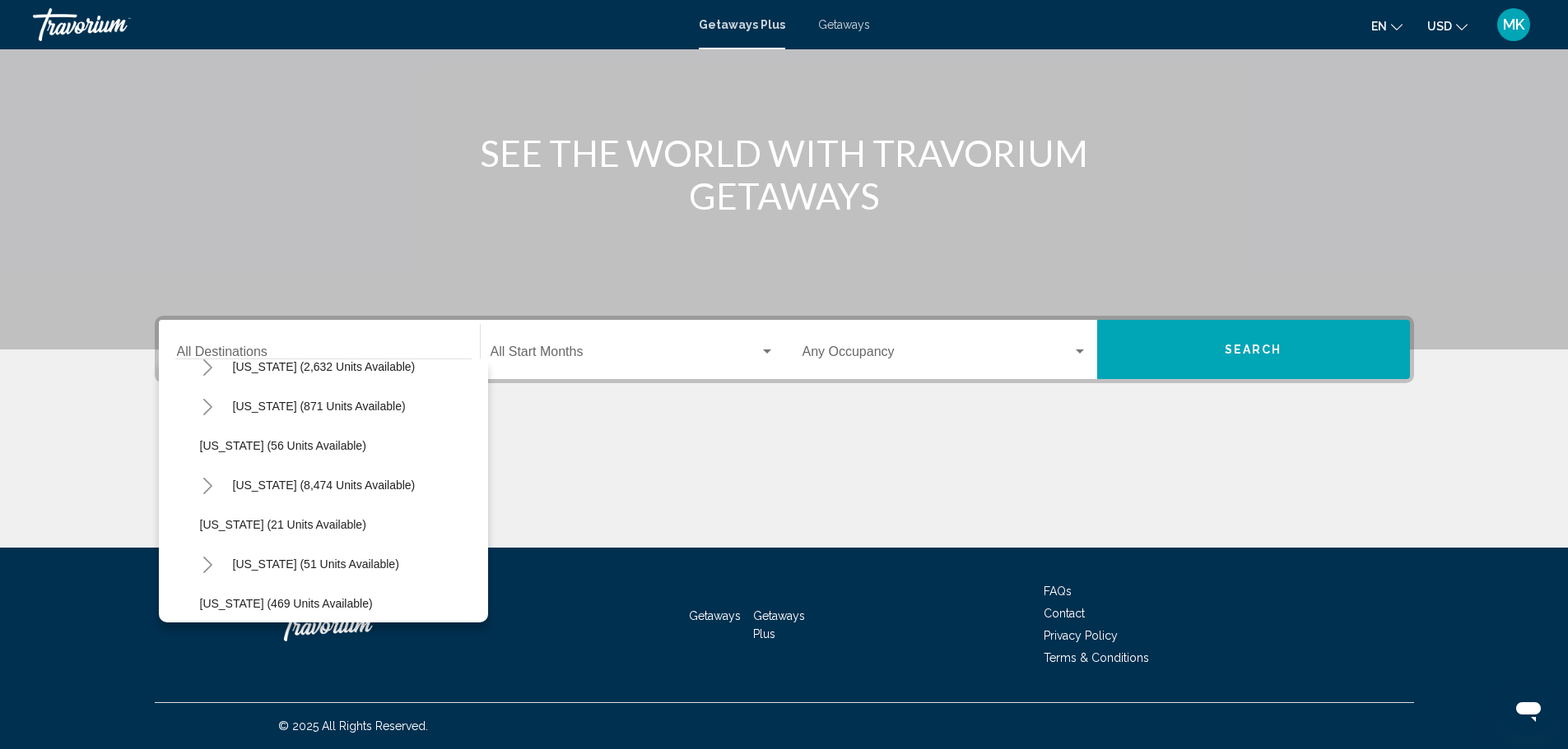
scroll to position [203, 0]
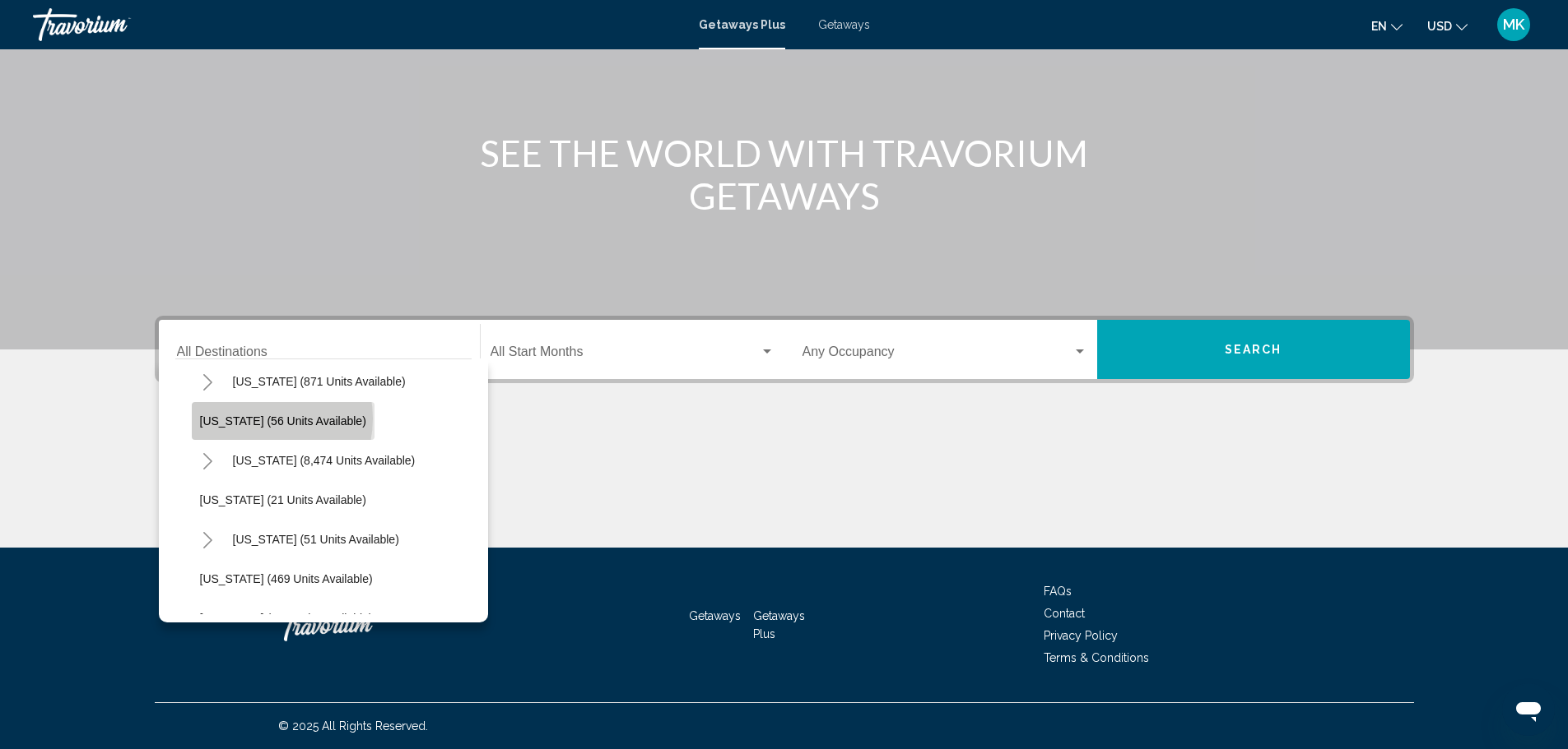
click at [254, 419] on span "[US_STATE] (56 units available)" at bounding box center [283, 420] width 166 height 13
type input "**********"
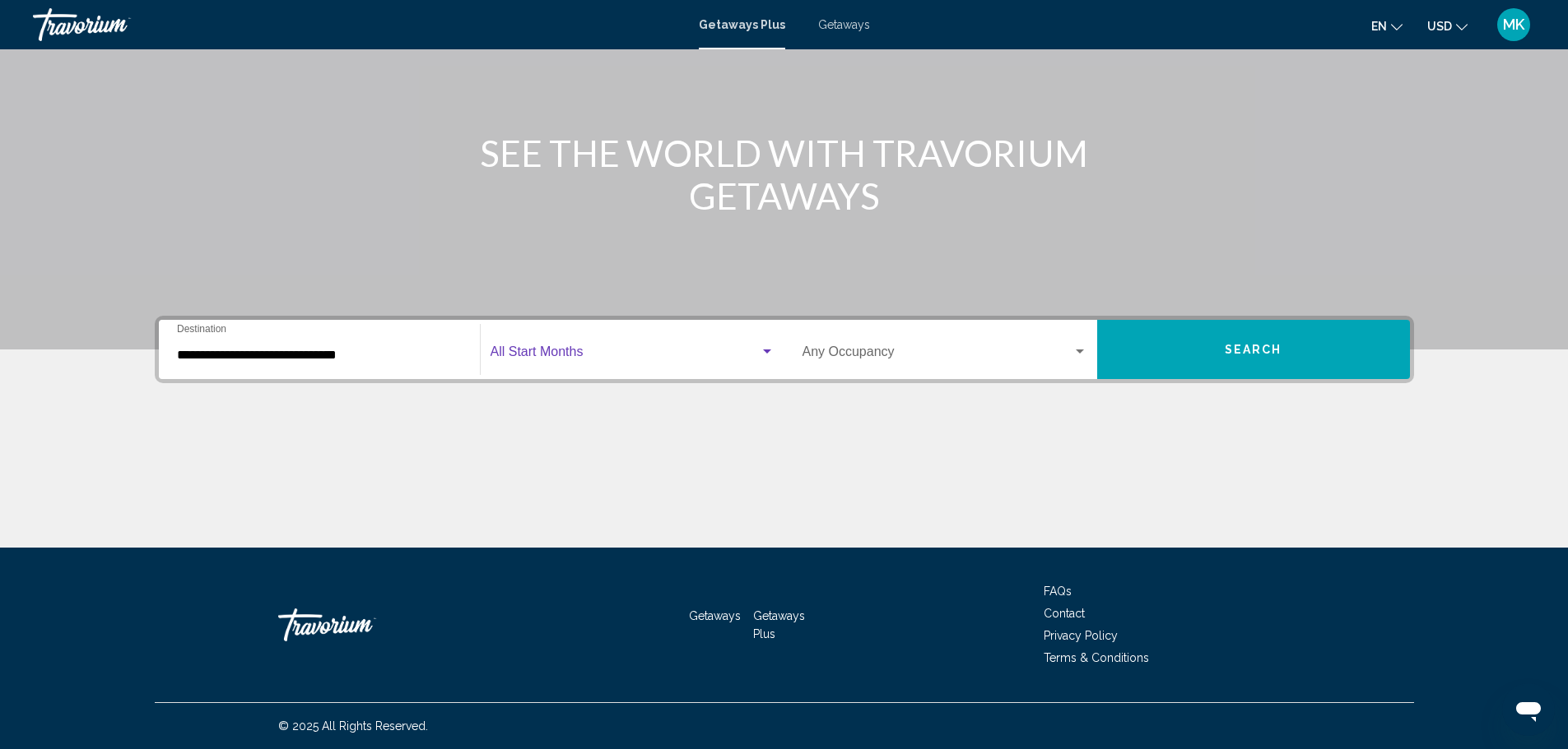
click at [640, 354] on span "Search widget" at bounding box center [625, 355] width 269 height 15
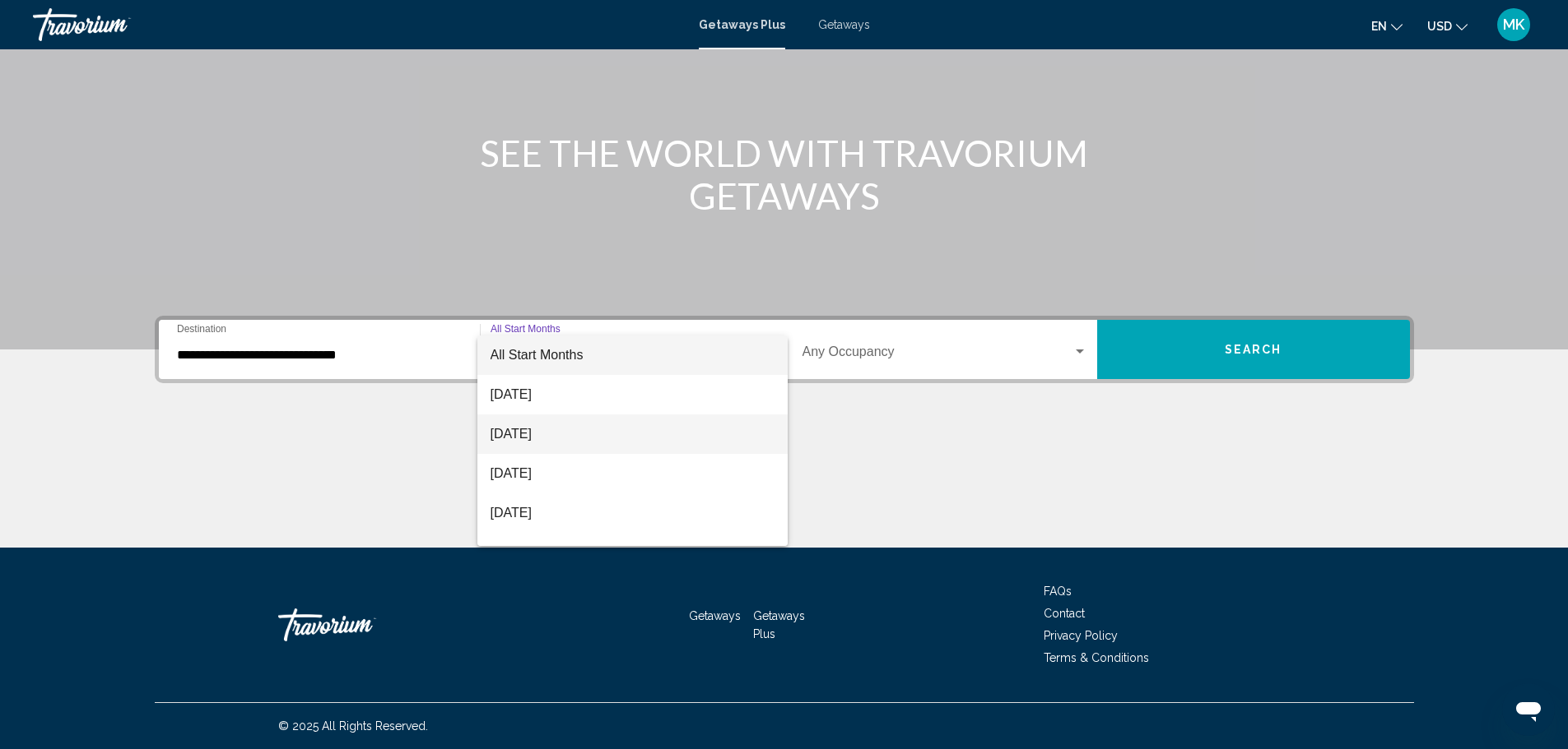
click at [586, 429] on span "[DATE]" at bounding box center [633, 434] width 284 height 40
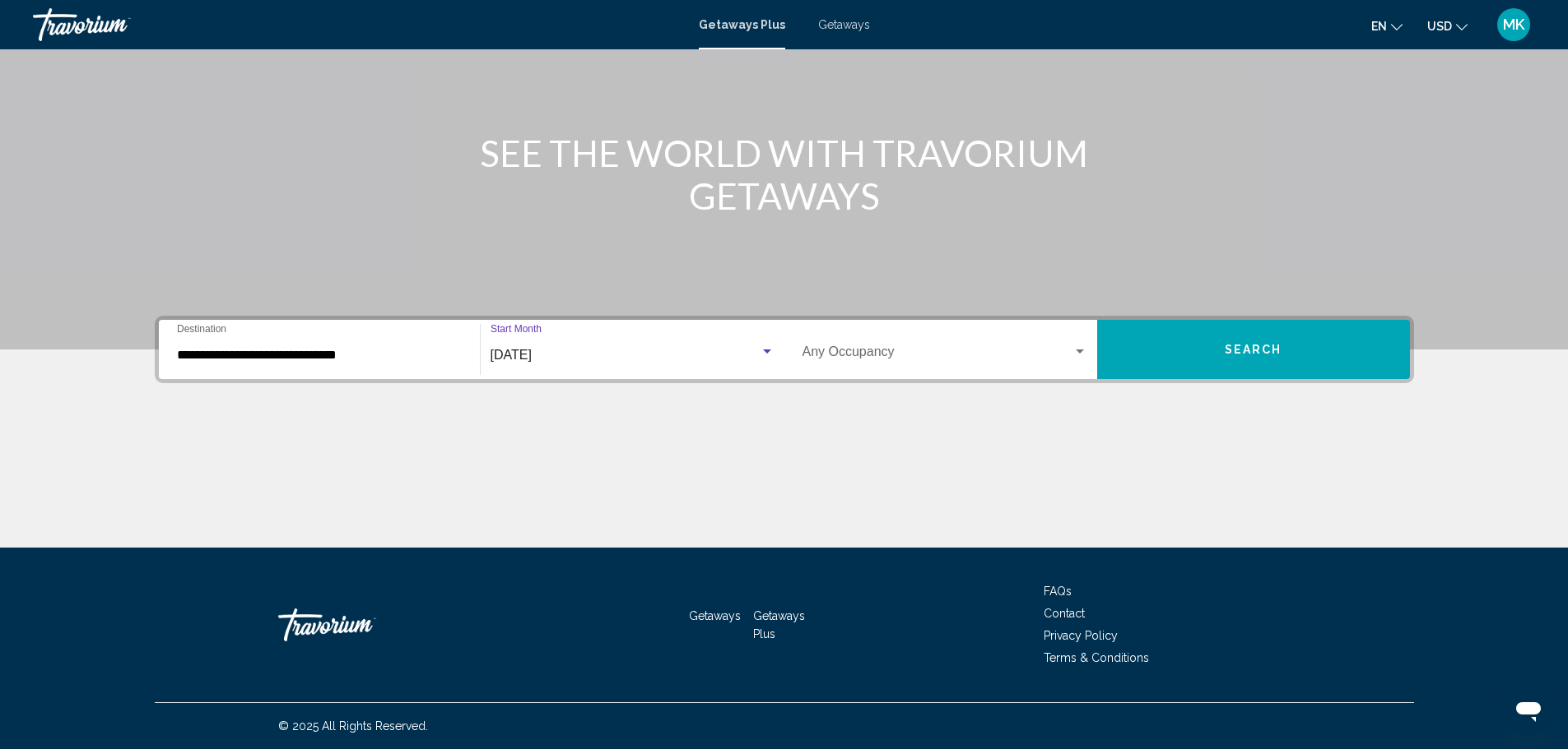
click at [1077, 351] on div "Search widget" at bounding box center [1080, 351] width 9 height 4
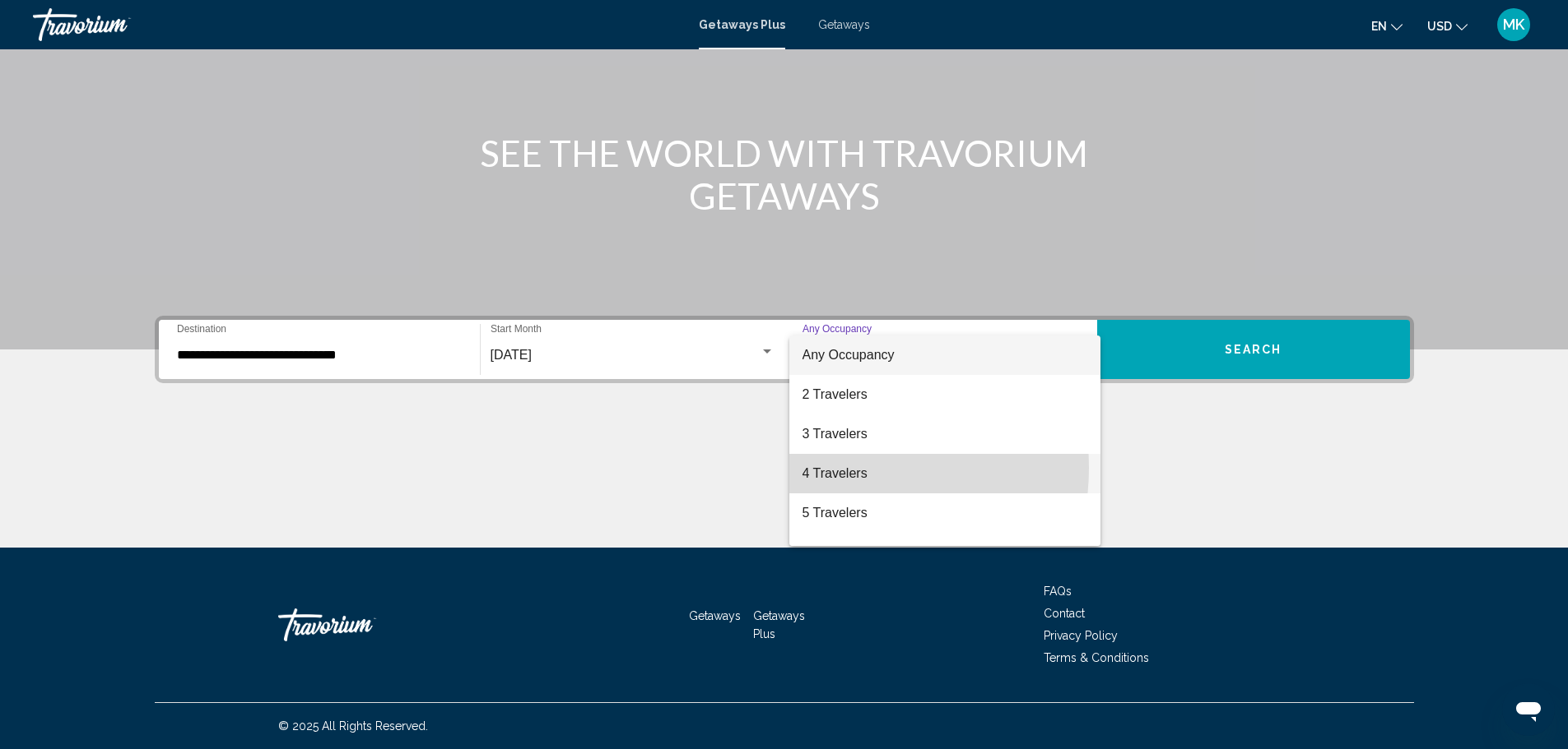
click at [834, 468] on span "4 Travelers" at bounding box center [944, 474] width 285 height 40
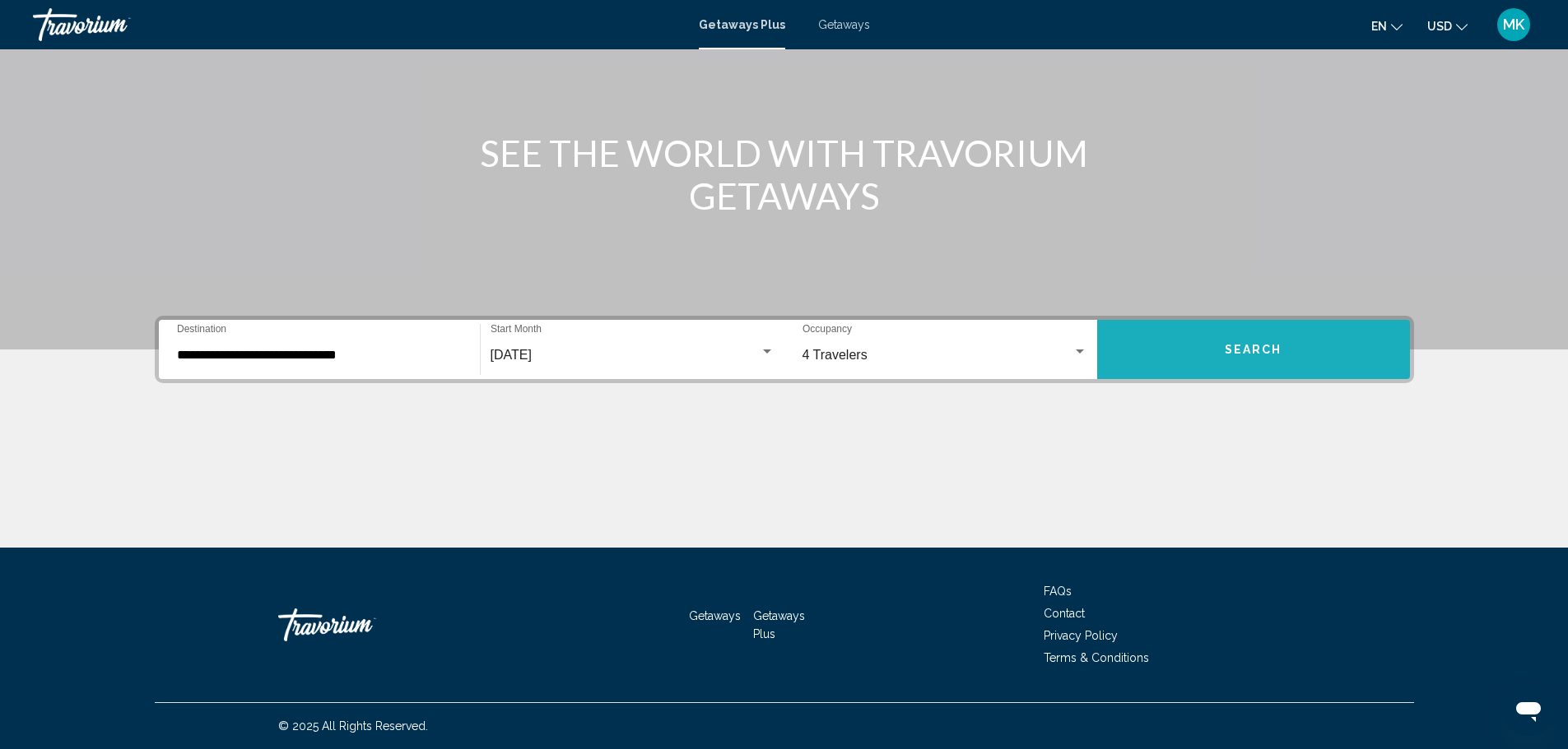
click at [1250, 345] on span "Search" at bounding box center [1253, 350] width 58 height 13
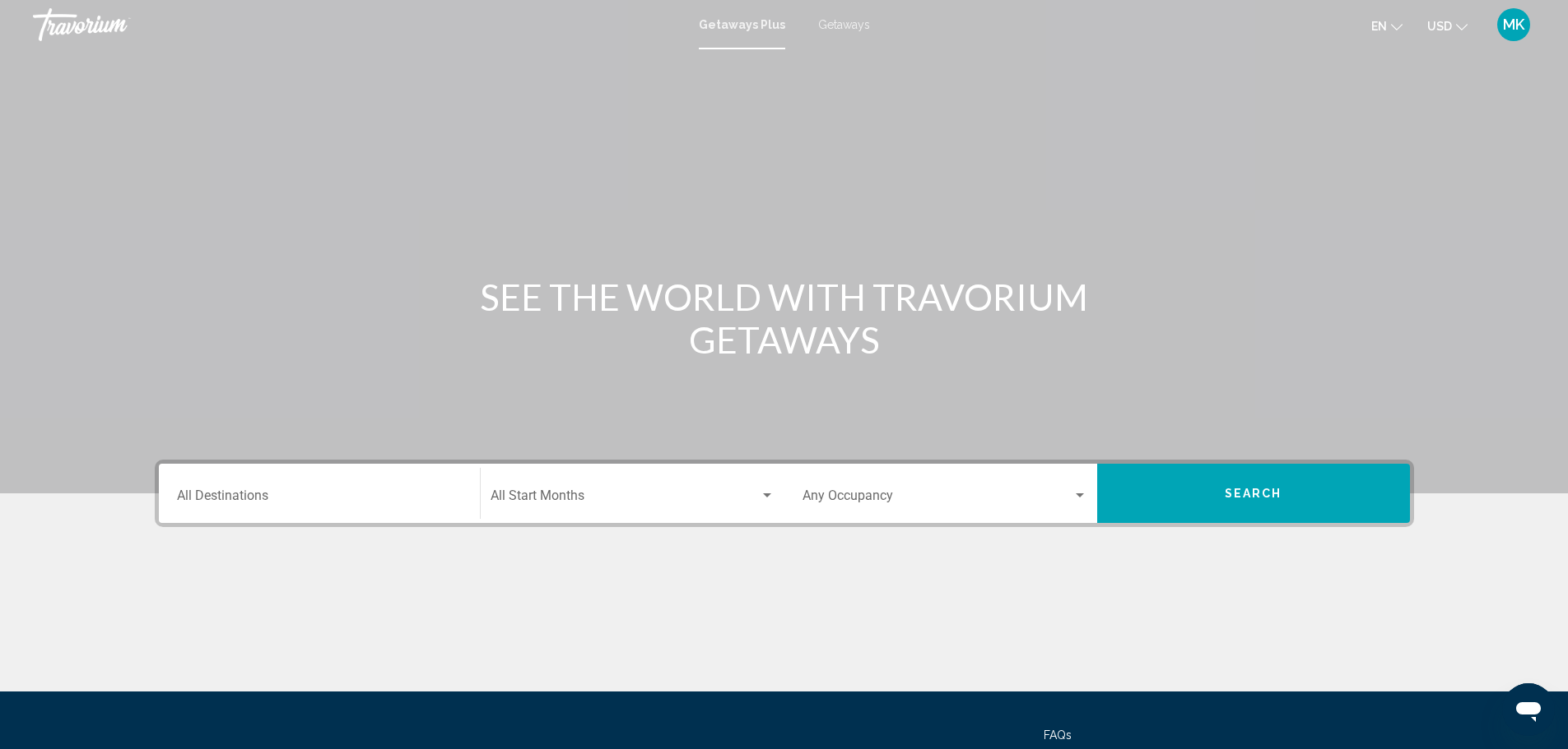
click at [296, 487] on div "Destination All Destinations" at bounding box center [318, 494] width 285 height 52
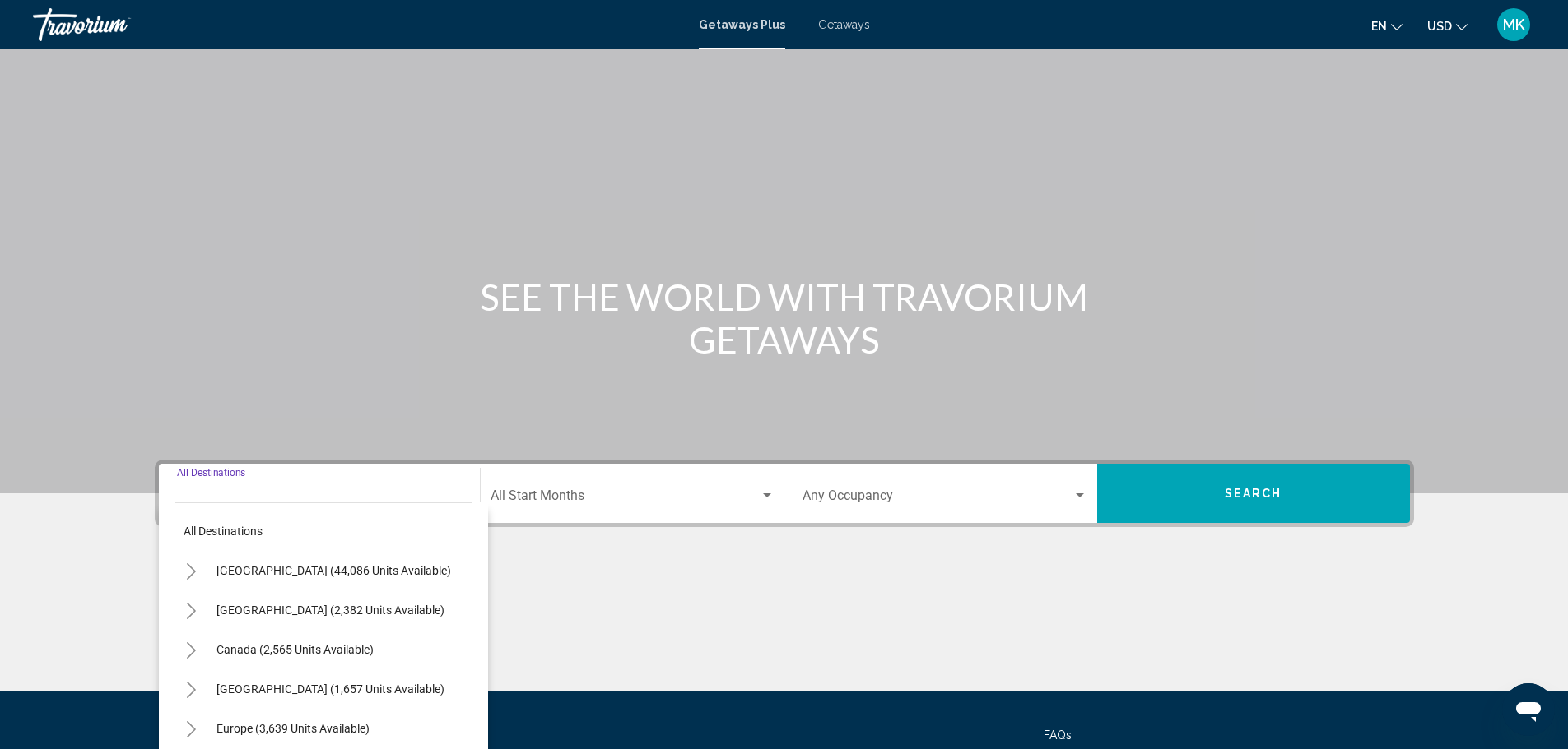
scroll to position [144, 0]
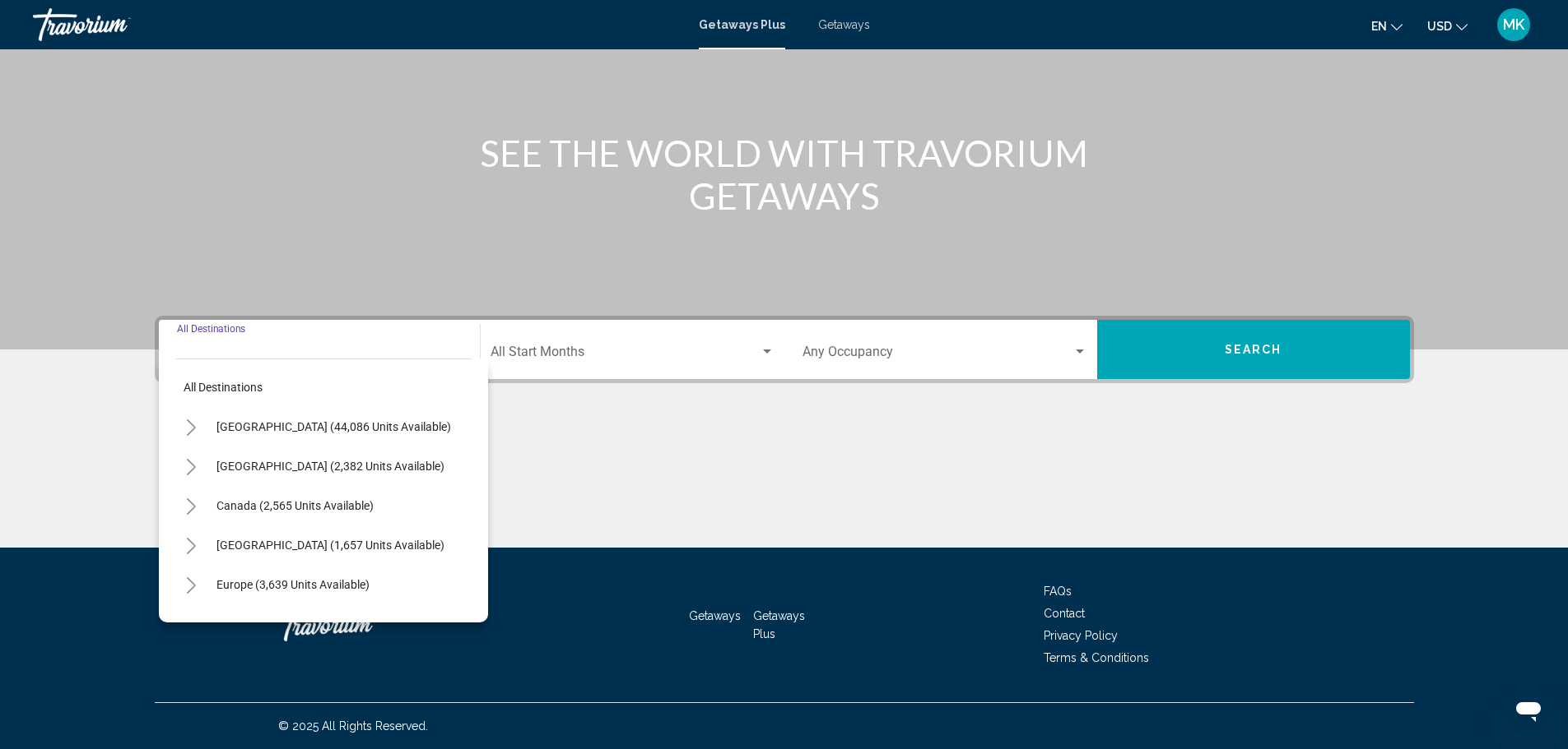
click at [194, 425] on icon "Toggle United States (44,086 units available)" at bounding box center [191, 427] width 12 height 16
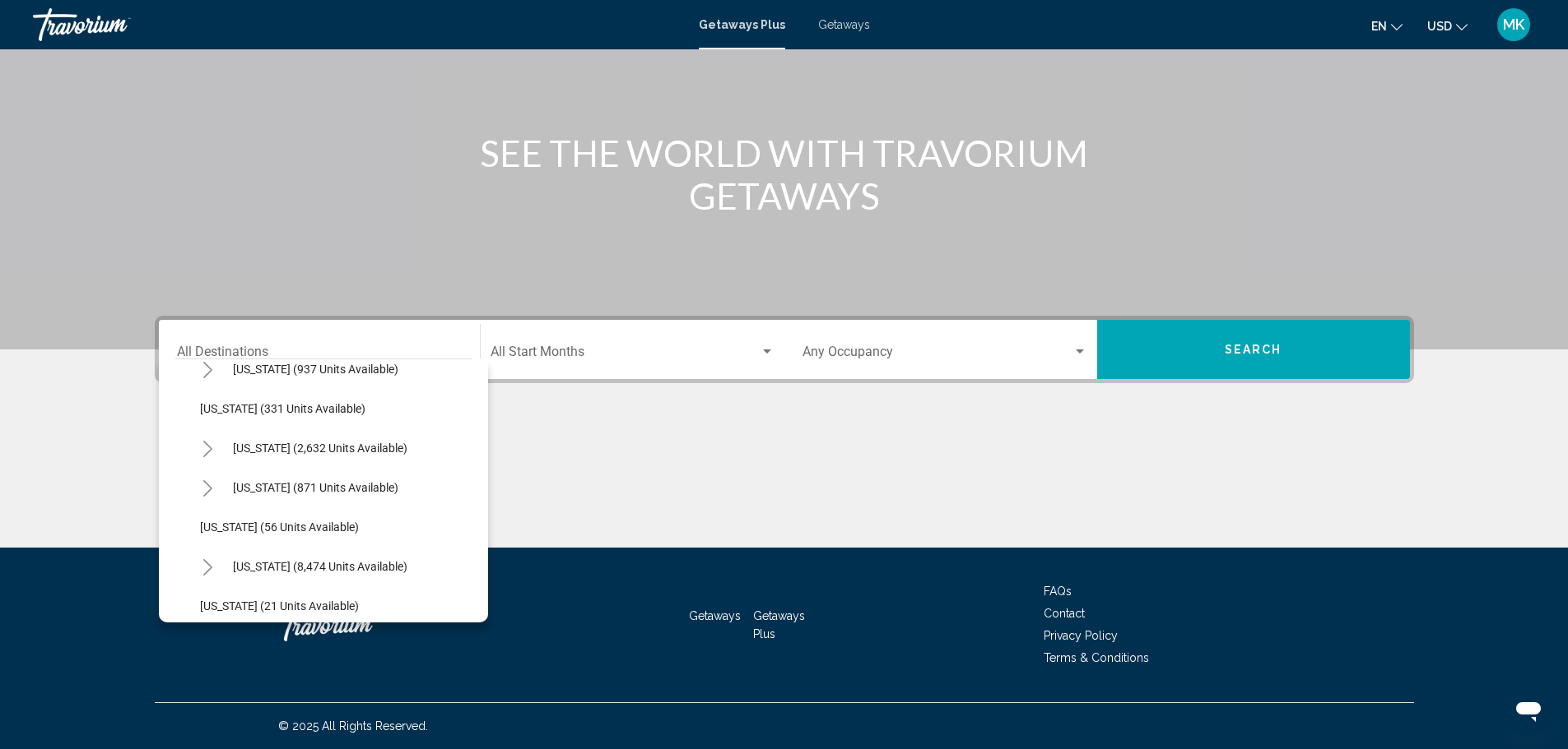
scroll to position [113, 0]
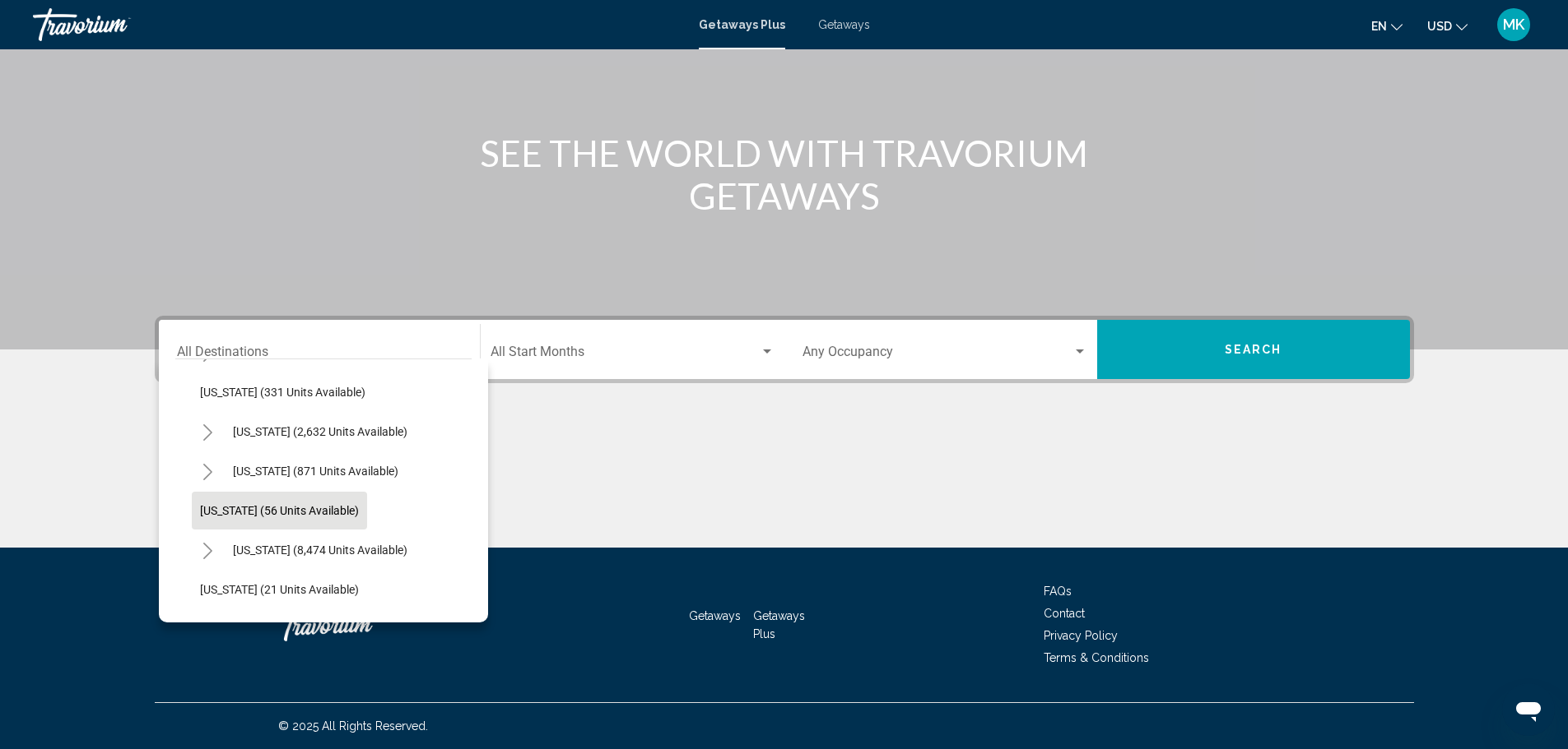
click at [291, 509] on span "[US_STATE] (56 units available)" at bounding box center [280, 510] width 159 height 13
type input "**********"
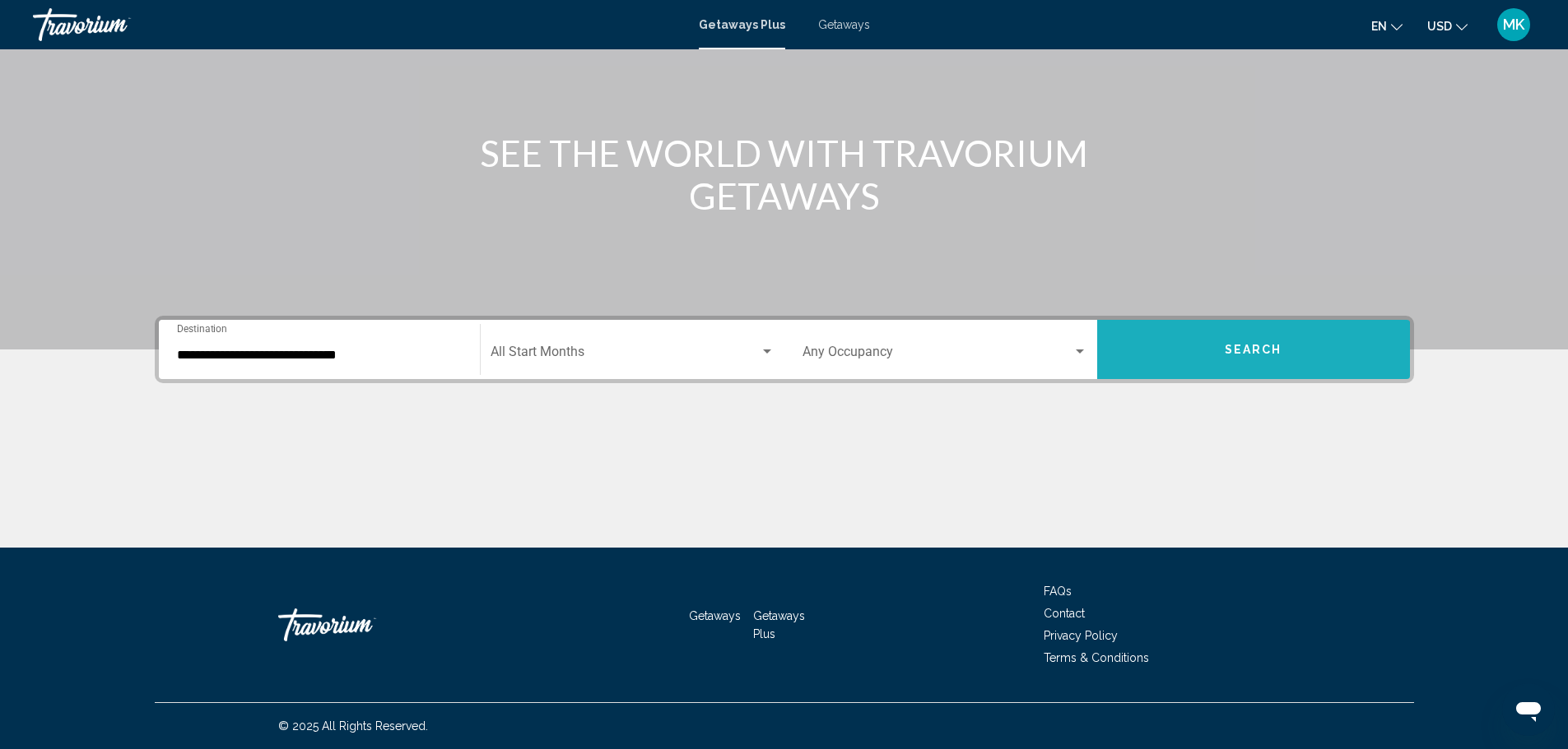
click at [1176, 359] on button "Search" at bounding box center [1253, 349] width 312 height 59
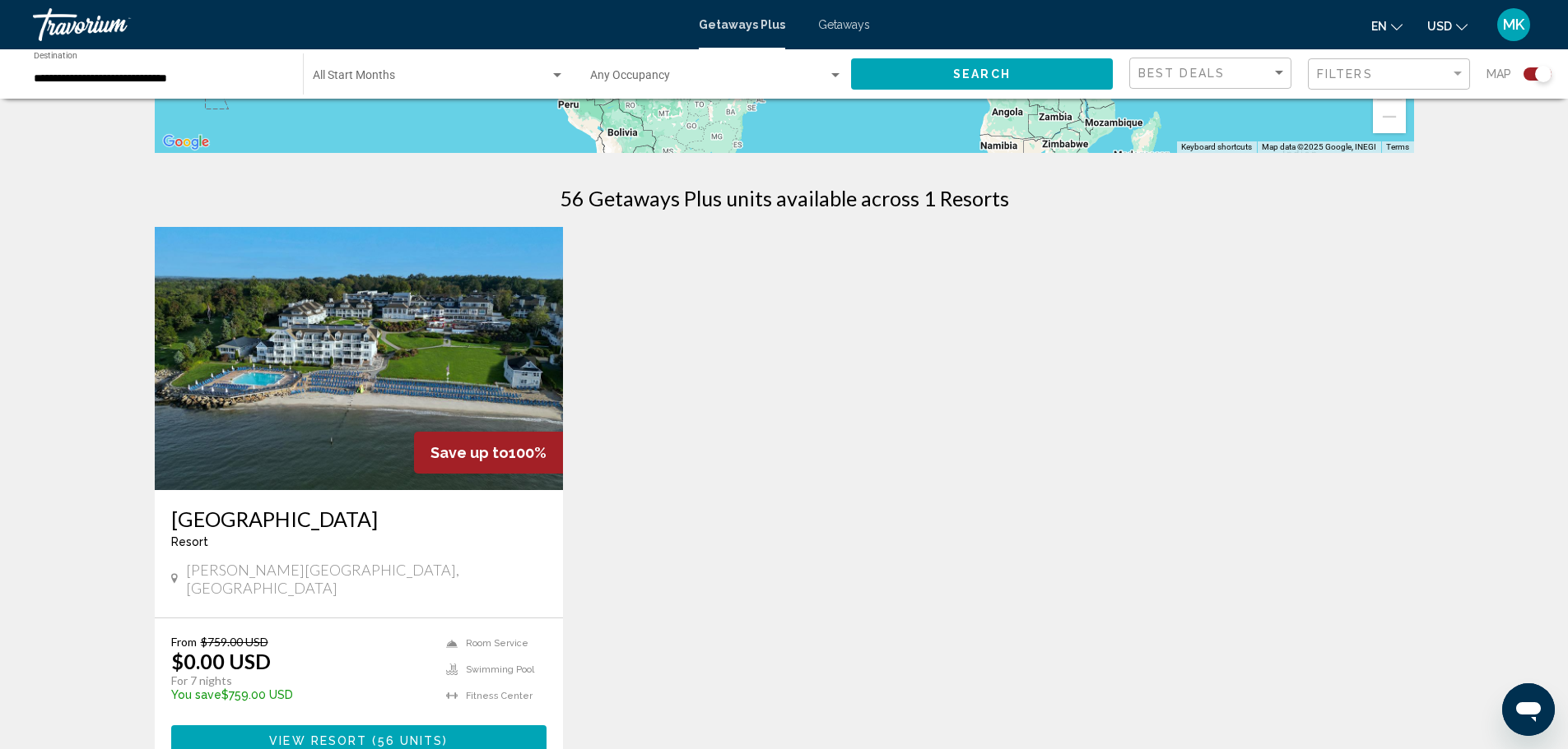
scroll to position [445, 0]
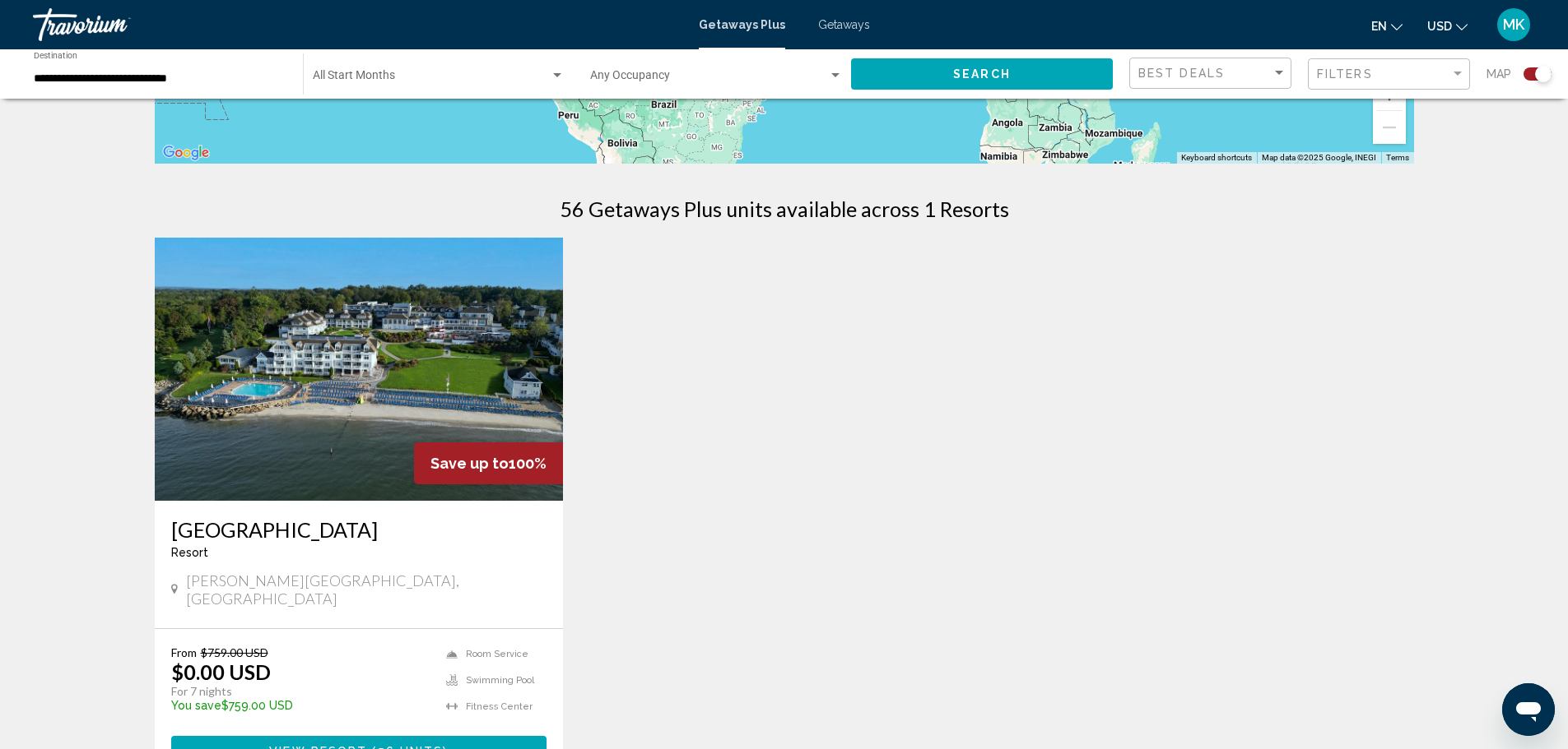
click at [482, 465] on span "Save up to" at bounding box center [469, 464] width 78 height 17
click at [417, 746] on span "56 units" at bounding box center [411, 752] width 66 height 13
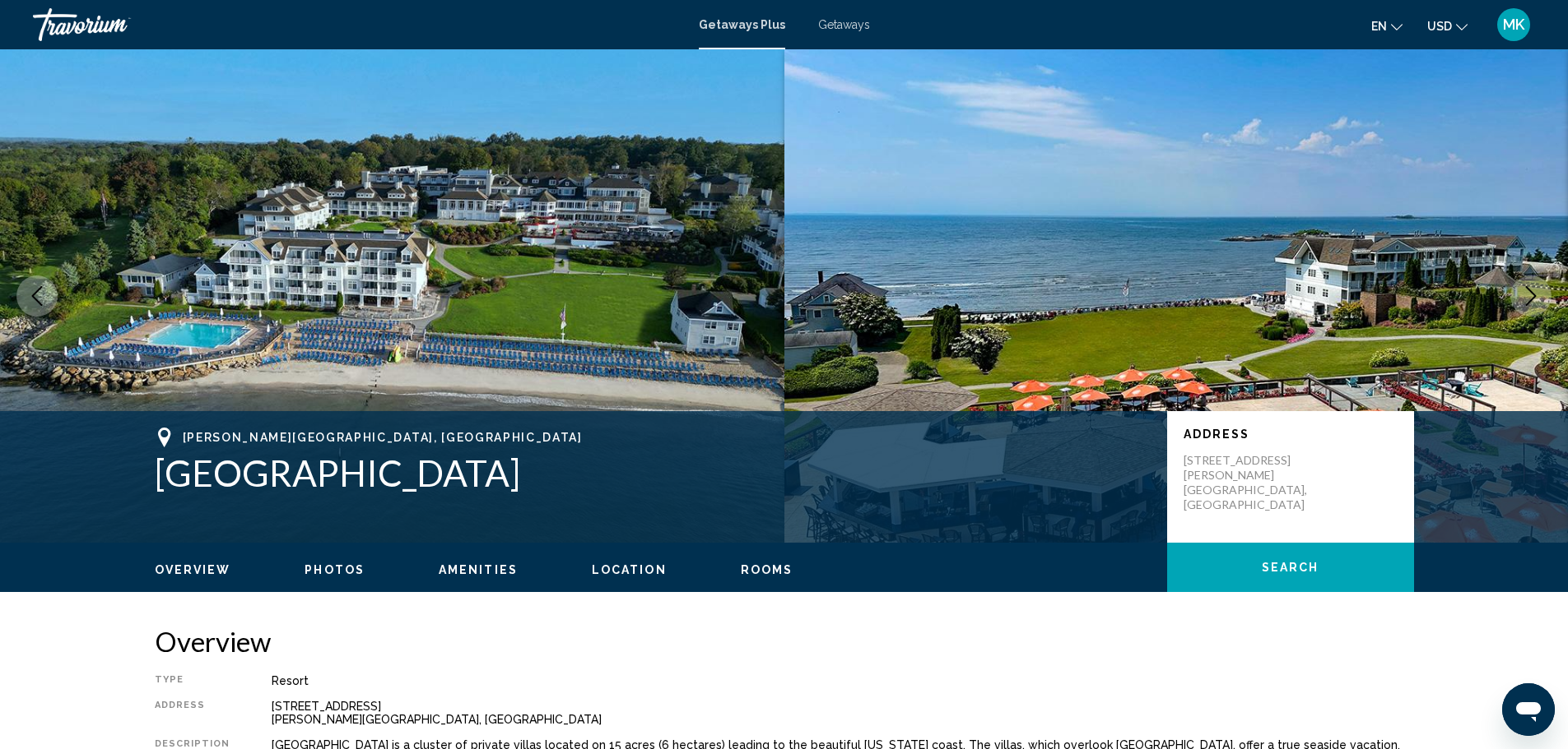
click at [839, 25] on span "Getaways" at bounding box center [844, 24] width 52 height 13
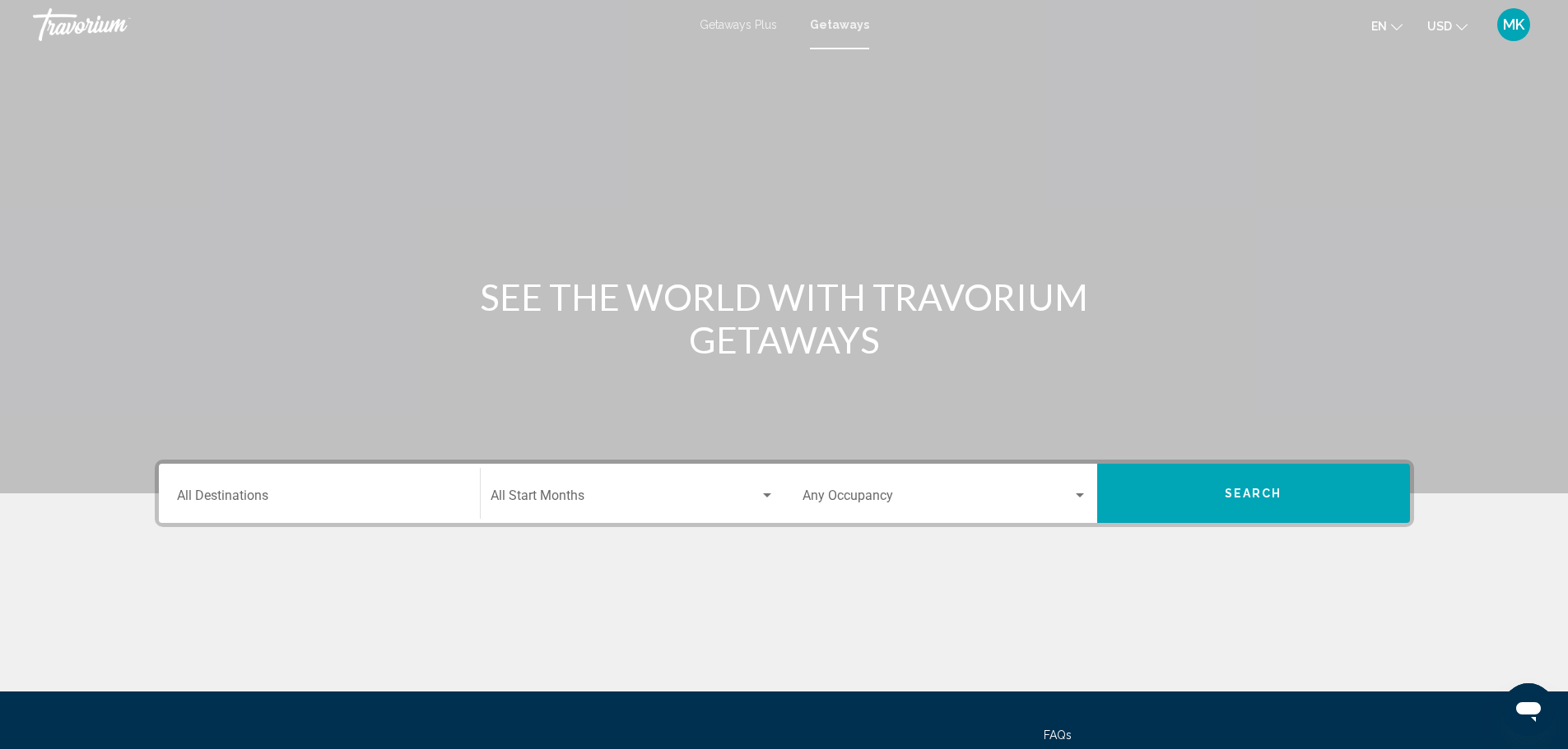
click at [293, 496] on input "Destination All Destinations" at bounding box center [318, 499] width 285 height 15
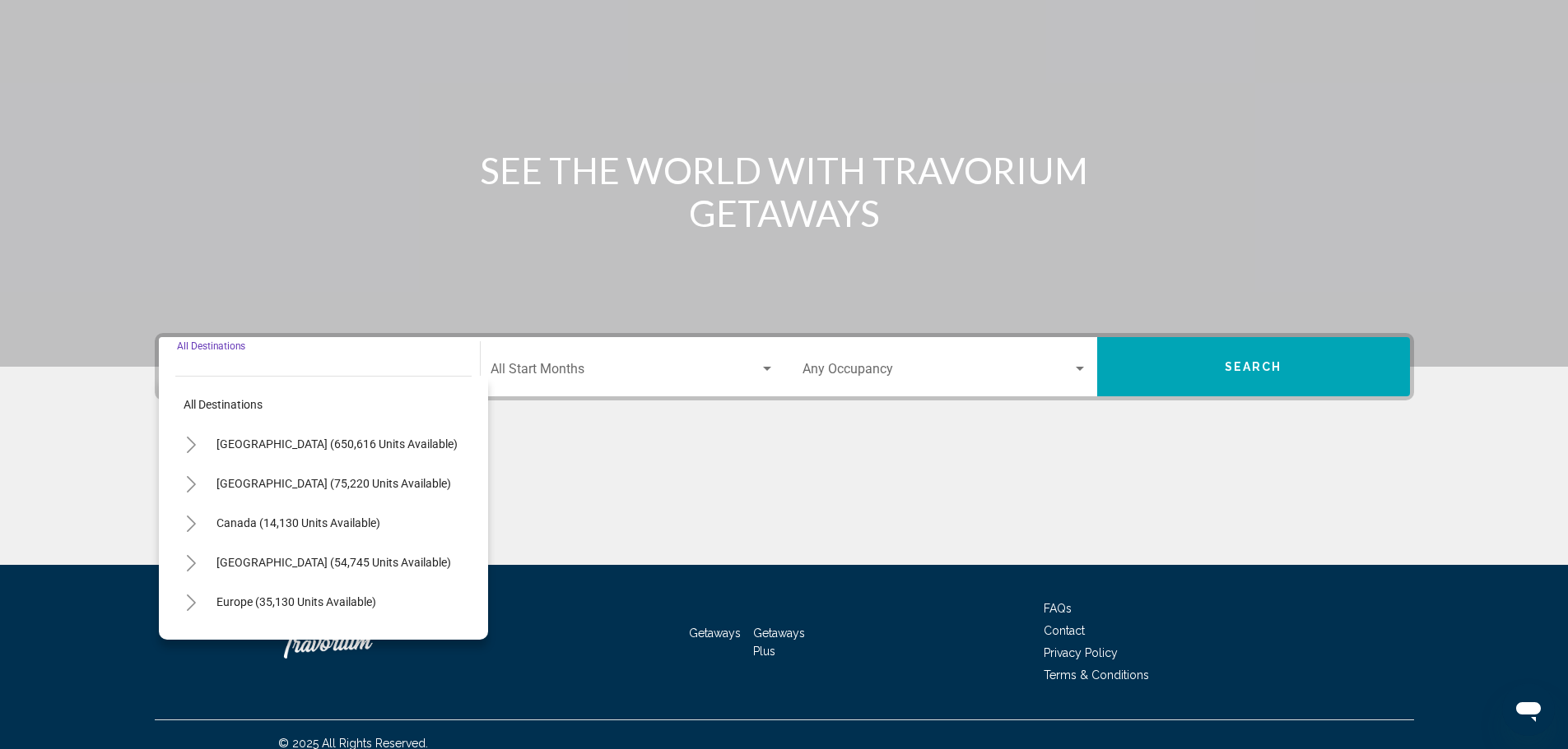
scroll to position [144, 0]
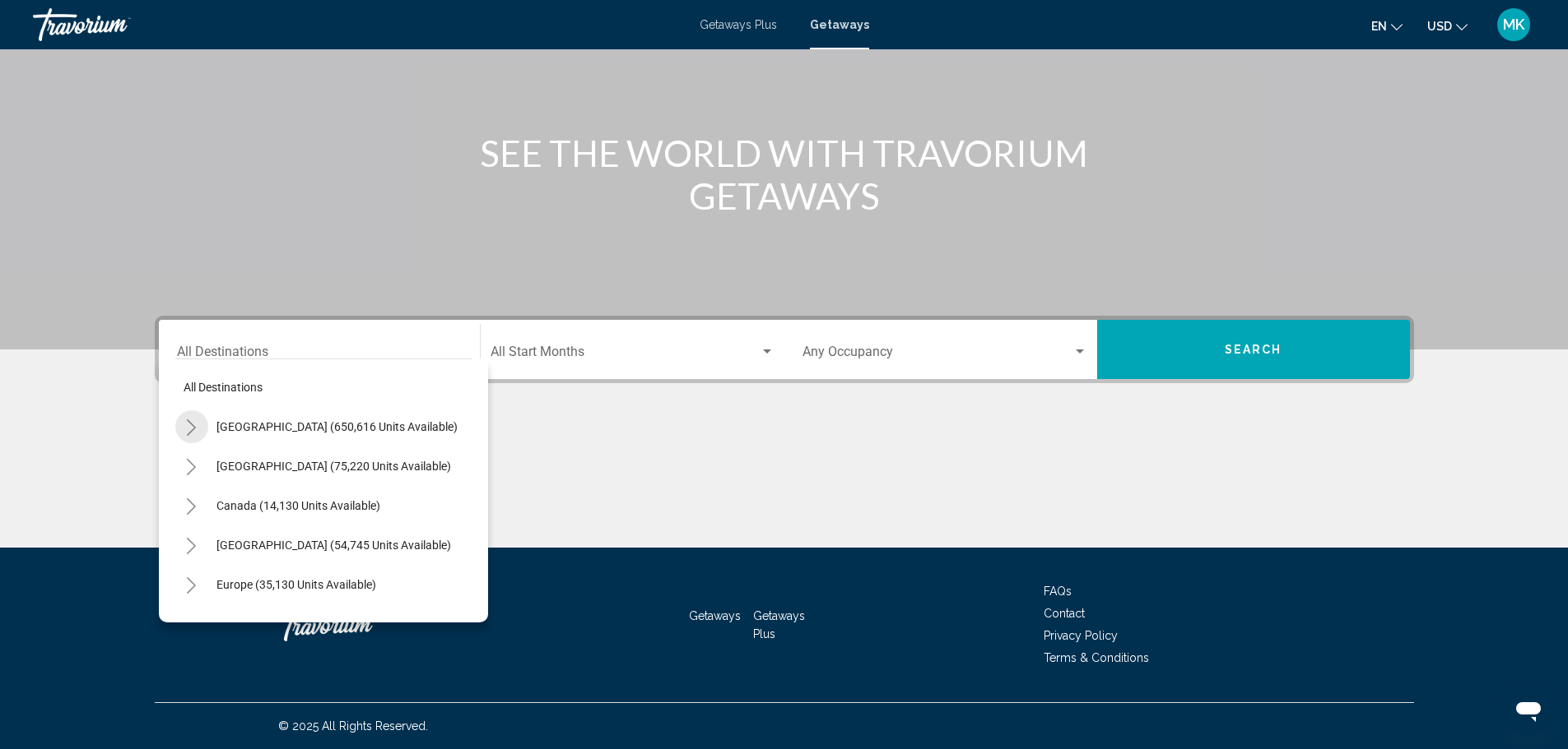
click at [194, 430] on icon "Toggle United States (650,616 units available)" at bounding box center [191, 427] width 9 height 16
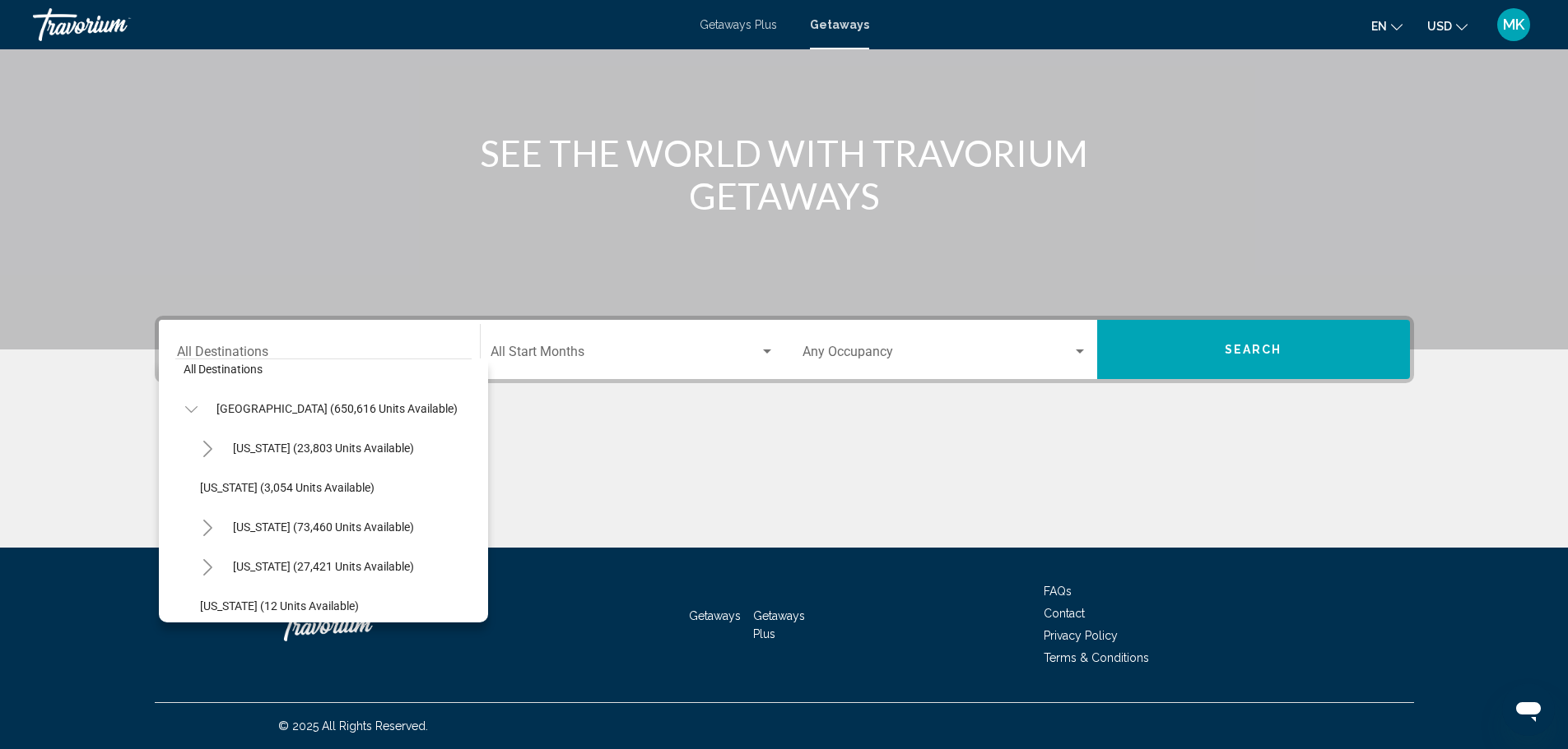
scroll to position [44, 0]
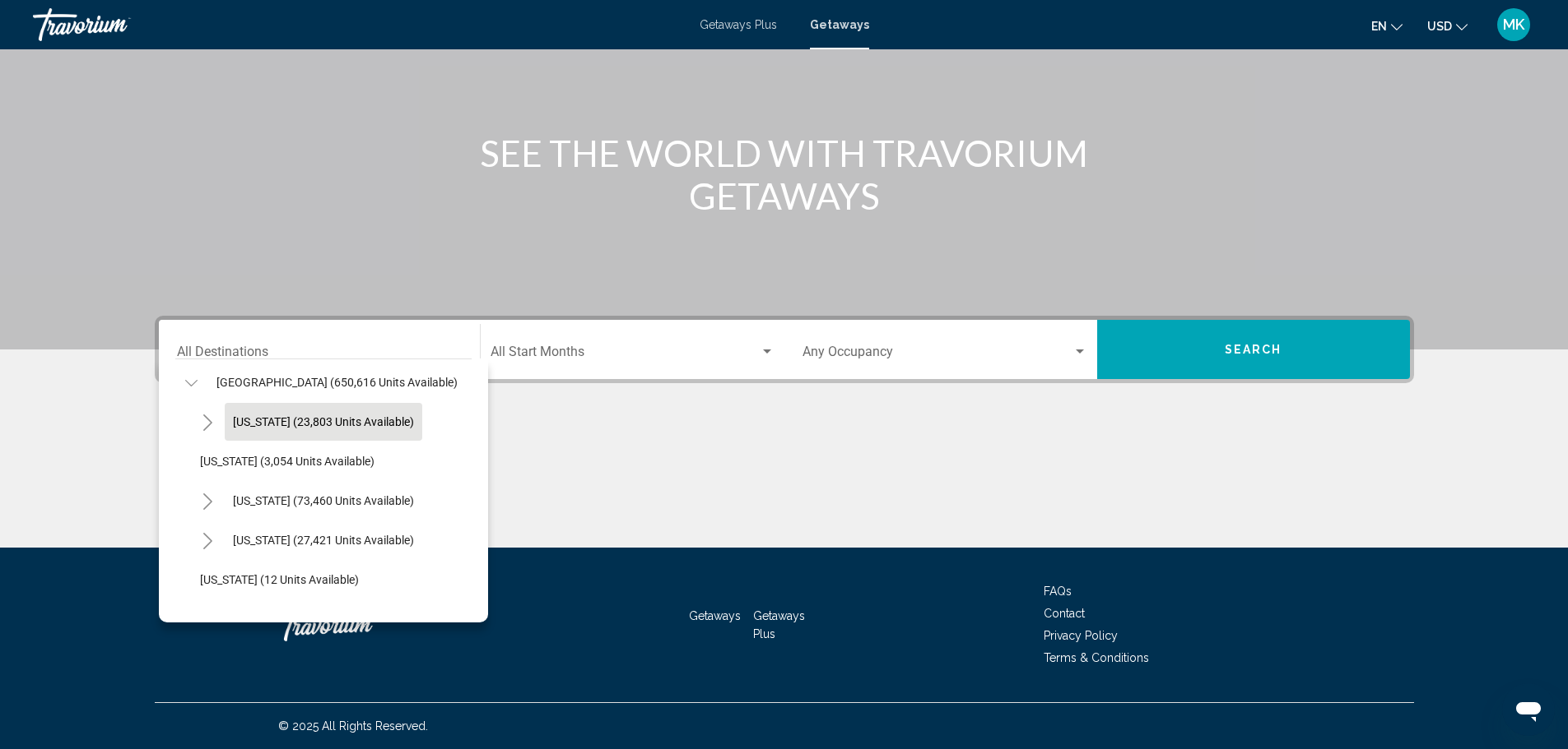
click at [255, 423] on span "Arizona (23,803 units available)" at bounding box center [323, 421] width 181 height 13
type input "**********"
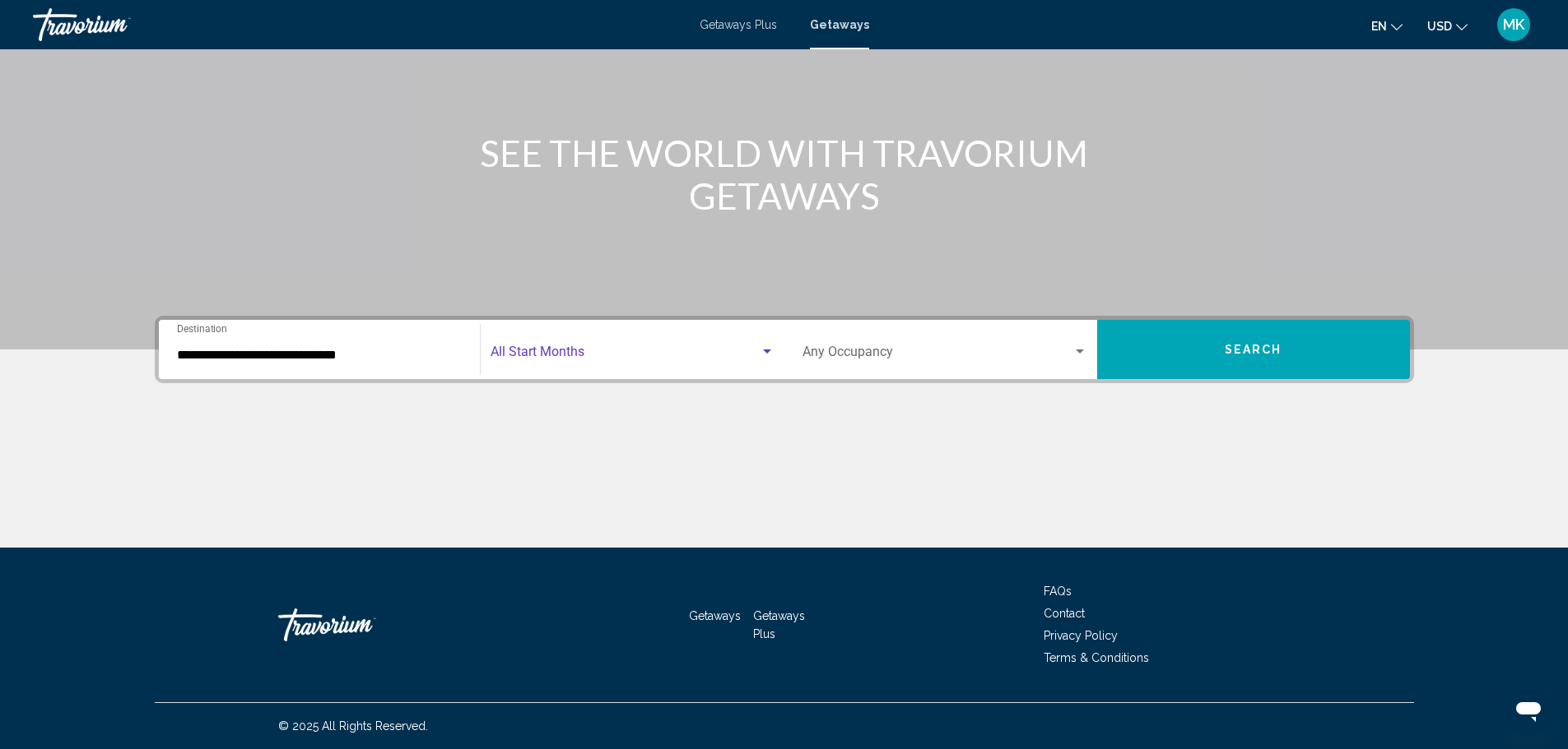
click at [768, 353] on div "Search widget" at bounding box center [768, 351] width 9 height 4
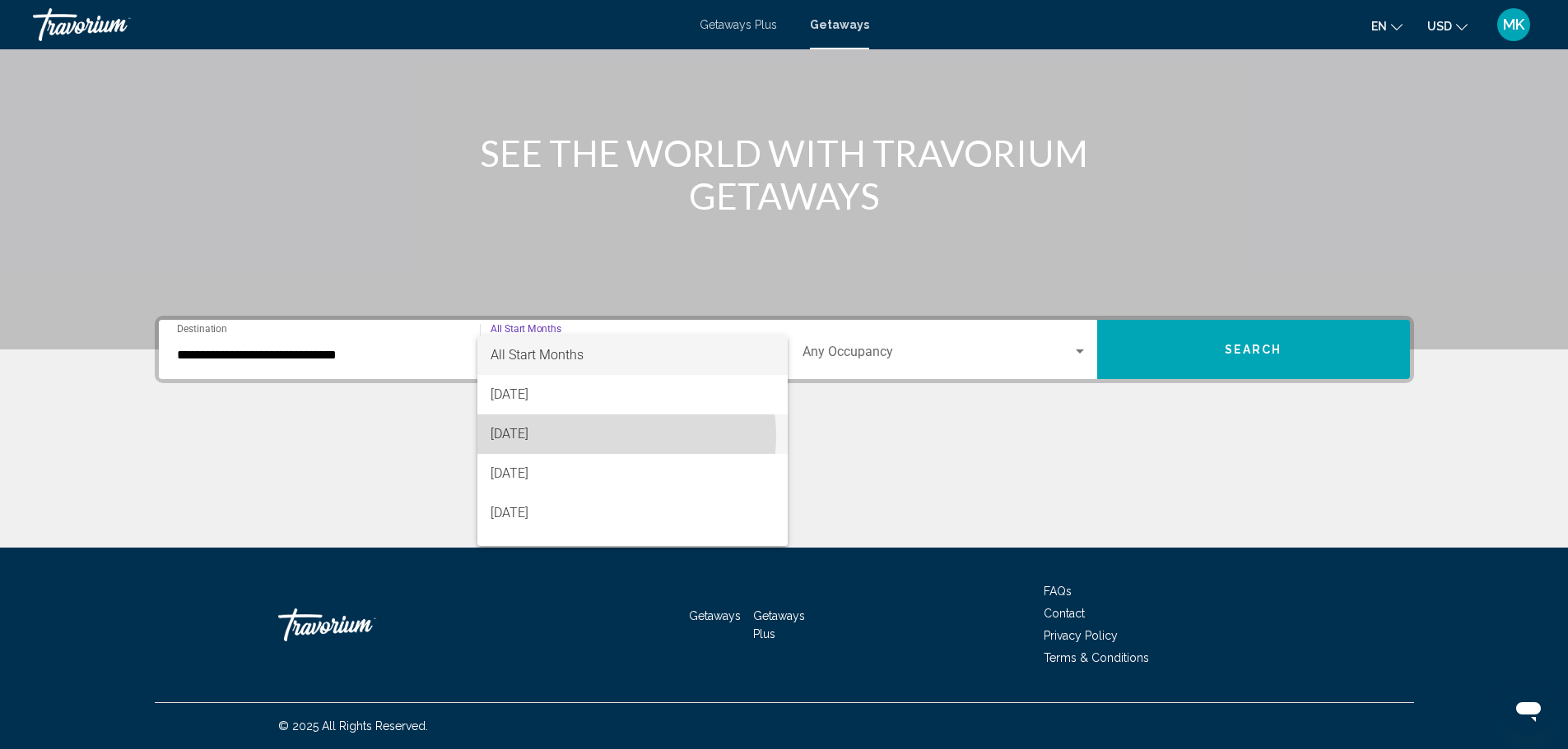
click at [614, 436] on span "[DATE]" at bounding box center [633, 434] width 284 height 40
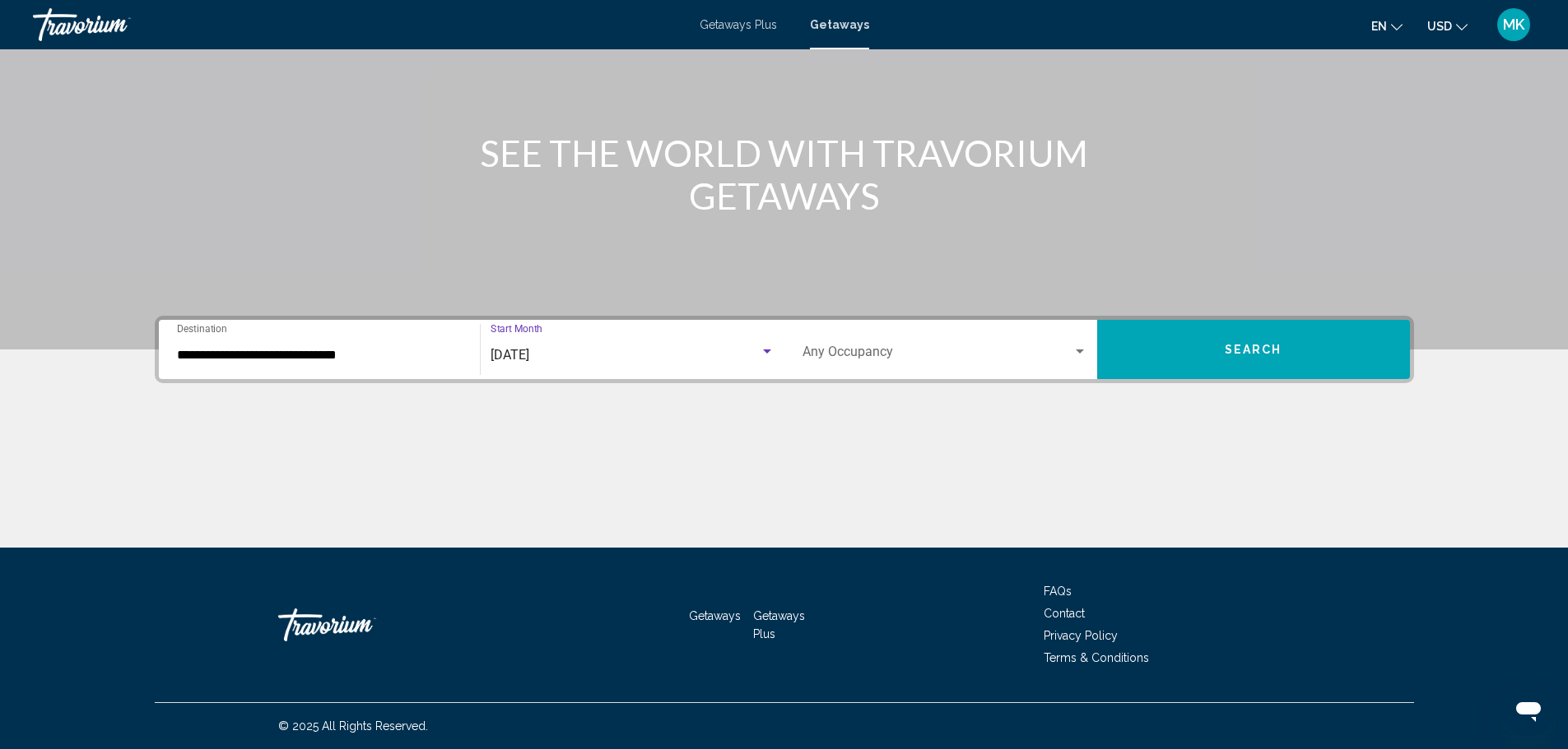
click at [1076, 348] on div "Search widget" at bounding box center [1079, 351] width 15 height 13
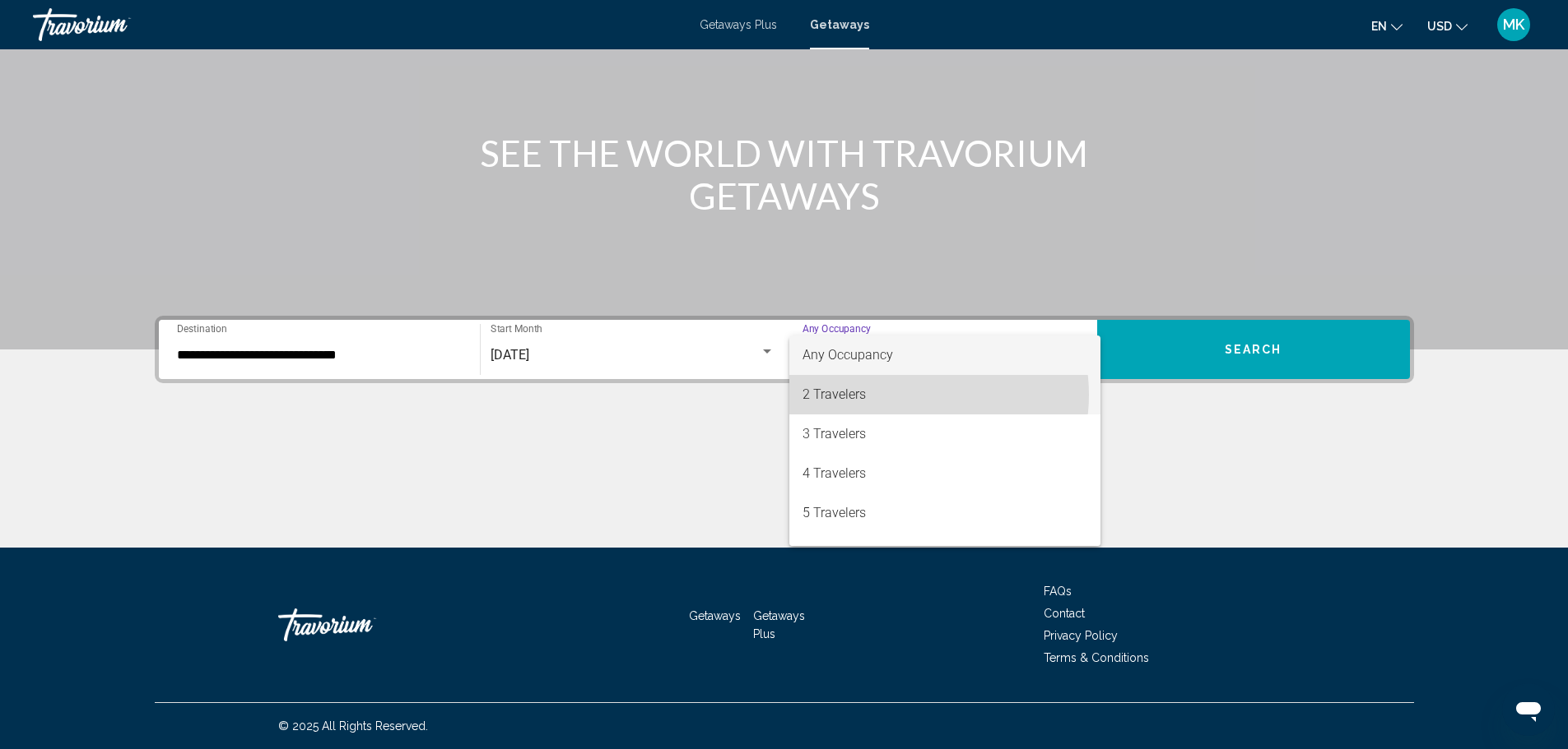
click at [912, 395] on span "2 Travelers" at bounding box center [944, 395] width 285 height 40
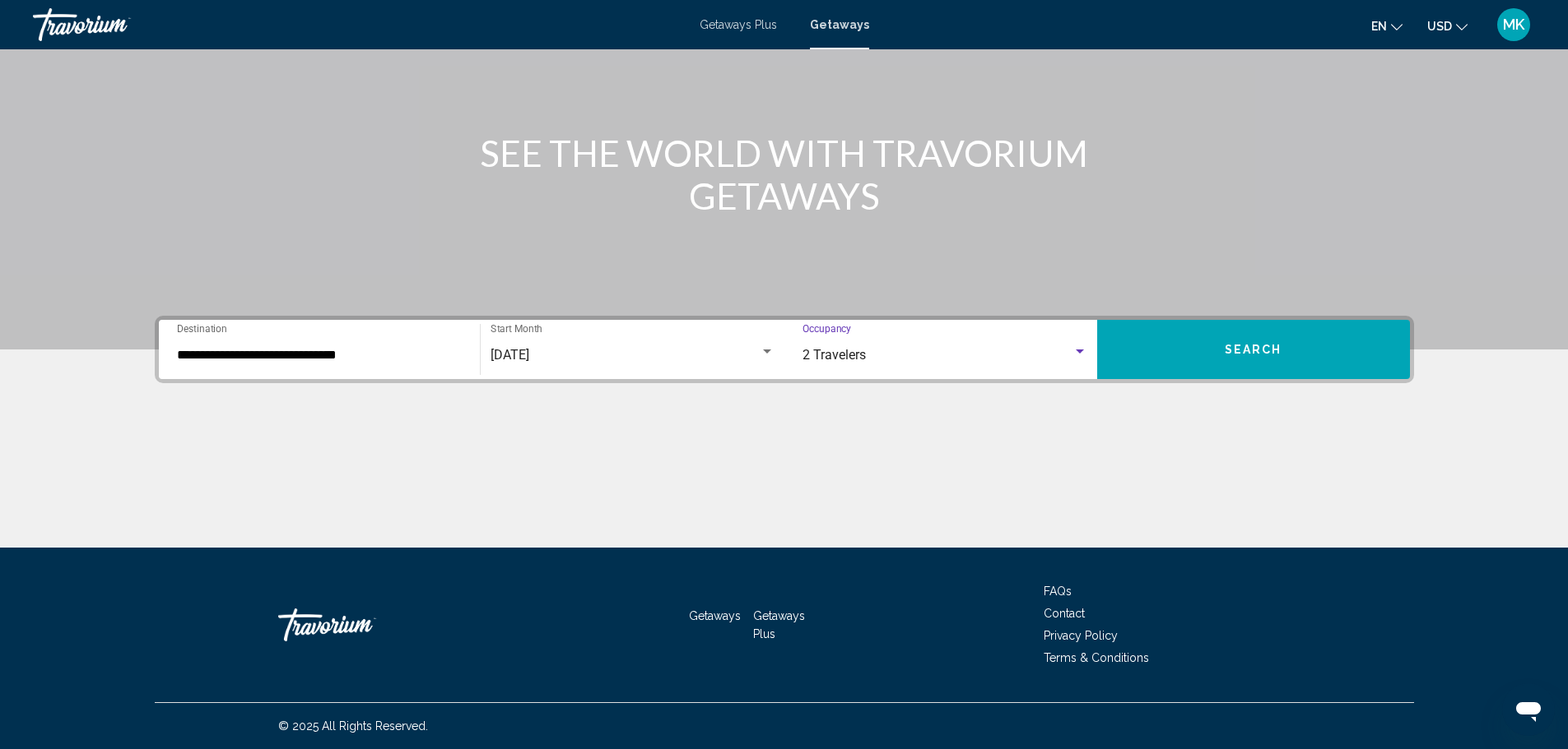
click at [1215, 351] on button "Search" at bounding box center [1253, 349] width 312 height 59
